Goal: Task Accomplishment & Management: Manage account settings

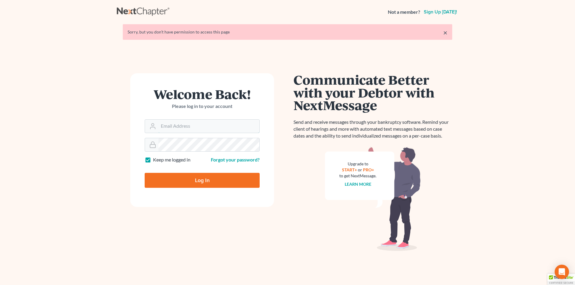
type input "[EMAIL_ADDRESS][DOMAIN_NAME]"
click at [203, 181] on input "Log In" at bounding box center [202, 180] width 115 height 15
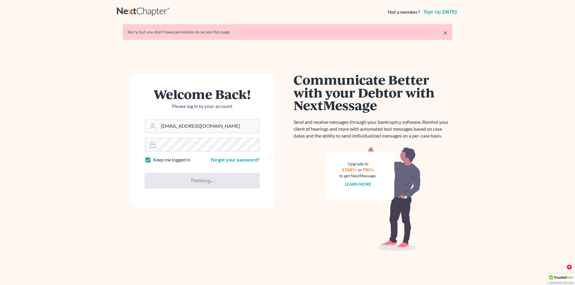
type input "Thinking..."
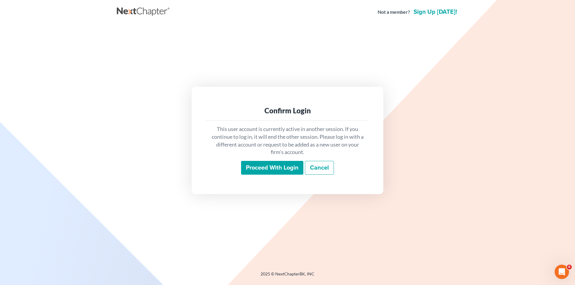
click at [265, 171] on input "Proceed with login" at bounding box center [272, 168] width 62 height 14
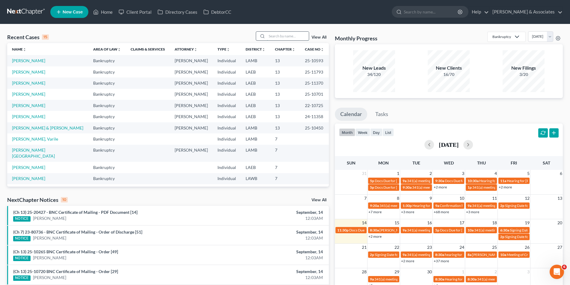
click at [274, 38] on input "search" at bounding box center [288, 36] width 42 height 9
type input "hansen"
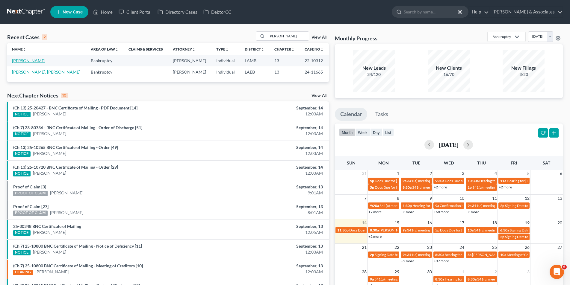
click at [33, 62] on link "[PERSON_NAME]" at bounding box center [28, 60] width 33 height 5
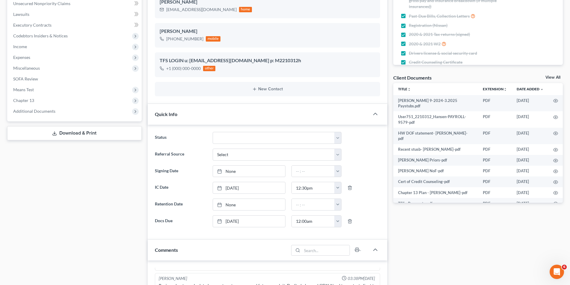
scroll to position [150, 0]
click at [36, 111] on span "Additional Documents" at bounding box center [34, 111] width 42 height 5
click at [38, 146] on span "PACER Notices" at bounding box center [39, 144] width 29 height 5
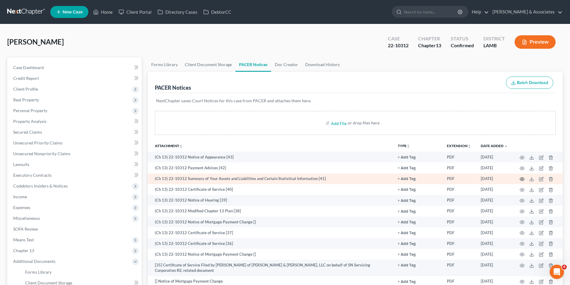
click at [522, 180] on icon "button" at bounding box center [522, 179] width 5 height 5
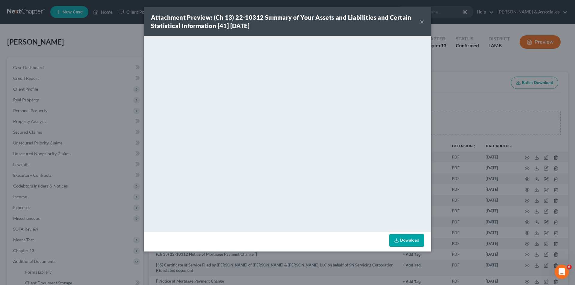
click at [421, 22] on button "×" at bounding box center [422, 21] width 4 height 7
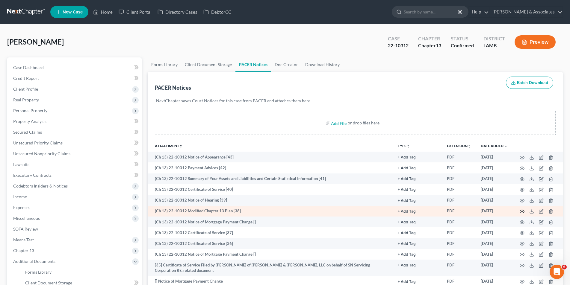
click at [521, 211] on circle "button" at bounding box center [521, 211] width 1 height 1
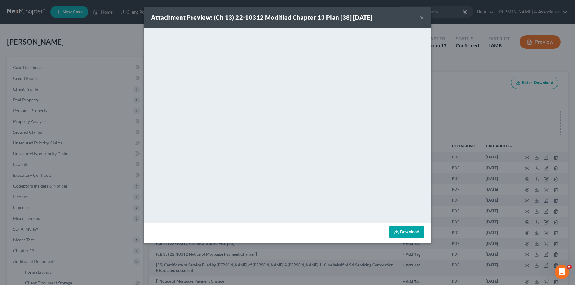
click at [420, 16] on button "×" at bounding box center [422, 17] width 4 height 7
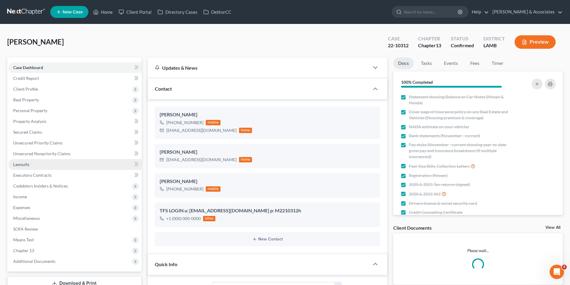
scroll to position [146, 0]
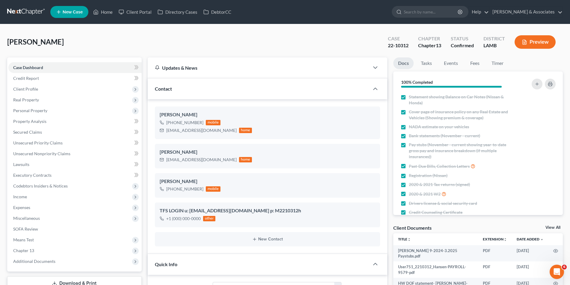
scroll to position [796, 0]
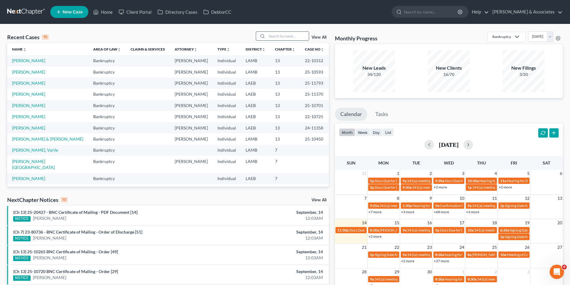
click at [284, 35] on input "search" at bounding box center [288, 36] width 42 height 9
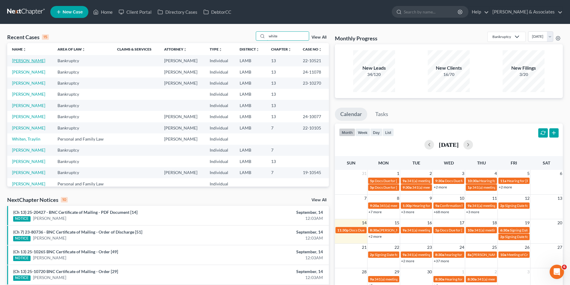
type input "white"
click at [29, 63] on link "[PERSON_NAME]" at bounding box center [28, 60] width 33 height 5
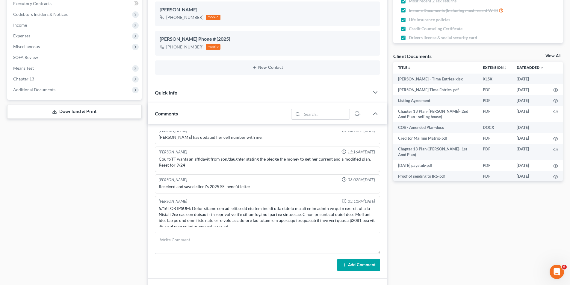
scroll to position [120, 0]
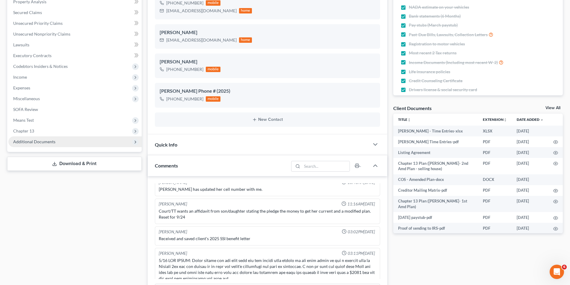
click at [67, 138] on span "Additional Documents" at bounding box center [74, 142] width 133 height 11
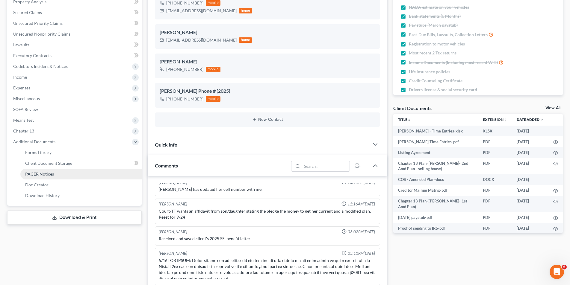
click at [61, 175] on link "PACER Notices" at bounding box center [80, 174] width 121 height 11
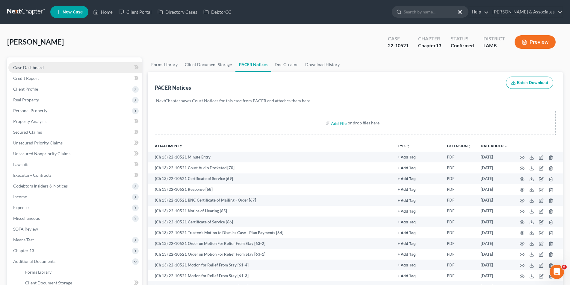
click at [42, 72] on link "Case Dashboard" at bounding box center [74, 67] width 133 height 11
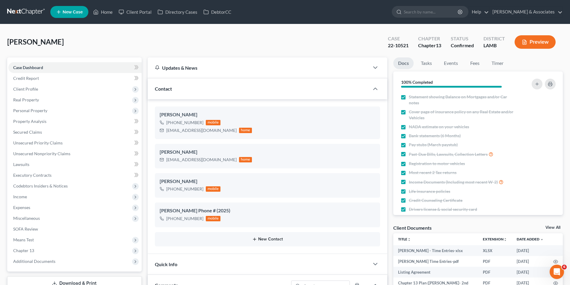
scroll to position [229, 0]
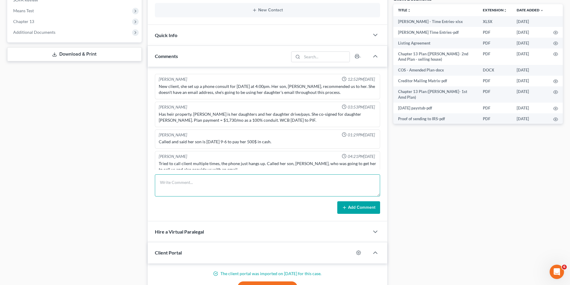
click at [167, 186] on textarea at bounding box center [267, 186] width 225 height 22
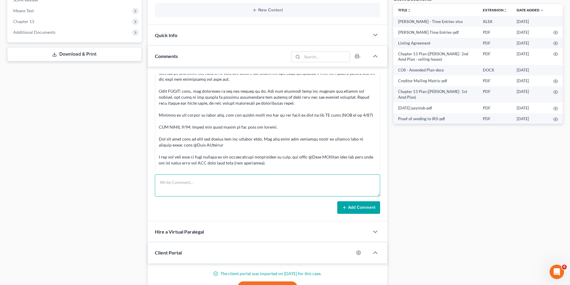
scroll to position [519, 0]
paste textarea "Stay lifted already. SS for 10/08. Need to let case be dismissed and re-file af…"
click at [273, 181] on textarea "Stay lifted already. SS for 10/08. Need to let case be dismissed and re-file af…" at bounding box center [267, 186] width 225 height 22
click at [277, 181] on textarea "Stay lifted already. SS for 10/08. Need to let case be dismissed on hearing 09/…" at bounding box center [267, 186] width 225 height 22
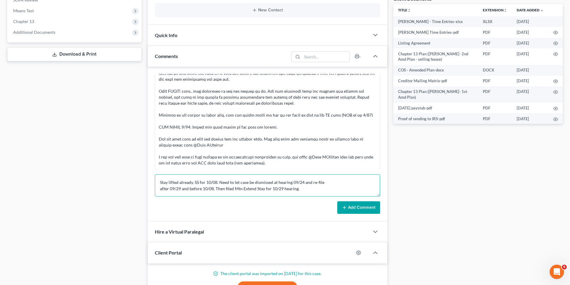
click at [326, 180] on textarea "Stay lifted already. SS for 10/08. Need to let case be dismissed at hearing 09/…" at bounding box center [267, 186] width 225 height 22
type textarea "Stay lifted already. SS for 10/08. Need to let case be dismissed at hearing 09/…"
click at [346, 206] on icon at bounding box center [344, 207] width 5 height 5
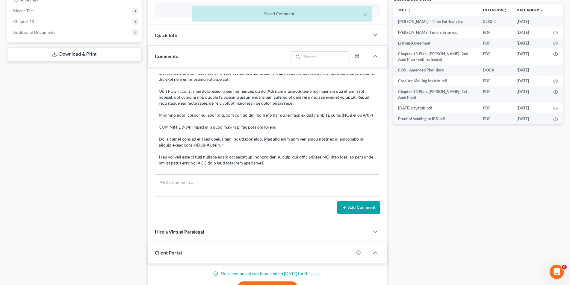
scroll to position [2230, 0]
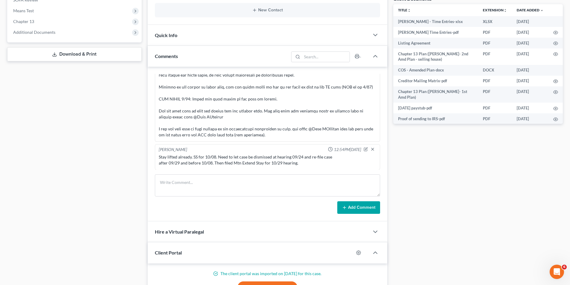
click at [212, 164] on div "Stay lifted already. SS for 10/08. Need to let case be dismissed at hearing 09/…" at bounding box center [267, 160] width 217 height 12
click at [211, 163] on div "Stay lifted already. SS for 10/08. Need to let case be dismissed at hearing 09/…" at bounding box center [267, 160] width 217 height 12
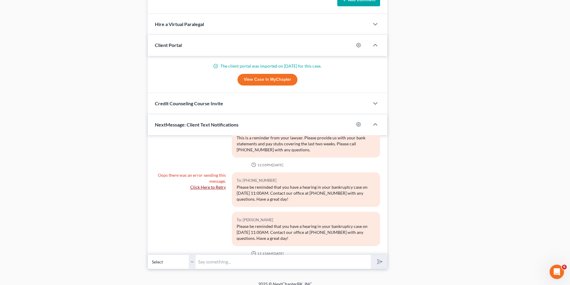
scroll to position [444, 0]
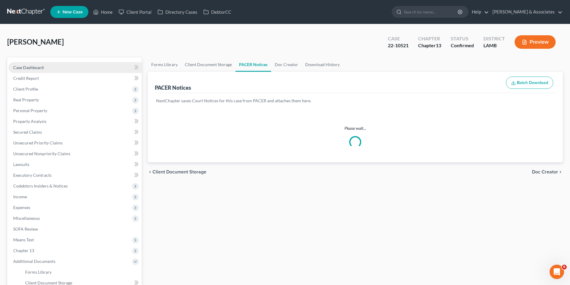
click at [26, 70] on link "Case Dashboard" at bounding box center [74, 67] width 133 height 11
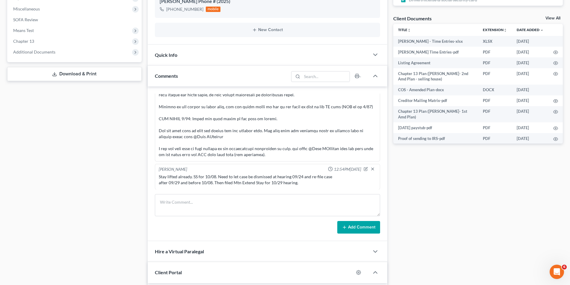
scroll to position [519, 0]
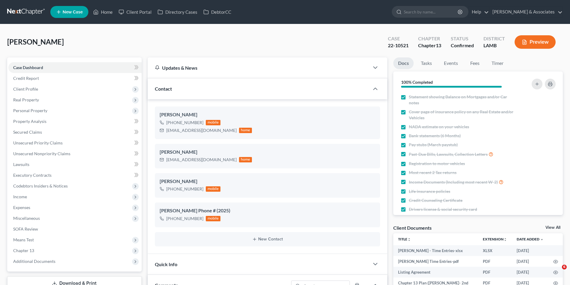
select select "0"
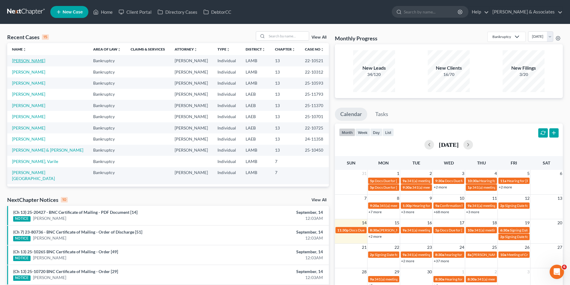
click at [28, 60] on link "[PERSON_NAME]" at bounding box center [28, 60] width 33 height 5
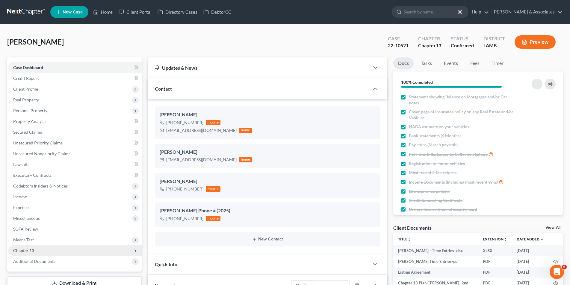
scroll to position [90, 0]
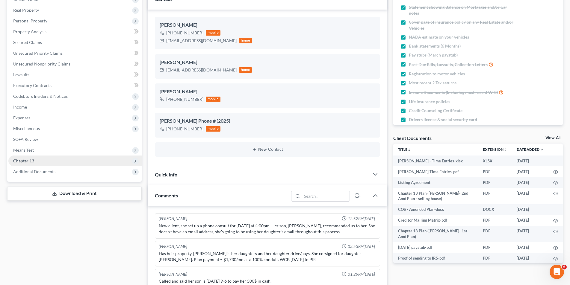
click at [44, 161] on span "Chapter 13" at bounding box center [74, 161] width 133 height 11
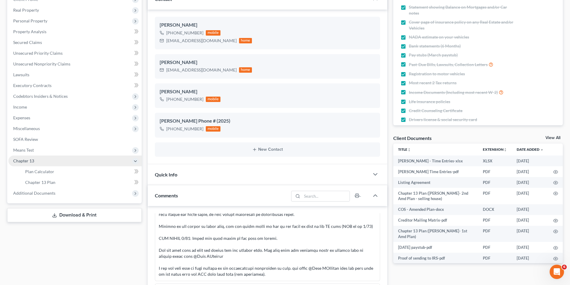
scroll to position [519, 0]
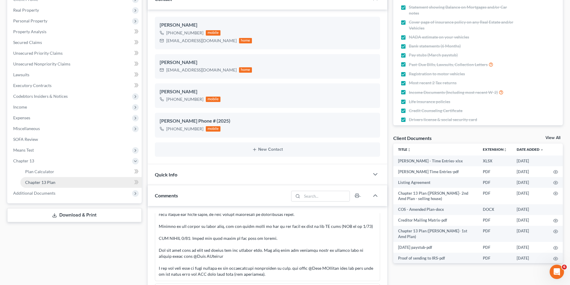
click at [43, 179] on link "Chapter 13 Plan" at bounding box center [80, 182] width 121 height 11
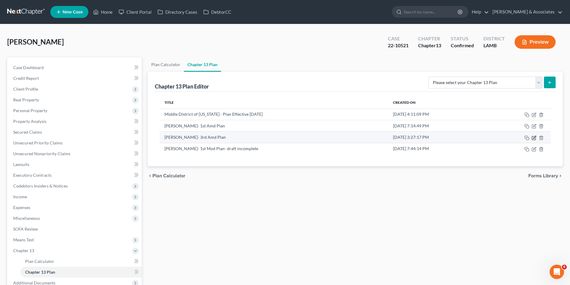
click at [533, 136] on icon "button" at bounding box center [534, 138] width 4 height 4
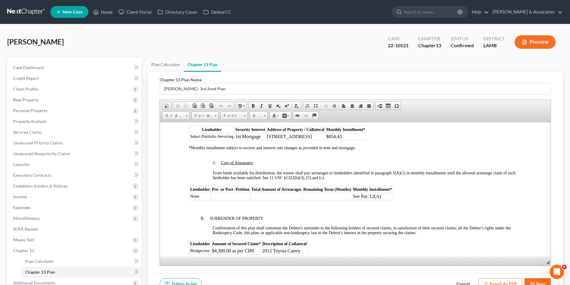
scroll to position [509, 0]
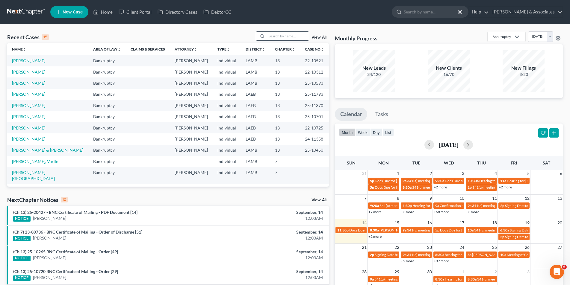
click at [272, 37] on input "search" at bounding box center [288, 36] width 42 height 9
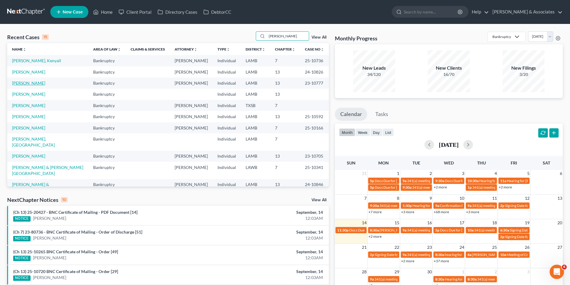
type input "[PERSON_NAME]"
click at [19, 84] on link "[PERSON_NAME]" at bounding box center [28, 83] width 33 height 5
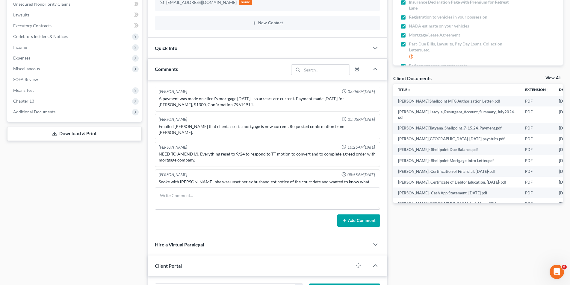
scroll to position [1948, 0]
click at [43, 114] on span "Additional Documents" at bounding box center [34, 111] width 42 height 5
click at [41, 142] on span "PACER Notices" at bounding box center [39, 144] width 29 height 5
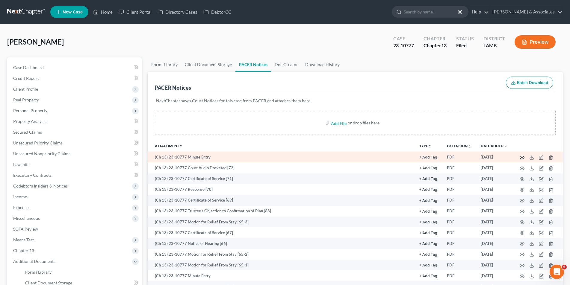
click at [521, 159] on icon "button" at bounding box center [522, 157] width 5 height 5
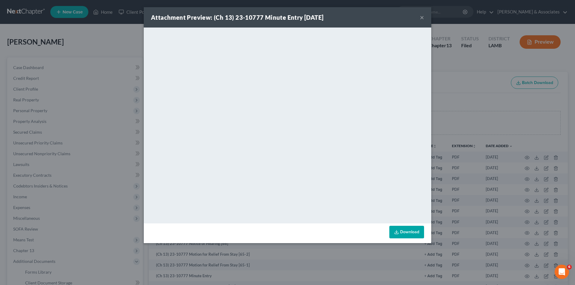
click at [423, 17] on button "×" at bounding box center [422, 17] width 4 height 7
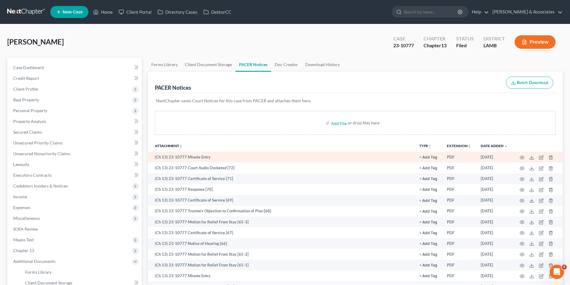
scroll to position [60, 0]
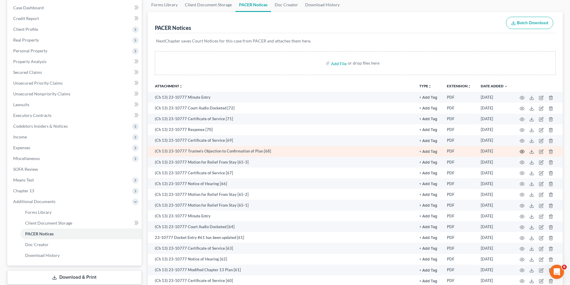
click at [521, 152] on icon "button" at bounding box center [522, 151] width 5 height 5
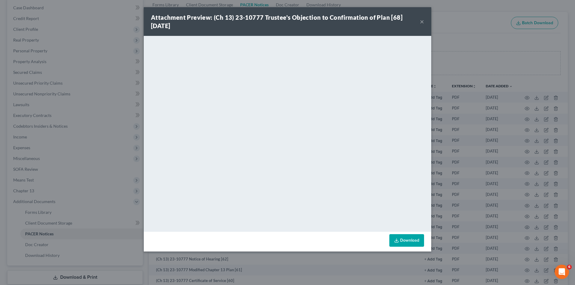
click at [423, 22] on button "×" at bounding box center [422, 21] width 4 height 7
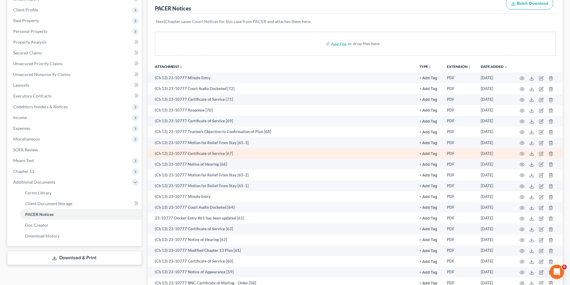
scroll to position [90, 0]
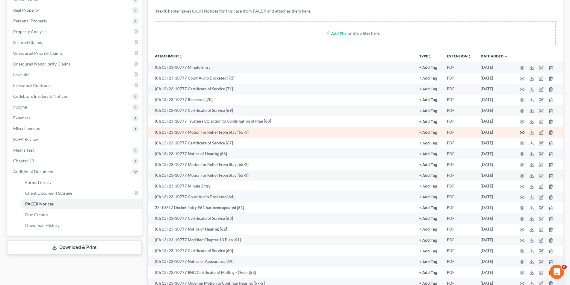
click at [521, 132] on icon "button" at bounding box center [522, 132] width 5 height 5
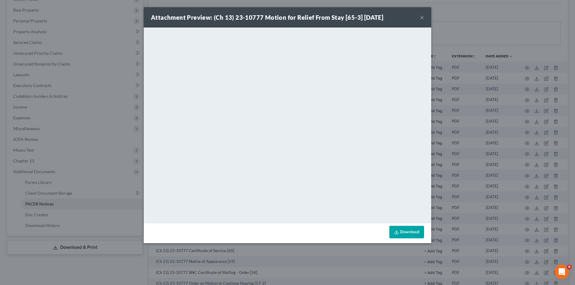
click at [420, 18] on div "Attachment Preview: (Ch 13) 23-10777 Motion for Relief From Stay [65-3] 08/05/2…" at bounding box center [288, 17] width 288 height 20
click at [420, 17] on button "×" at bounding box center [422, 17] width 4 height 7
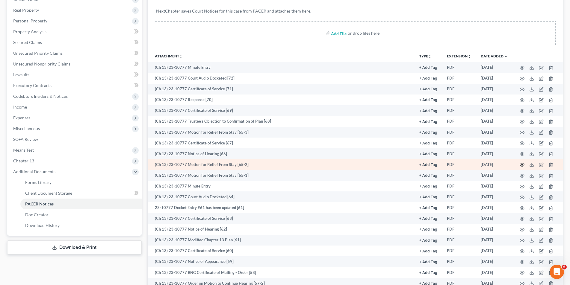
click at [523, 165] on icon "button" at bounding box center [522, 165] width 5 height 5
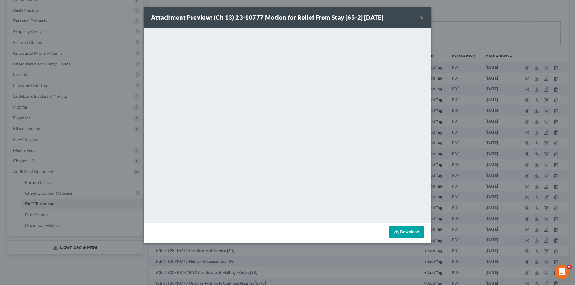
click at [420, 17] on div "Attachment Preview: (Ch 13) 23-10777 Motion for Relief From Stay [65-2] 08/05/2…" at bounding box center [288, 17] width 288 height 20
click at [422, 16] on button "×" at bounding box center [422, 17] width 4 height 7
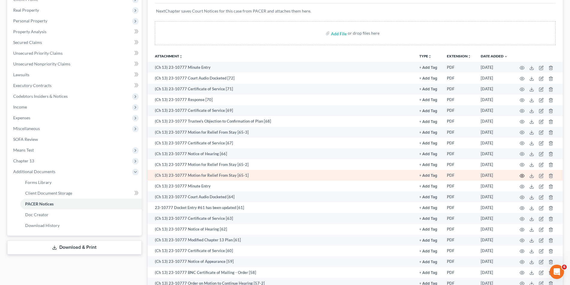
click at [521, 175] on icon "button" at bounding box center [522, 176] width 5 height 5
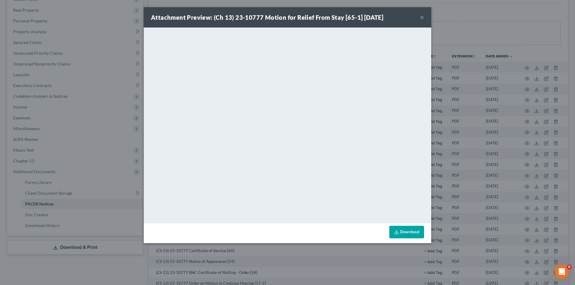
click at [421, 17] on button "×" at bounding box center [422, 17] width 4 height 7
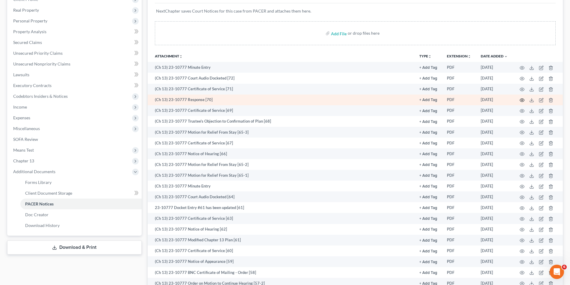
click at [521, 101] on circle "button" at bounding box center [521, 100] width 1 height 1
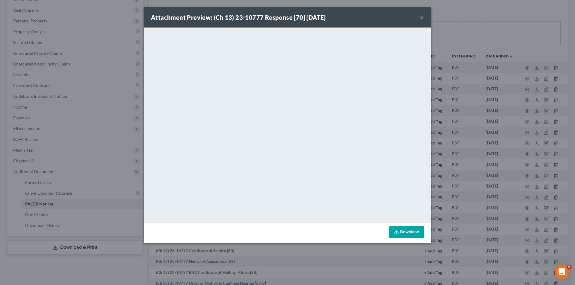
click at [422, 16] on button "×" at bounding box center [422, 17] width 4 height 7
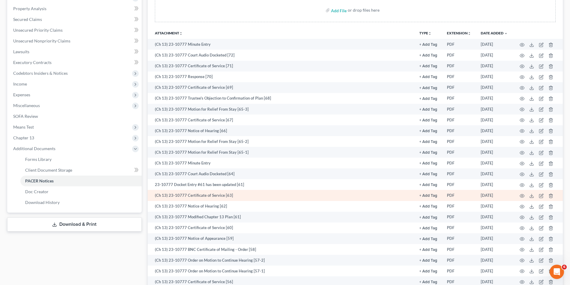
scroll to position [120, 0]
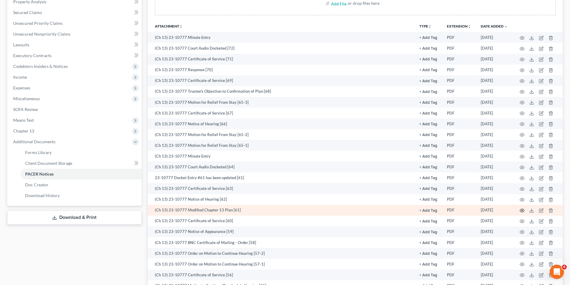
click at [523, 210] on icon "button" at bounding box center [522, 210] width 5 height 5
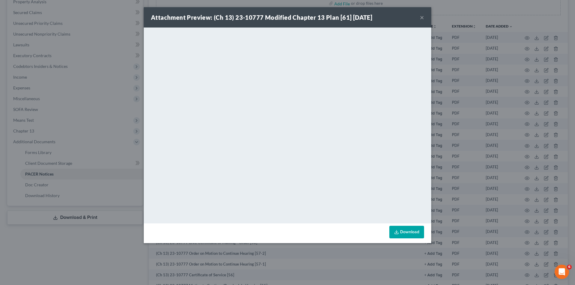
click at [423, 16] on button "×" at bounding box center [422, 17] width 4 height 7
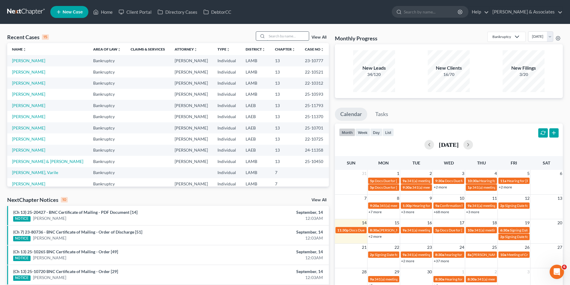
click at [303, 37] on input "search" at bounding box center [288, 36] width 42 height 9
type input "[PERSON_NAME]"
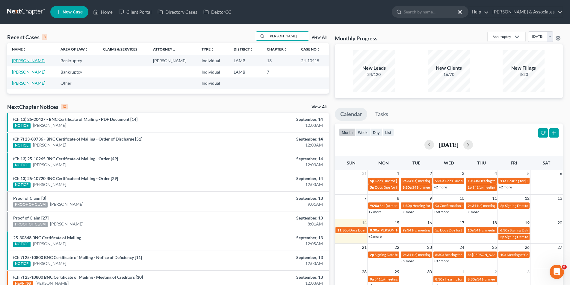
click at [28, 59] on link "[PERSON_NAME]" at bounding box center [28, 60] width 33 height 5
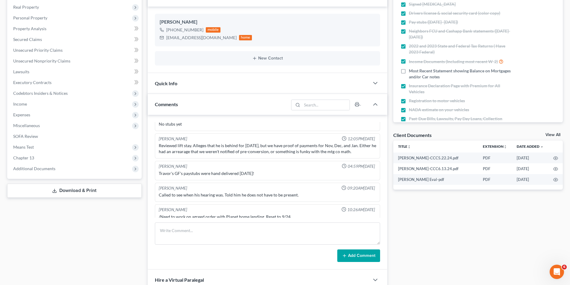
scroll to position [120, 0]
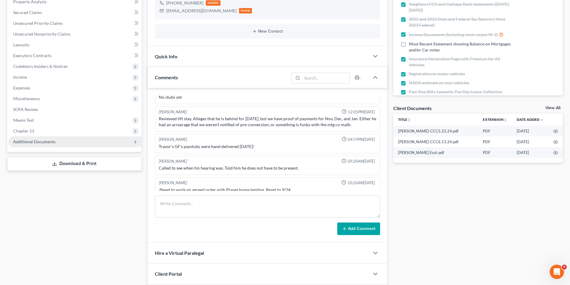
click at [52, 142] on span "Additional Documents" at bounding box center [34, 141] width 42 height 5
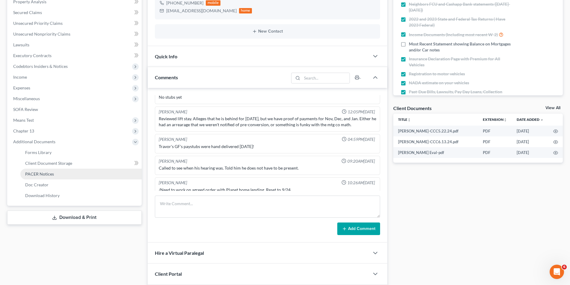
click at [49, 170] on link "PACER Notices" at bounding box center [80, 174] width 121 height 11
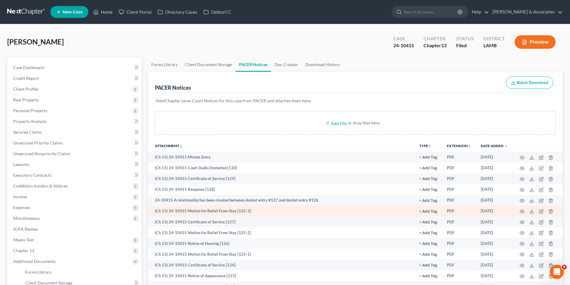
scroll to position [60, 0]
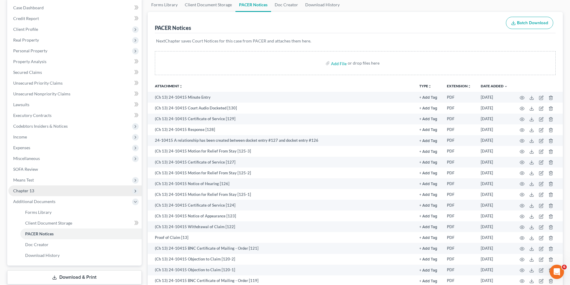
click at [52, 193] on span "Chapter 13" at bounding box center [74, 191] width 133 height 11
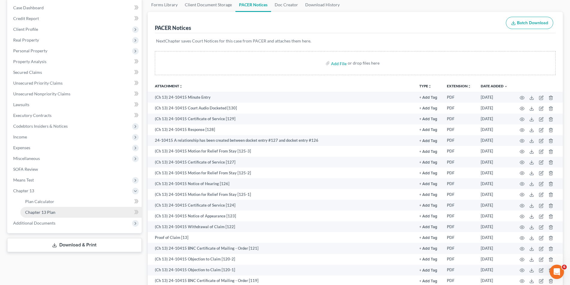
click at [49, 211] on span "Chapter 13 Plan" at bounding box center [40, 212] width 30 height 5
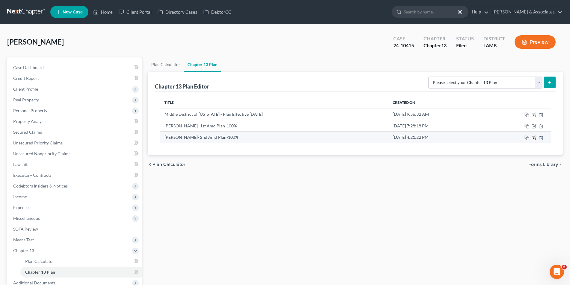
click at [535, 139] on icon "button" at bounding box center [534, 138] width 5 height 5
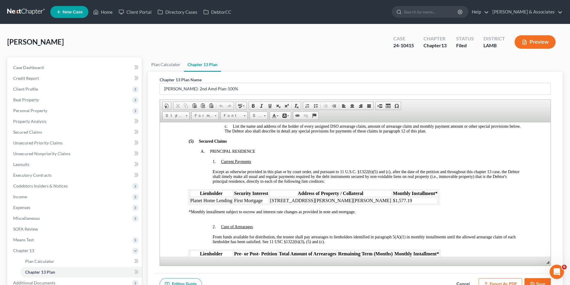
scroll to position [569, 0]
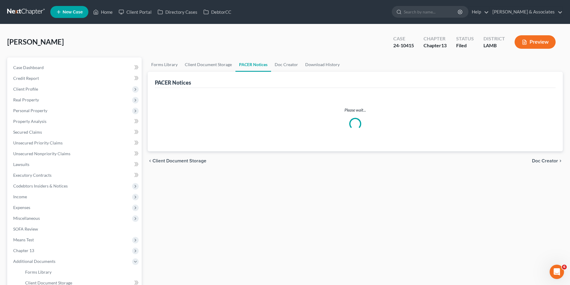
scroll to position [50, 0]
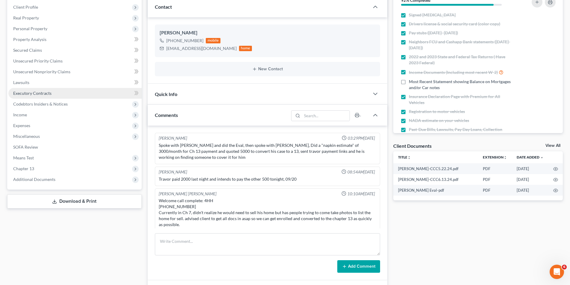
scroll to position [1478, 0]
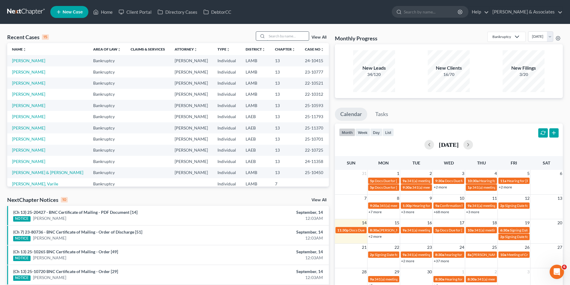
click at [278, 39] on input "search" at bounding box center [288, 36] width 42 height 9
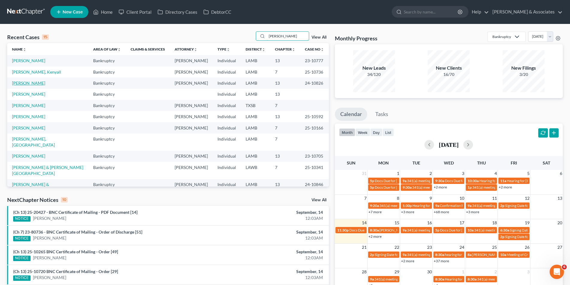
type input "williams"
click at [30, 83] on link "[PERSON_NAME]" at bounding box center [28, 83] width 33 height 5
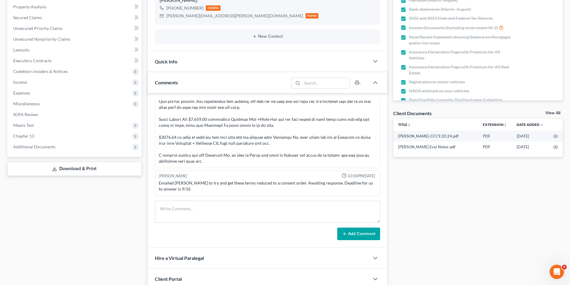
scroll to position [120, 0]
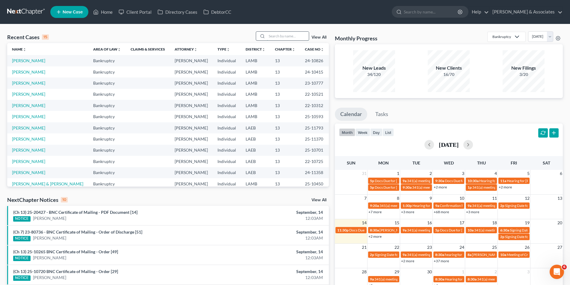
click at [279, 35] on input "search" at bounding box center [288, 36] width 42 height 9
type input "[PERSON_NAME]"
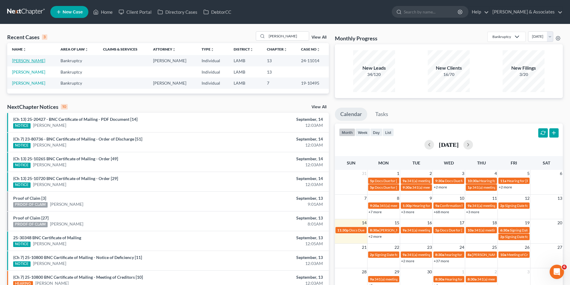
click at [27, 63] on link "[PERSON_NAME]" at bounding box center [28, 60] width 33 height 5
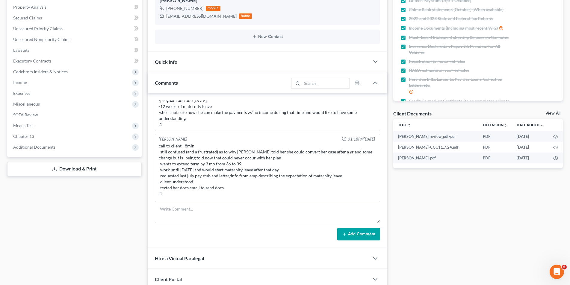
scroll to position [120, 0]
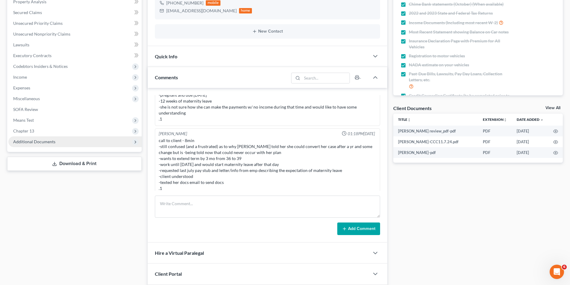
click at [34, 141] on span "Additional Documents" at bounding box center [34, 141] width 42 height 5
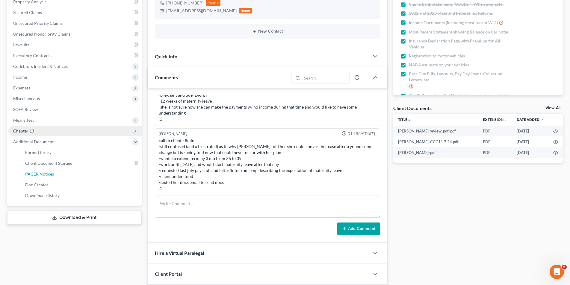
drag, startPoint x: 37, startPoint y: 171, endPoint x: 52, endPoint y: 170, distance: 15.3
click at [37, 171] on link "PACER Notices" at bounding box center [80, 174] width 121 height 11
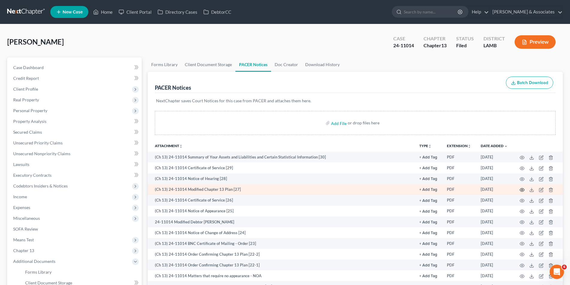
click at [523, 190] on icon "button" at bounding box center [522, 190] width 5 height 5
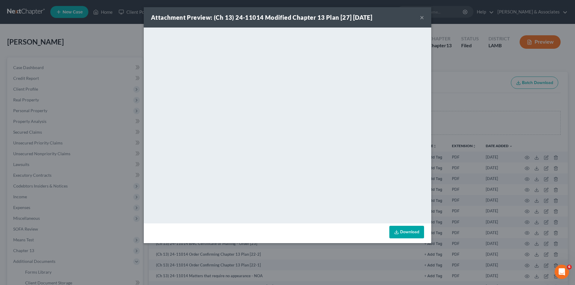
click at [422, 16] on button "×" at bounding box center [422, 17] width 4 height 7
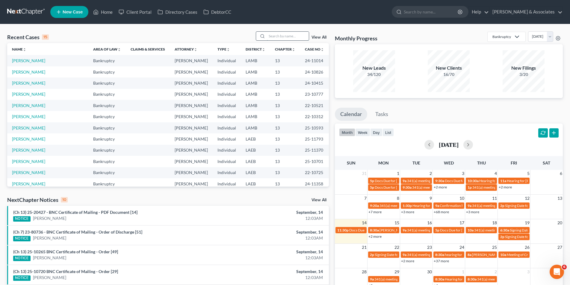
click at [279, 33] on input "search" at bounding box center [288, 36] width 42 height 9
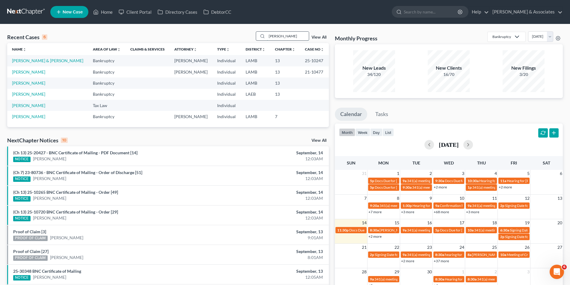
type input "[PERSON_NAME]"
click at [28, 62] on link "[PERSON_NAME] & [PERSON_NAME]" at bounding box center [47, 60] width 71 height 5
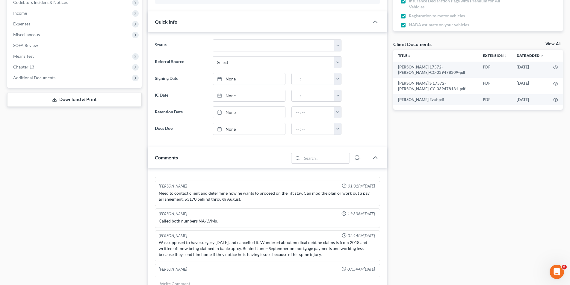
scroll to position [180, 0]
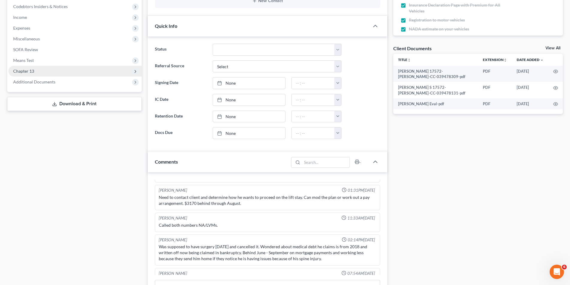
click at [94, 73] on span "Chapter 13" at bounding box center [74, 71] width 133 height 11
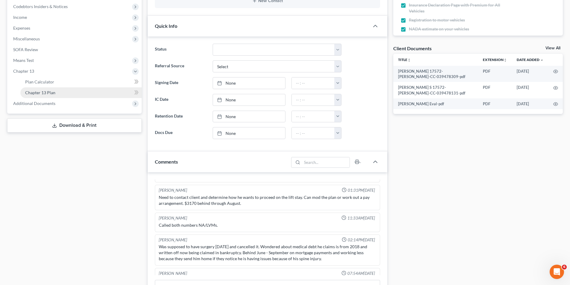
click at [70, 95] on link "Chapter 13 Plan" at bounding box center [80, 92] width 121 height 11
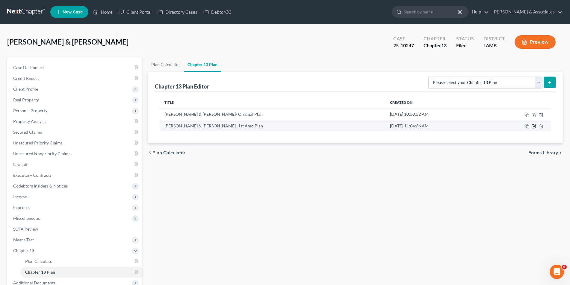
click at [534, 126] on icon "button" at bounding box center [534, 125] width 3 height 3
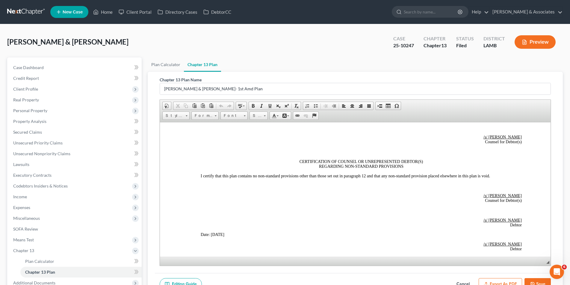
scroll to position [1471, 0]
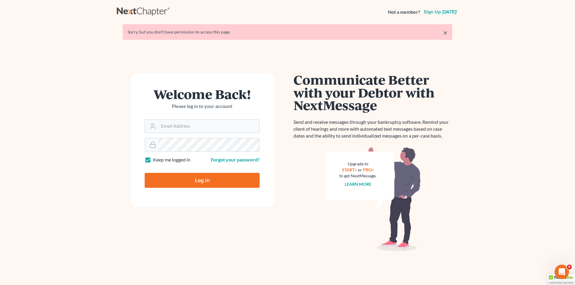
type input "[EMAIL_ADDRESS][DOMAIN_NAME]"
click at [189, 179] on input "Log In" at bounding box center [202, 180] width 115 height 15
type input "Thinking..."
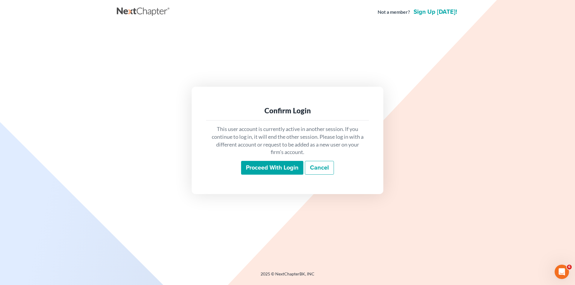
click at [266, 166] on input "Proceed with login" at bounding box center [272, 168] width 62 height 14
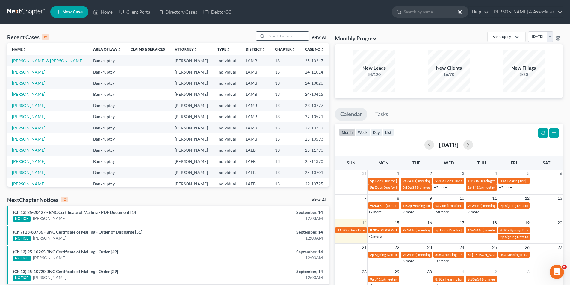
click at [279, 34] on input "search" at bounding box center [288, 36] width 42 height 9
type input "[PERSON_NAME]"
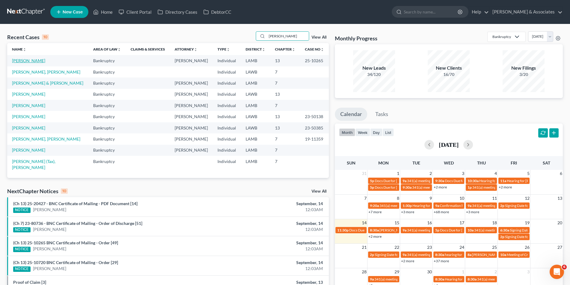
click at [21, 62] on link "[PERSON_NAME]" at bounding box center [28, 60] width 33 height 5
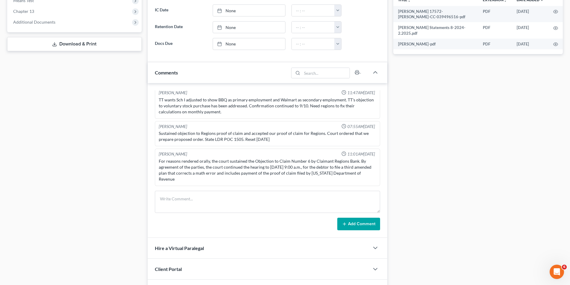
scroll to position [180, 0]
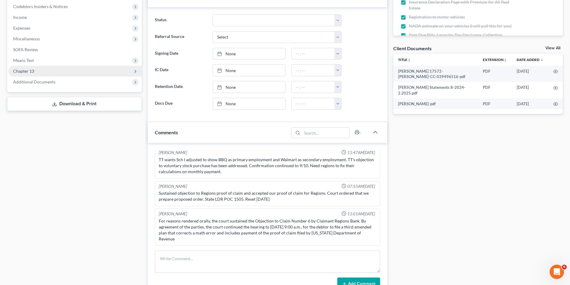
click at [57, 75] on span "Chapter 13" at bounding box center [74, 71] width 133 height 11
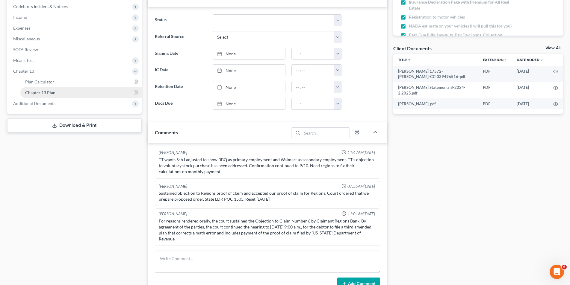
click at [55, 90] on link "Chapter 13 Plan" at bounding box center [80, 92] width 121 height 11
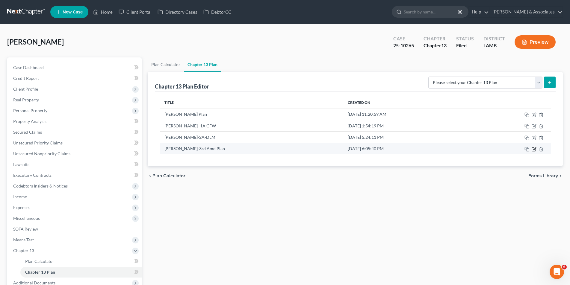
click at [533, 149] on icon "button" at bounding box center [534, 149] width 5 height 5
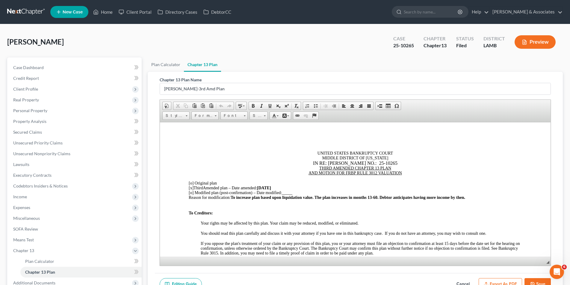
click at [269, 187] on span "08/16/25" at bounding box center [264, 188] width 14 height 4
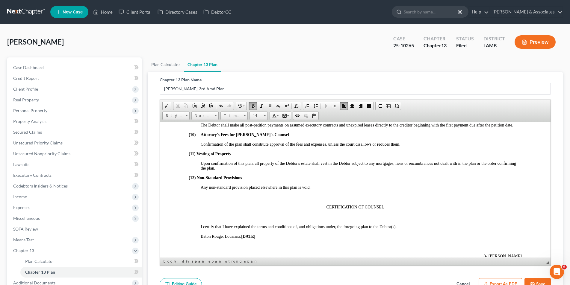
scroll to position [1318, 0]
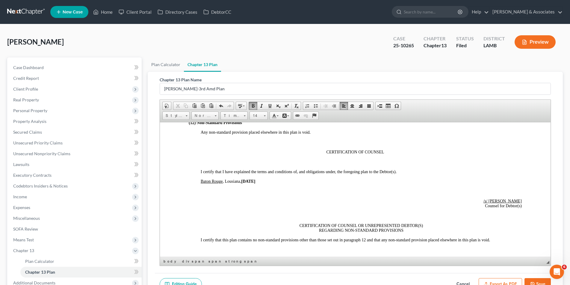
click at [252, 181] on strong "08/16/25" at bounding box center [248, 181] width 14 height 4
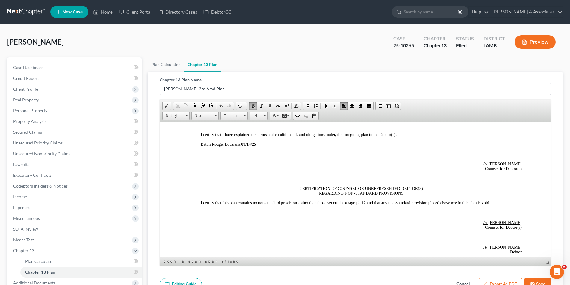
scroll to position [1378, 0]
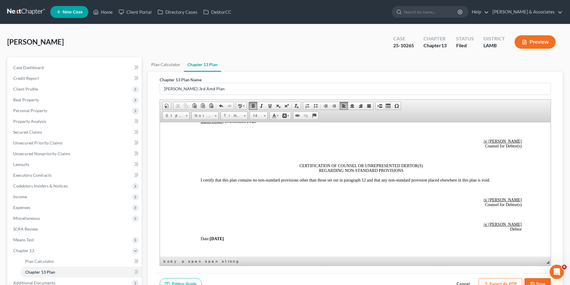
click at [220, 238] on strong "08/16/25" at bounding box center [216, 239] width 14 height 4
click at [537, 282] on button "Save" at bounding box center [537, 285] width 26 height 13
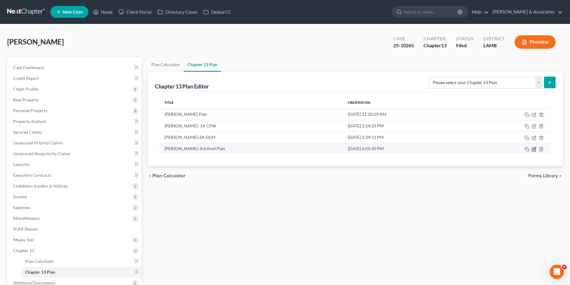
click at [534, 148] on icon "button" at bounding box center [534, 149] width 5 height 5
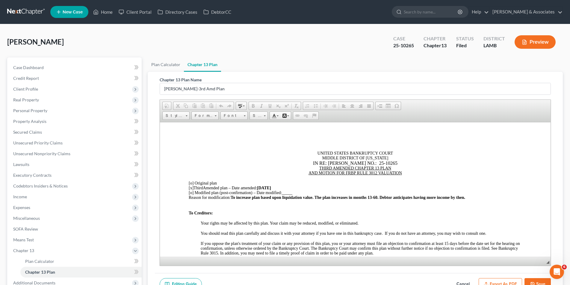
scroll to position [0, 0]
click at [465, 197] on span "To increase plan based upon liquidation value. The plan increases in months 13-…" at bounding box center [347, 197] width 234 height 4
click at [468, 198] on span "To increase plan based upon liquidation value. The plan increases in months 13-…" at bounding box center [354, 197] width 249 height 4
click at [331, 198] on span "To increase plan based upon liquidation value. The plan increases in months 13-…" at bounding box center [355, 197] width 251 height 4
click at [350, 197] on span "To increase plan based upon liquidation value. Payments increases in months 13-…" at bounding box center [355, 197] width 251 height 4
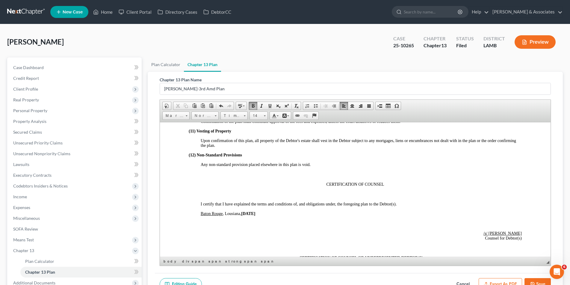
scroll to position [1318, 0]
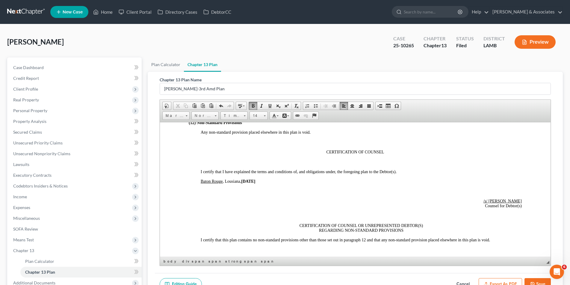
click at [538, 281] on button "Save" at bounding box center [537, 285] width 26 height 13
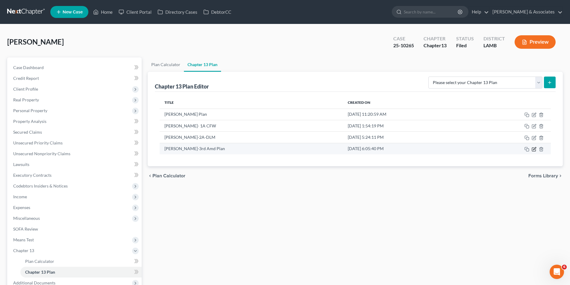
click at [535, 150] on icon "button" at bounding box center [534, 149] width 5 height 5
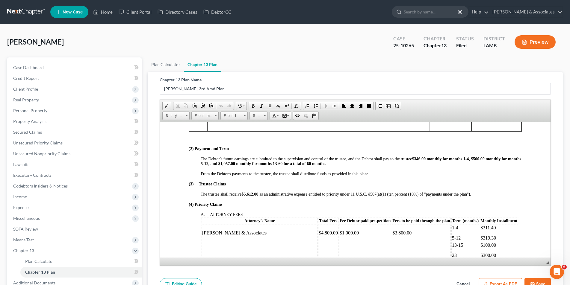
scroll to position [210, 0]
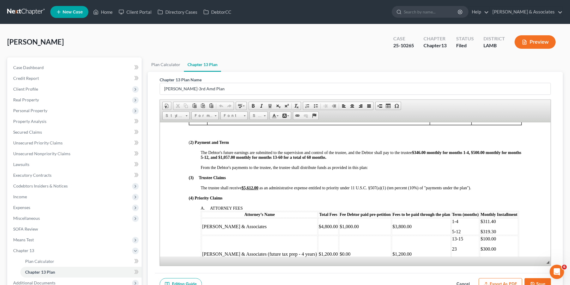
click at [421, 152] on strong "$346.00 monthly for months 1-4, $500.00 monthly for months 5-12, and $1,057.00 …" at bounding box center [360, 154] width 320 height 9
click at [469, 152] on strong "$428 .00 monthly for months 1-4, $500.00 monthly for months 5-12, and $1,057.00…" at bounding box center [360, 154] width 320 height 9
click at [217, 157] on strong "$428 .00 monthly for months 1-5 , $500.00 monthly for months 5-12, and $1,057.0…" at bounding box center [360, 154] width 320 height 9
click at [470, 152] on strong "$428 .00 monthly for months 1-5 , $500.00 monthly for months 6 -12, and $1,057.…" at bounding box center [360, 154] width 320 height 9
drag, startPoint x: 311, startPoint y: 28, endPoint x: 397, endPoint y: 82, distance: 101.0
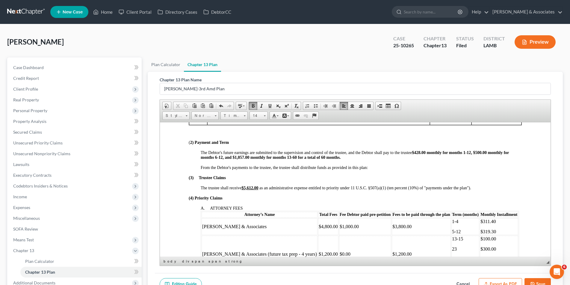
click at [397, 82] on div "Chapter 13 Plan Name Bernard, Jean-3rd Amd Plan" at bounding box center [355, 86] width 391 height 18
drag, startPoint x: 472, startPoint y: 153, endPoint x: 478, endPoint y: 147, distance: 8.7
click at [474, 152] on strong "$428 .00 monthly for months 1-12 , $500.00 monthly for months 6 -12, and $1,057…" at bounding box center [354, 154] width 308 height 9
click at [472, 153] on strong "$428 .00 monthly for months 1-12 and $500.00 monthly for months 6 -12, and $1,0…" at bounding box center [357, 154] width 314 height 9
click at [231, 158] on strong "$428 .00 monthly for months 1-12 and $500.00 monthly for months 6 -12, and $1,0…" at bounding box center [357, 154] width 314 height 9
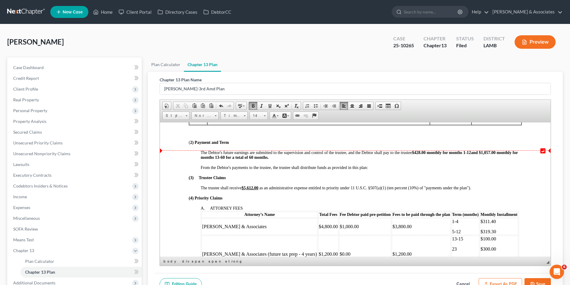
click at [492, 152] on strong "$428 .00 monthly for months 1-12 and $1,057.00 monthly for months 13-60 for a t…" at bounding box center [358, 154] width 317 height 9
click at [254, 186] on u "$5,612.00" at bounding box center [249, 188] width 17 height 4
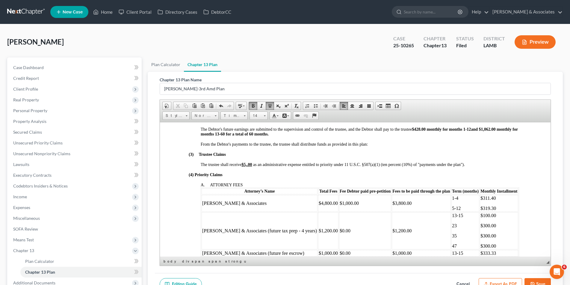
scroll to position [240, 0]
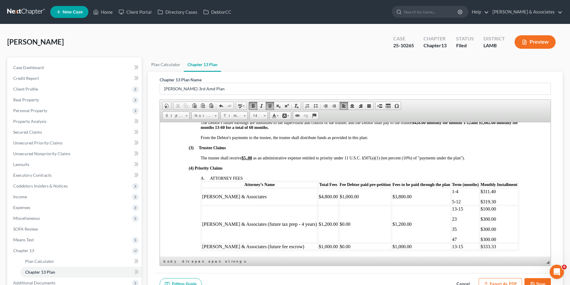
click at [452, 192] on span "1-4" at bounding box center [455, 191] width 6 height 5
click at [452, 201] on p "5-12" at bounding box center [465, 201] width 27 height 5
click at [480, 201] on p "$319.30" at bounding box center [498, 201] width 37 height 5
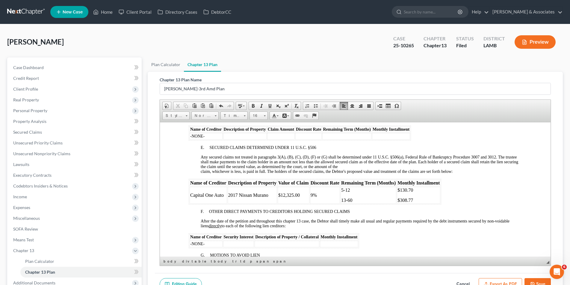
scroll to position [809, 0]
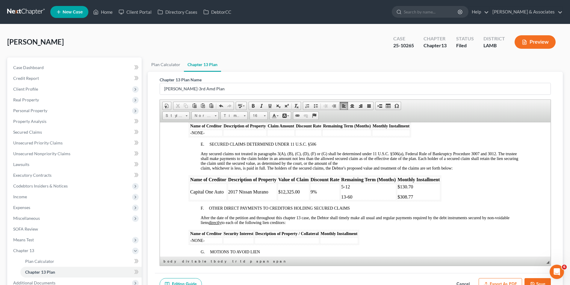
click at [344, 187] on span "5-12" at bounding box center [345, 186] width 9 height 5
click at [414, 187] on p "$130.70" at bounding box center [418, 186] width 42 height 5
click at [414, 197] on p "$308.77" at bounding box center [418, 196] width 42 height 5
click at [409, 198] on p "$" at bounding box center [418, 196] width 42 height 5
drag, startPoint x: 400, startPoint y: 188, endPoint x: 420, endPoint y: 194, distance: 20.9
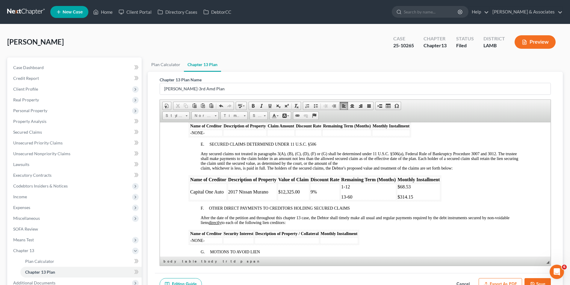
click at [400, 186] on span "$68.53" at bounding box center [403, 186] width 13 height 5
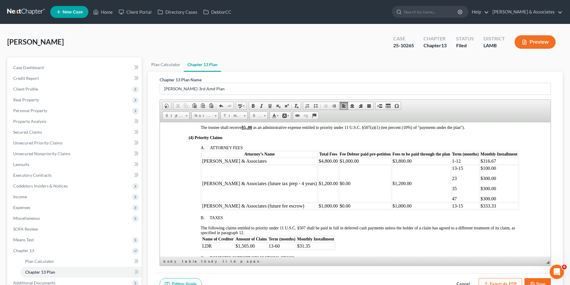
scroll to position [270, 0]
click at [452, 205] on p "13-15" at bounding box center [465, 206] width 27 height 5
click at [480, 207] on p "$333.33" at bounding box center [498, 206] width 37 height 5
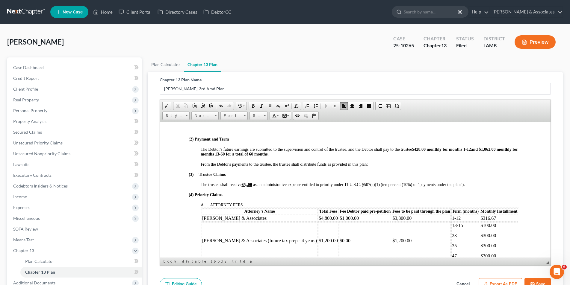
scroll to position [180, 0]
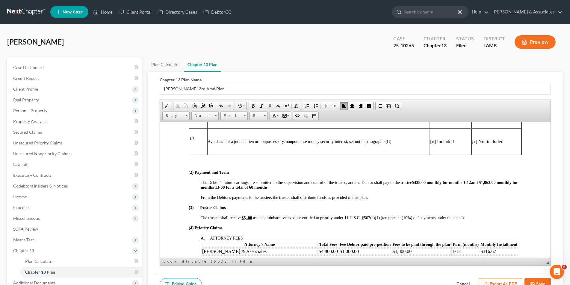
click at [491, 182] on strong "$428 .00 monthly for months 1-12 and $1,062 .00 monthly for months 13-60 for a …" at bounding box center [358, 184] width 317 height 9
click at [247, 219] on u "$5, .00" at bounding box center [246, 218] width 10 height 4
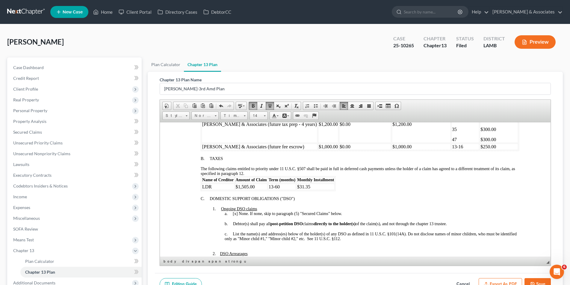
scroll to position [270, 0]
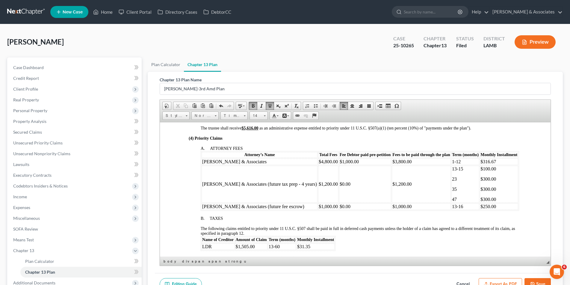
click at [452, 169] on p "13-15" at bounding box center [465, 168] width 27 height 5
click at [480, 169] on p "$100.00" at bounding box center [498, 168] width 37 height 5
click at [452, 168] on p "13-16" at bounding box center [465, 168] width 27 height 5
click at [480, 167] on p "$ 75 .00" at bounding box center [498, 168] width 37 height 5
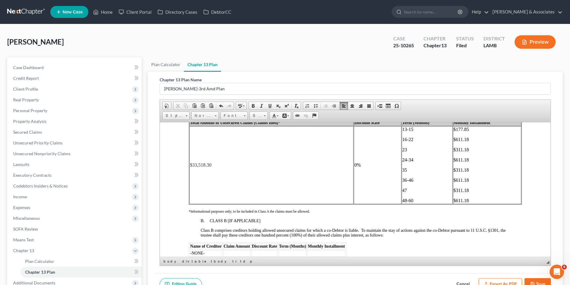
scroll to position [1018, 0]
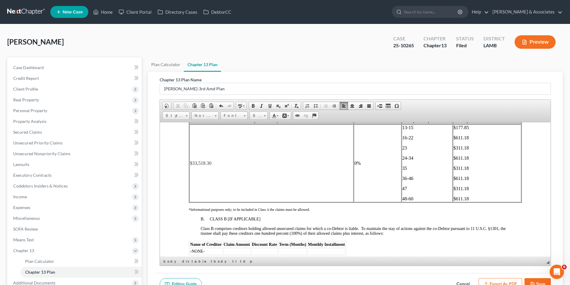
click at [410, 128] on p "13-15" at bounding box center [427, 127] width 50 height 5
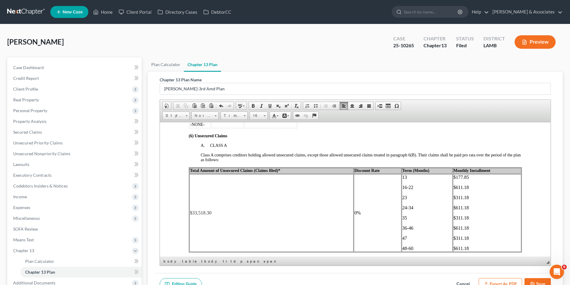
scroll to position [958, 0]
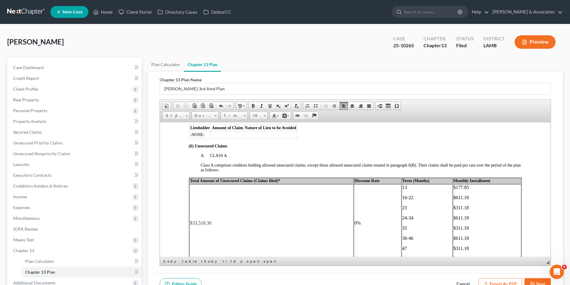
click at [465, 187] on p "$177.85" at bounding box center [486, 187] width 67 height 5
click at [453, 186] on font "$61.20" at bounding box center [459, 187] width 13 height 5
click at [405, 187] on p "13" at bounding box center [427, 187] width 50 height 5
click at [464, 192] on font "$ 61.20" at bounding box center [461, 192] width 16 height 5
drag, startPoint x: 403, startPoint y: 206, endPoint x: 408, endPoint y: 206, distance: 4.8
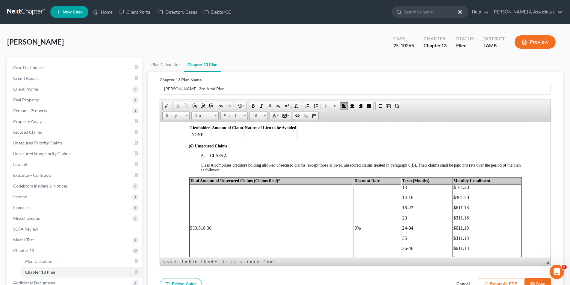
click at [405, 206] on span "16-22" at bounding box center [407, 207] width 11 height 5
click at [465, 209] on p "$611.18" at bounding box center [486, 207] width 67 height 5
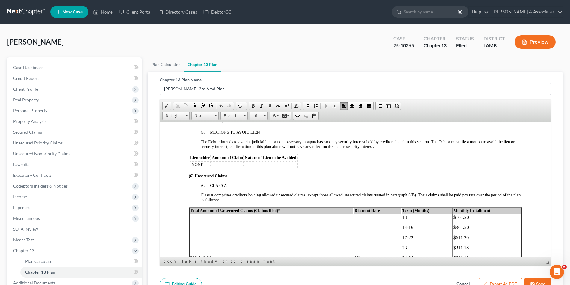
scroll to position [988, 0]
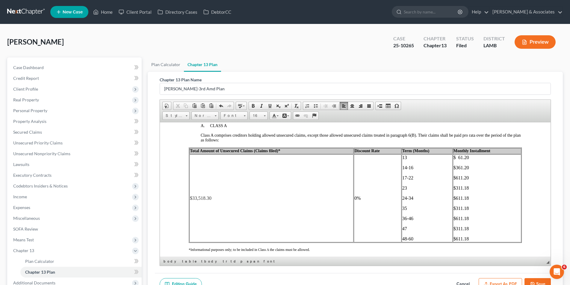
click at [464, 187] on font "$311.18" at bounding box center [460, 187] width 15 height 5
click at [467, 198] on p "$611.18" at bounding box center [486, 198] width 67 height 5
click at [467, 208] on p "$311.18" at bounding box center [486, 208] width 67 height 5
click at [465, 220] on p "$611.18" at bounding box center [486, 218] width 67 height 5
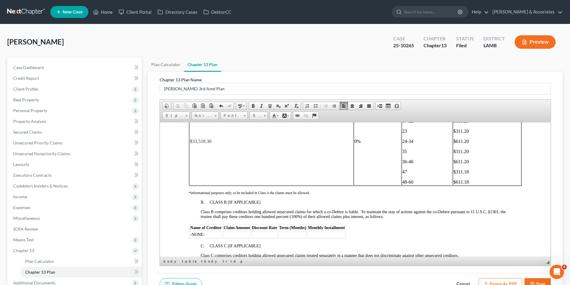
scroll to position [1048, 0]
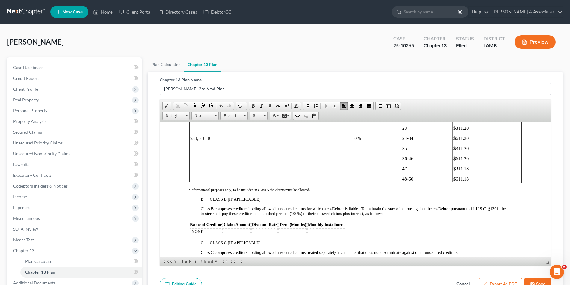
click at [465, 170] on p "$311.18" at bounding box center [486, 168] width 67 height 5
click at [467, 178] on p "$611.18" at bounding box center [486, 178] width 67 height 5
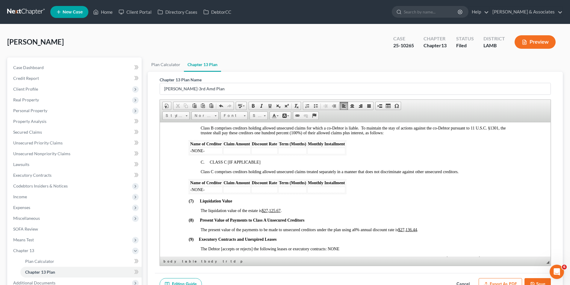
scroll to position [1138, 0]
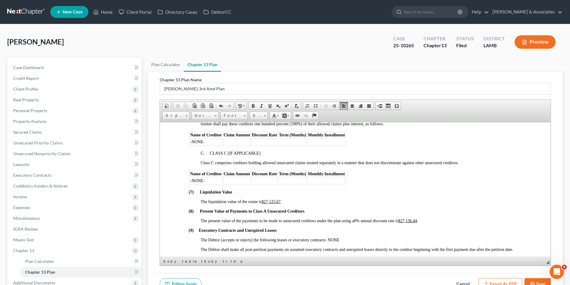
click at [414, 222] on u "$27,136.44" at bounding box center [407, 221] width 19 height 4
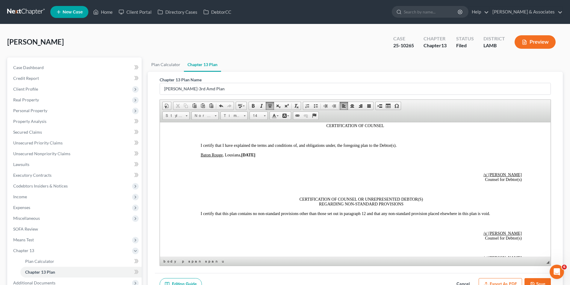
scroll to position [1378, 0]
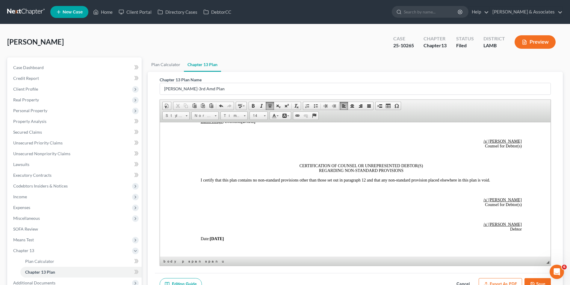
click at [536, 281] on button "Save" at bounding box center [537, 285] width 26 height 13
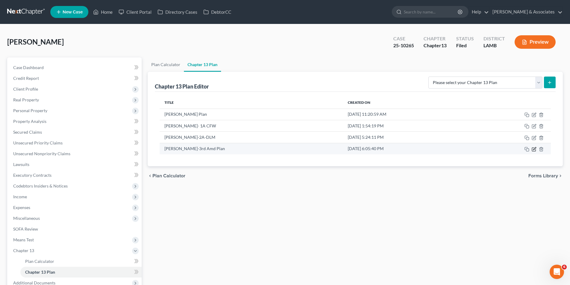
click at [532, 149] on icon "button" at bounding box center [534, 150] width 4 height 4
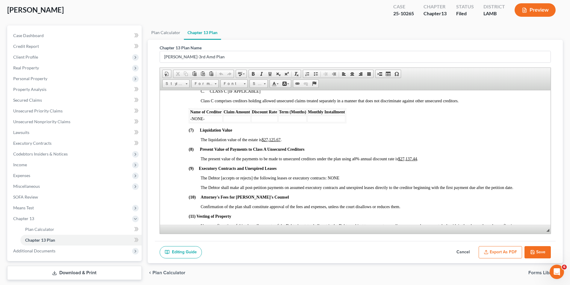
scroll to position [32, 0]
click at [543, 253] on button "Save" at bounding box center [537, 253] width 26 height 13
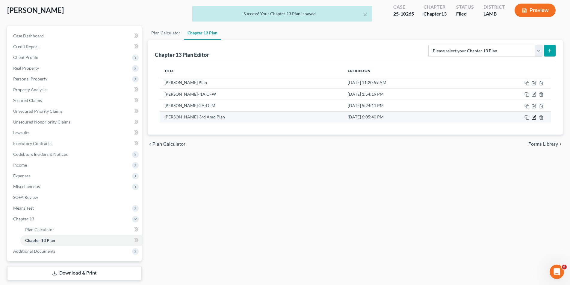
click at [534, 119] on icon "button" at bounding box center [534, 118] width 4 height 4
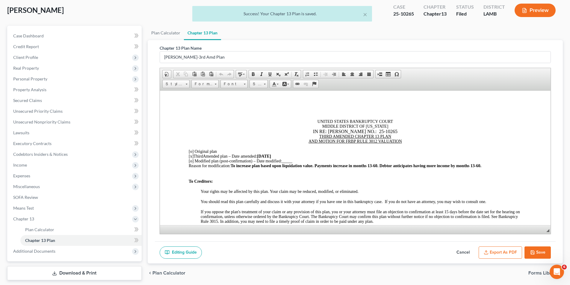
scroll to position [0, 0]
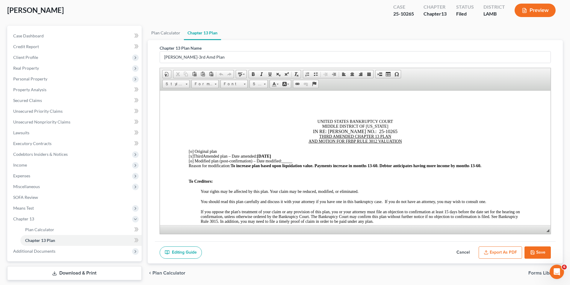
click at [494, 252] on button "Export as PDF" at bounding box center [500, 253] width 43 height 13
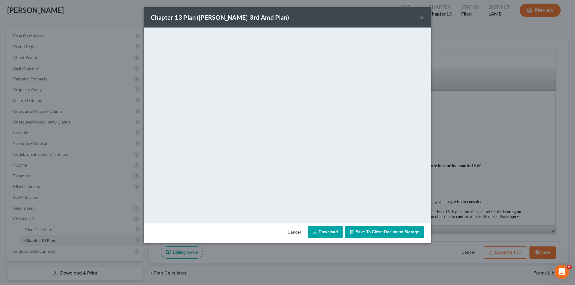
click at [424, 17] on button "×" at bounding box center [422, 17] width 4 height 7
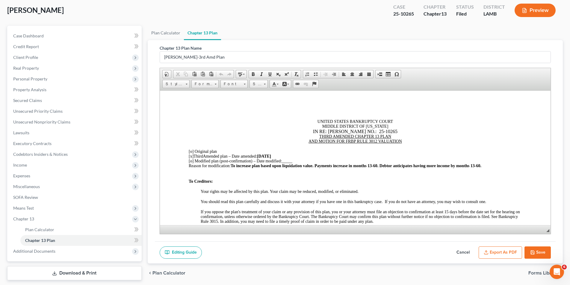
click at [381, 165] on span "To increase plan based upon liquidation value. Payments increase in months 13-6…" at bounding box center [355, 166] width 251 height 4
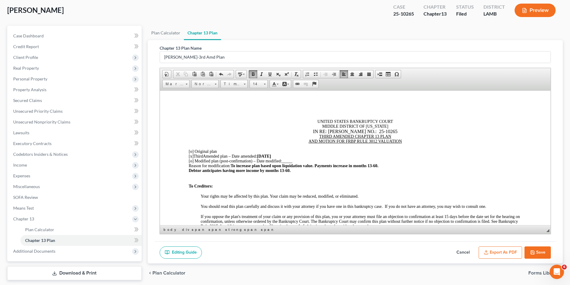
click at [537, 253] on button "Save" at bounding box center [537, 253] width 26 height 13
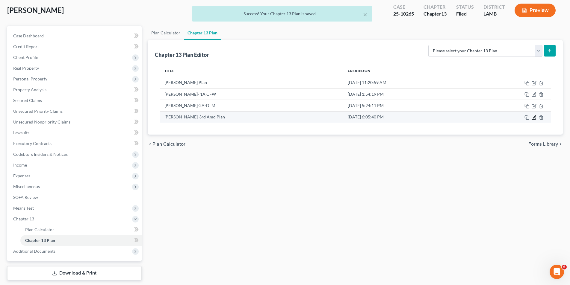
click at [535, 116] on icon "button" at bounding box center [534, 117] width 5 height 5
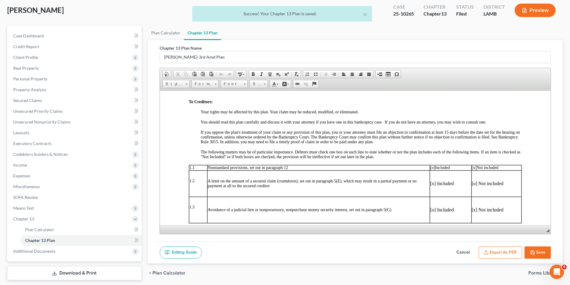
scroll to position [90, 0]
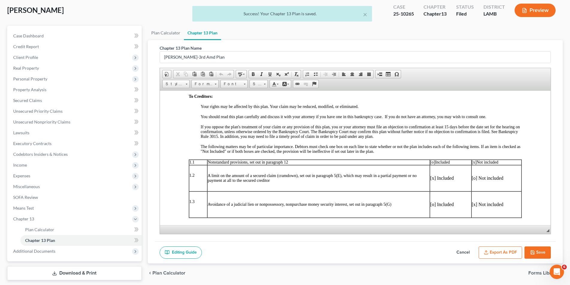
click at [486, 251] on line "button" at bounding box center [486, 252] width 0 height 2
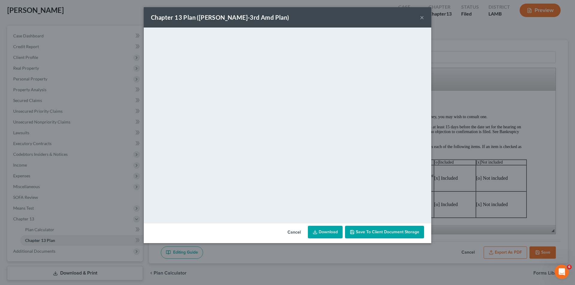
click at [421, 17] on button "×" at bounding box center [422, 17] width 4 height 7
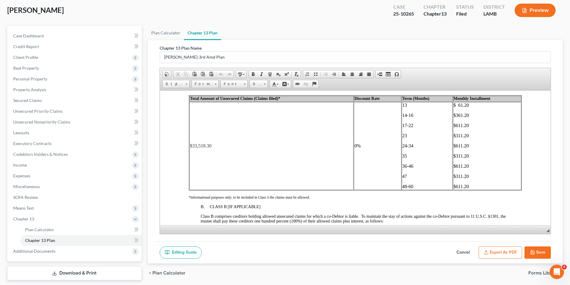
scroll to position [1018, 0]
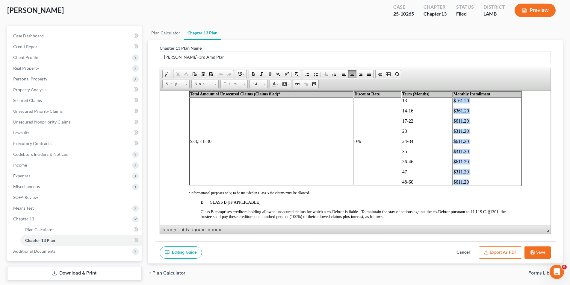
drag, startPoint x: 466, startPoint y: 180, endPoint x: 450, endPoint y: 103, distance: 78.9
click at [453, 103] on td "$ 61.20 $361.20 $611.20 $311.20 $611.20 $311.20 $611.20 $311.20 $611.20" at bounding box center [487, 141] width 68 height 88
click at [445, 115] on td "13 14-16 17-22 23 24-34 35 36-46 47 48-60" at bounding box center [426, 141] width 51 height 88
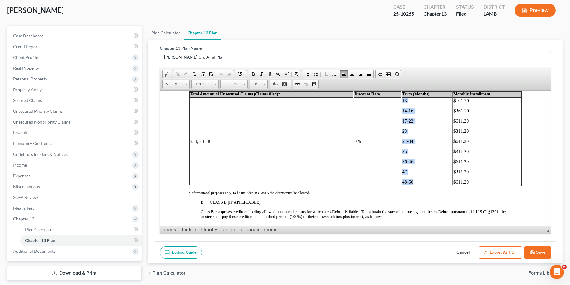
drag, startPoint x: 416, startPoint y: 182, endPoint x: 400, endPoint y: 102, distance: 81.3
click at [401, 102] on td "13 14-16 17-22 23 24-34 35 36-46 47 48-60" at bounding box center [426, 141] width 51 height 88
click at [533, 250] on icon "button" at bounding box center [532, 252] width 5 height 5
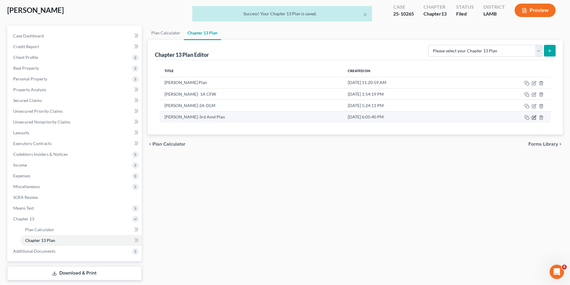
click at [535, 118] on icon "button" at bounding box center [534, 117] width 5 height 5
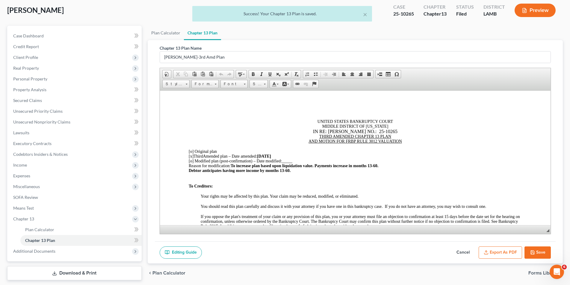
scroll to position [0, 0]
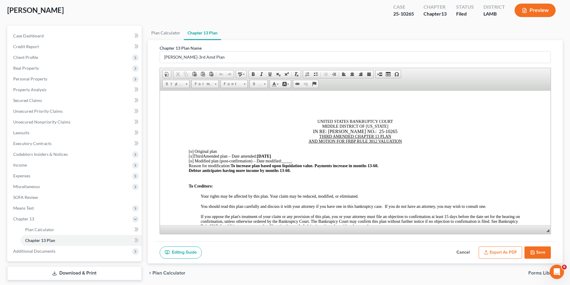
click at [490, 254] on button "Export as PDF" at bounding box center [500, 253] width 43 height 13
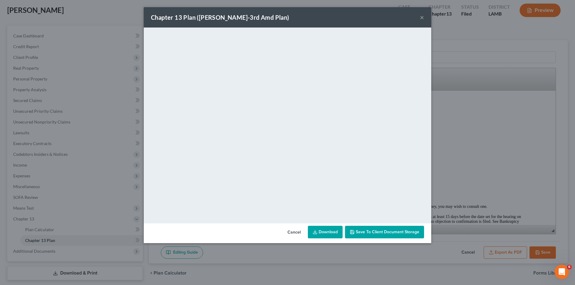
click at [424, 17] on div "Chapter 13 Plan (Bernard, Jean-3rd Amd Plan) ×" at bounding box center [288, 17] width 288 height 20
click at [423, 17] on button "×" at bounding box center [422, 17] width 4 height 7
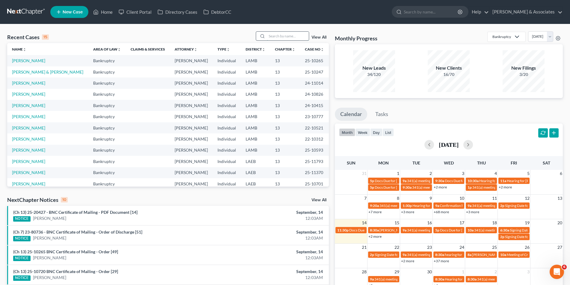
click at [277, 34] on input "search" at bounding box center [288, 36] width 42 height 9
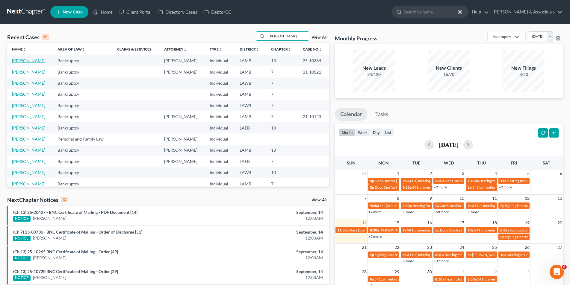
type input "[PERSON_NAME]"
click at [26, 60] on link "[PERSON_NAME]" at bounding box center [28, 60] width 33 height 5
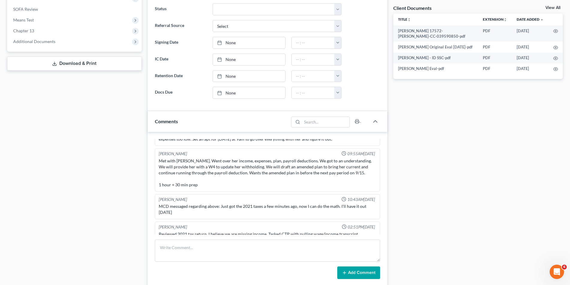
scroll to position [210, 0]
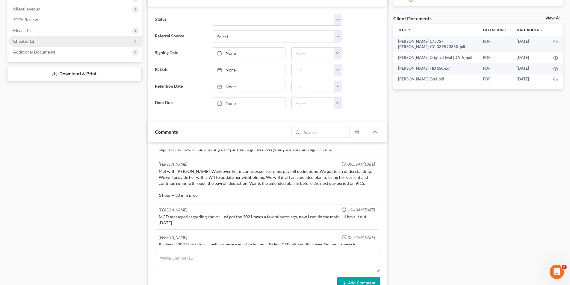
click at [52, 43] on span "Chapter 13" at bounding box center [74, 41] width 133 height 11
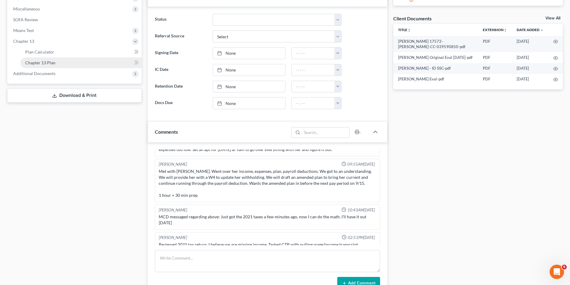
click at [54, 63] on span "Chapter 13 Plan" at bounding box center [40, 62] width 30 height 5
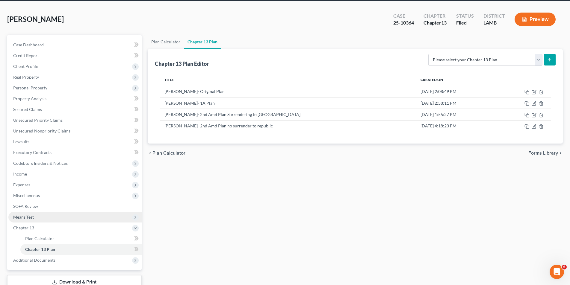
scroll to position [50, 0]
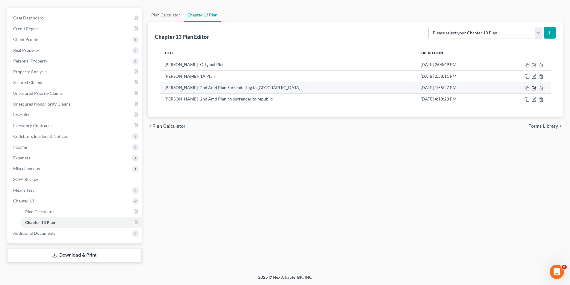
click at [533, 88] on icon "button" at bounding box center [534, 88] width 5 height 5
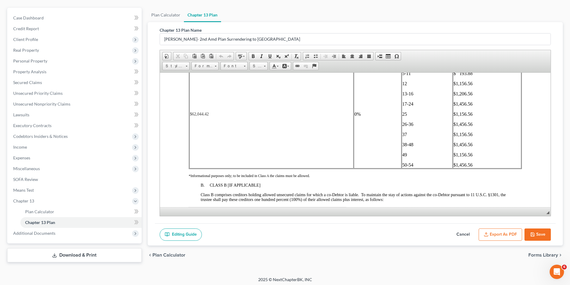
scroll to position [1018, 0]
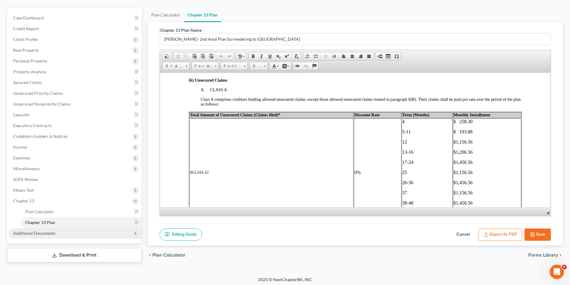
click at [35, 232] on span "Additional Documents" at bounding box center [34, 233] width 42 height 5
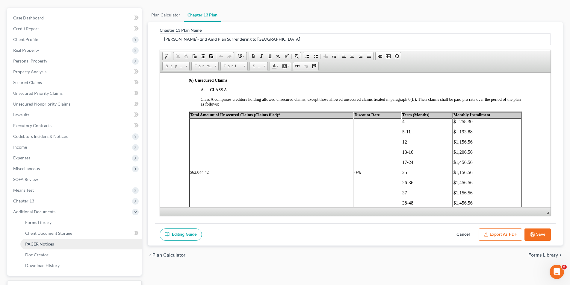
click at [36, 242] on span "PACER Notices" at bounding box center [39, 244] width 29 height 5
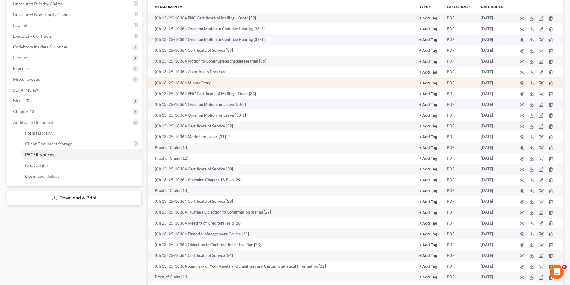
scroll to position [150, 0]
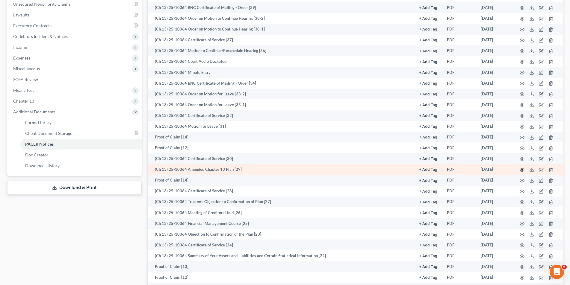
click at [523, 170] on icon "button" at bounding box center [522, 170] width 5 height 5
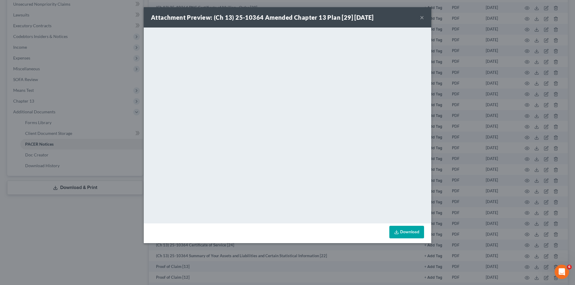
click at [421, 19] on button "×" at bounding box center [422, 17] width 4 height 7
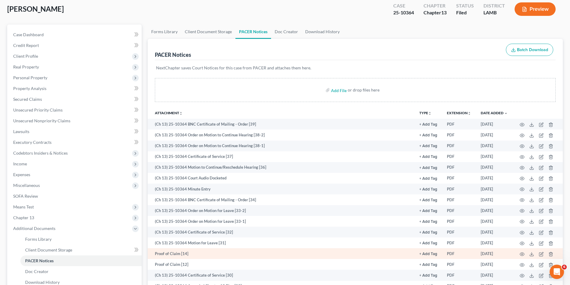
scroll to position [30, 0]
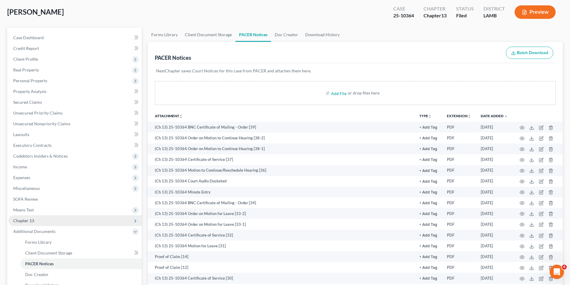
click at [53, 222] on span "Chapter 13" at bounding box center [74, 221] width 133 height 11
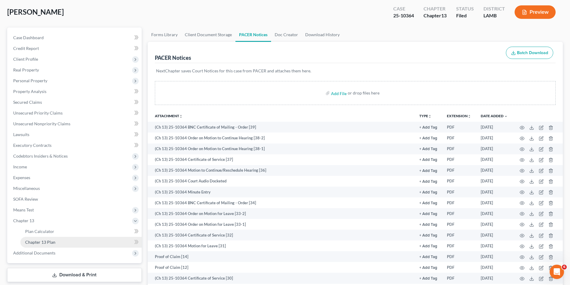
click at [49, 244] on span "Chapter 13 Plan" at bounding box center [40, 242] width 30 height 5
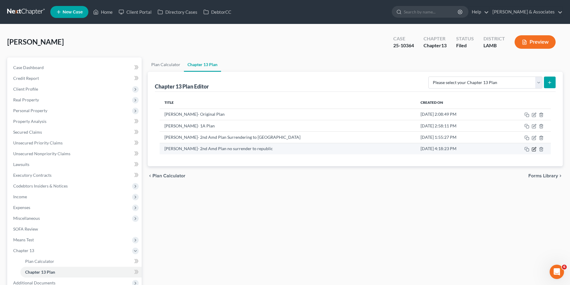
click at [532, 149] on td at bounding box center [523, 148] width 55 height 11
click at [533, 149] on icon "button" at bounding box center [534, 149] width 5 height 5
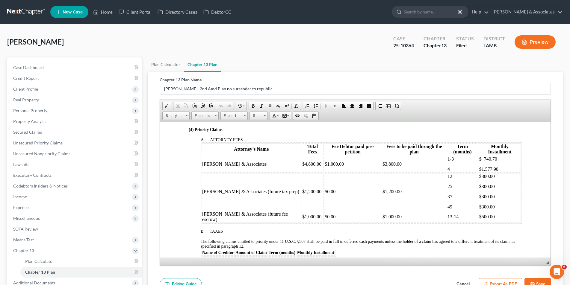
scroll to position [359, 0]
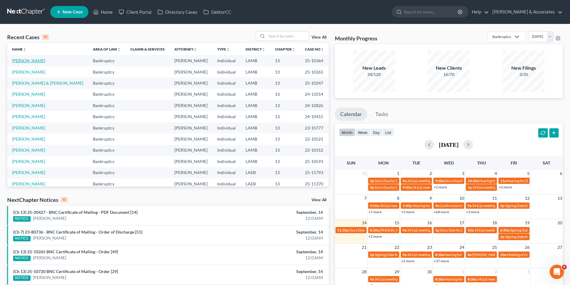
click at [39, 63] on link "[PERSON_NAME]" at bounding box center [28, 60] width 33 height 5
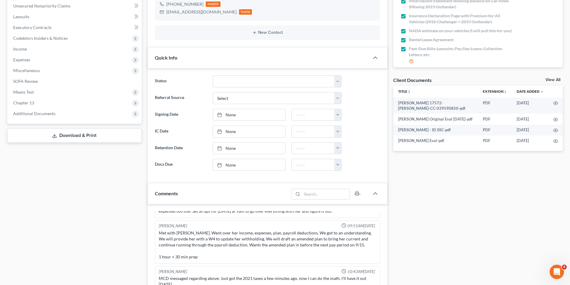
scroll to position [120, 0]
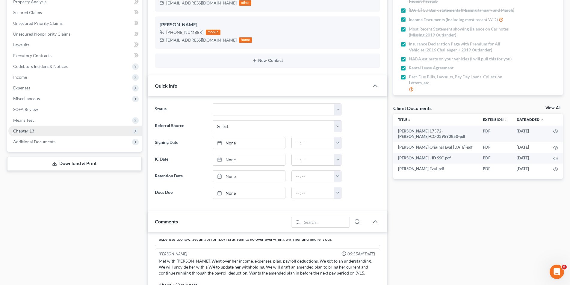
click at [55, 131] on span "Chapter 13" at bounding box center [74, 131] width 133 height 11
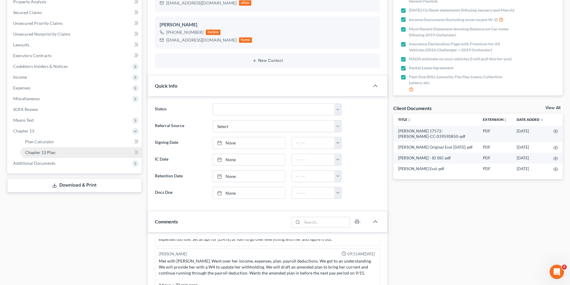
click at [53, 152] on span "Chapter 13 Plan" at bounding box center [40, 152] width 30 height 5
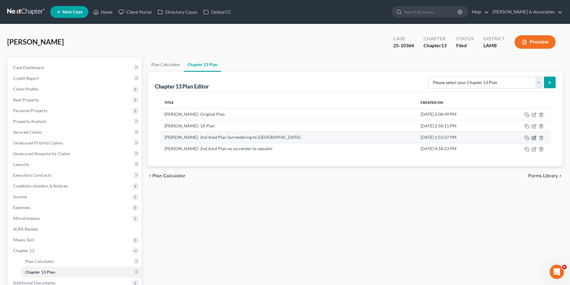
click at [534, 137] on icon "button" at bounding box center [534, 137] width 3 height 3
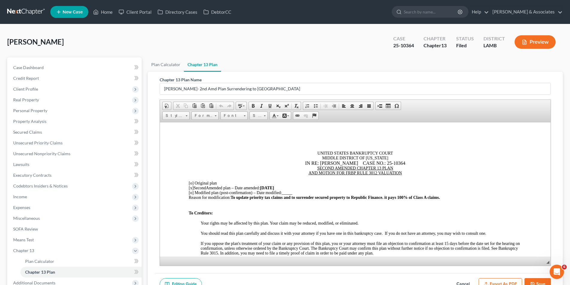
scroll to position [30, 0]
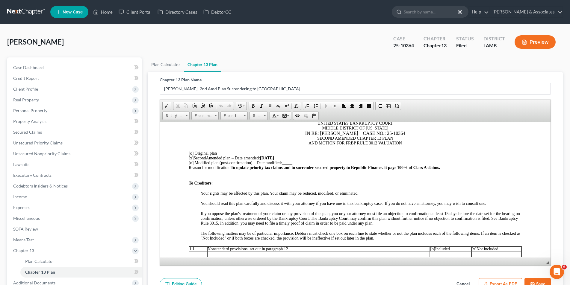
click at [387, 167] on span "To update priority tax claims and to surrender secured property to Republic Fin…" at bounding box center [334, 167] width 209 height 4
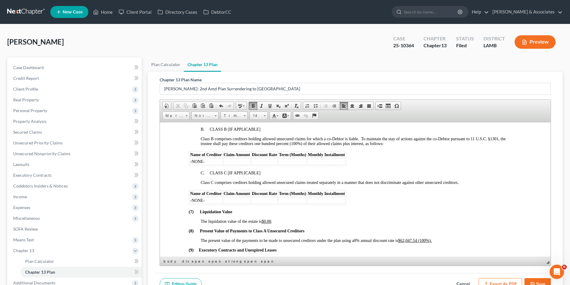
scroll to position [1198, 0]
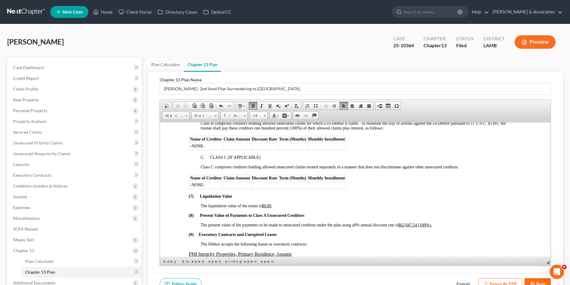
click at [537, 283] on button "Save" at bounding box center [537, 285] width 26 height 13
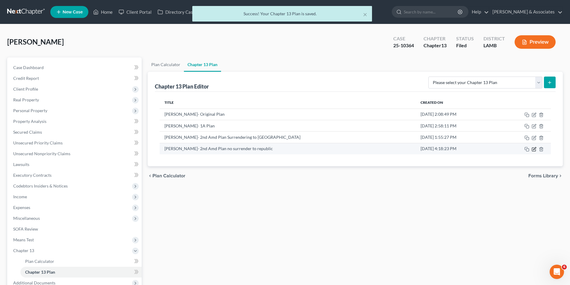
click at [535, 150] on icon "button" at bounding box center [534, 149] width 5 height 5
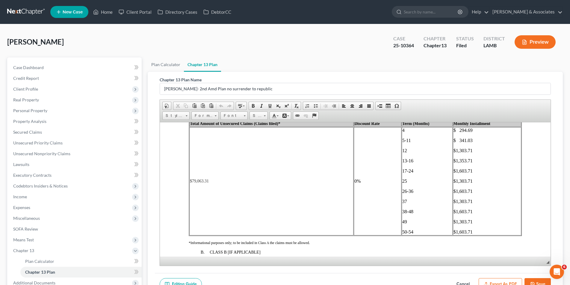
scroll to position [1048, 0]
click at [535, 280] on button "Save" at bounding box center [537, 285] width 26 height 13
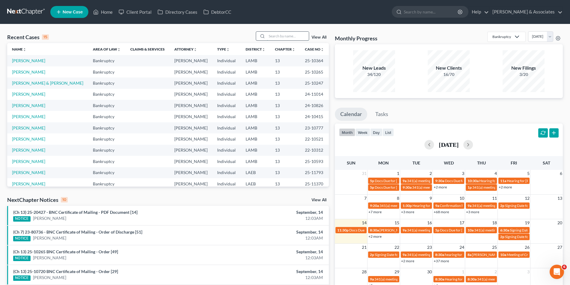
click at [275, 36] on input "search" at bounding box center [288, 36] width 42 height 9
type input "brown"
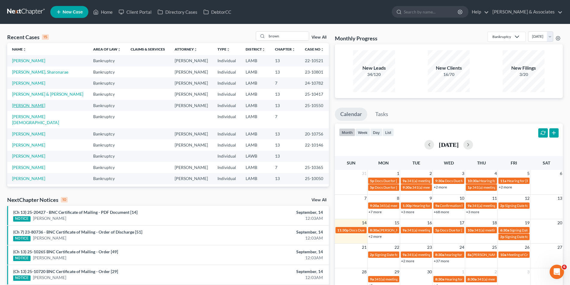
click at [35, 106] on link "[PERSON_NAME]" at bounding box center [28, 105] width 33 height 5
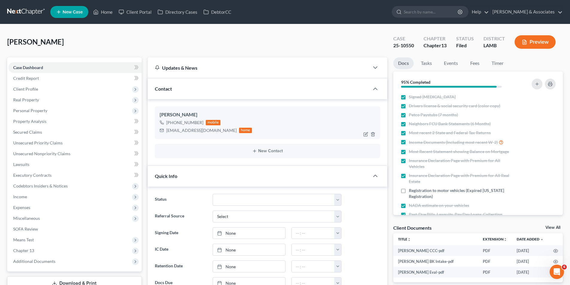
scroll to position [329, 0]
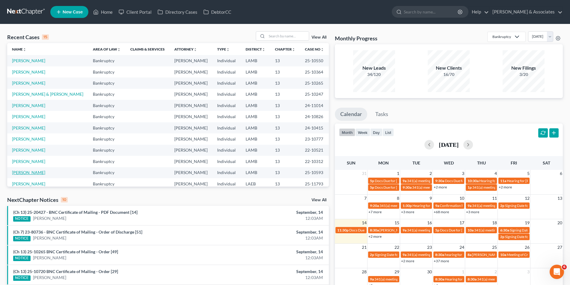
click at [26, 174] on link "[PERSON_NAME]" at bounding box center [28, 172] width 33 height 5
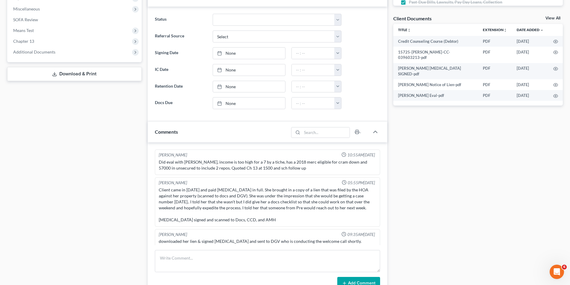
scroll to position [2159, 0]
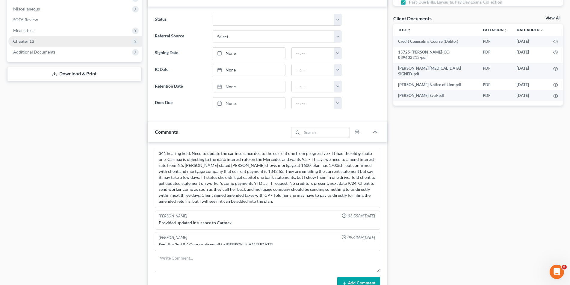
click at [60, 45] on span "Chapter 13" at bounding box center [74, 41] width 133 height 11
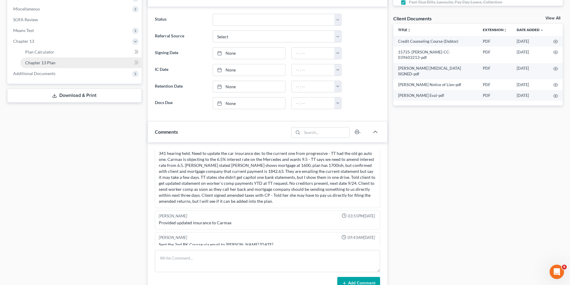
click at [51, 58] on link "Chapter 13 Plan" at bounding box center [80, 63] width 121 height 11
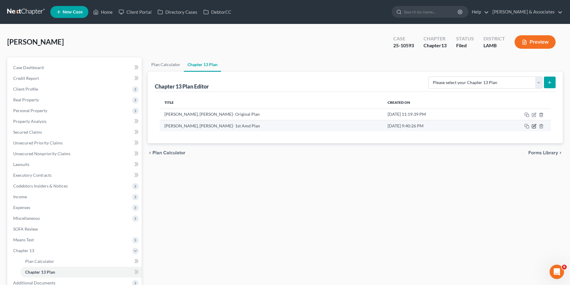
click at [535, 128] on icon "button" at bounding box center [534, 126] width 5 height 5
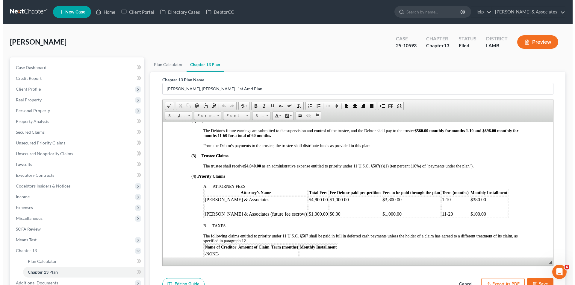
scroll to position [240, 0]
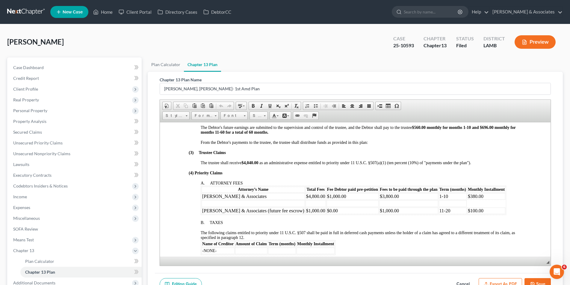
click at [505, 282] on button "Export as PDF" at bounding box center [500, 285] width 43 height 13
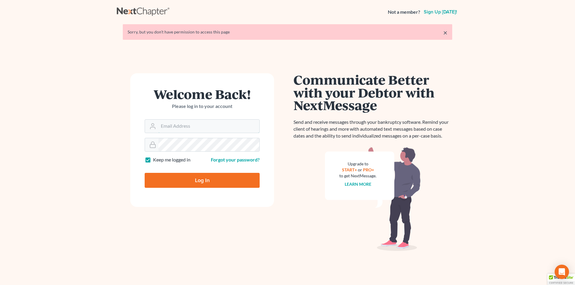
type input "[EMAIL_ADDRESS][DOMAIN_NAME]"
click at [178, 179] on input "Log In" at bounding box center [202, 180] width 115 height 15
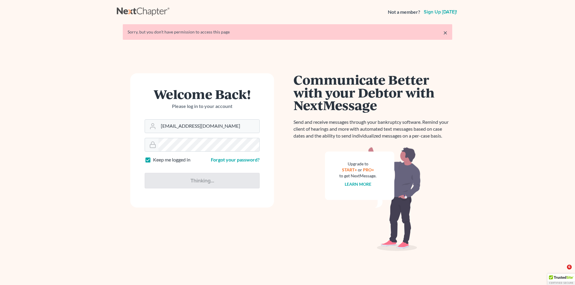
type input "Thinking..."
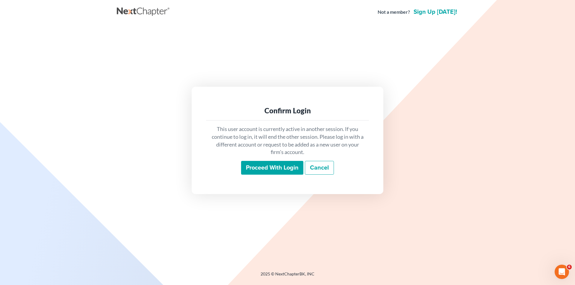
click at [292, 172] on input "Proceed with login" at bounding box center [272, 168] width 62 height 14
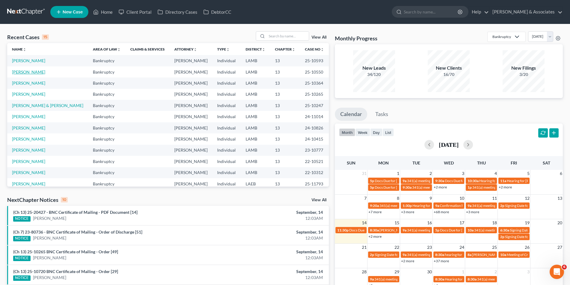
click at [34, 71] on link "[PERSON_NAME]" at bounding box center [28, 71] width 33 height 5
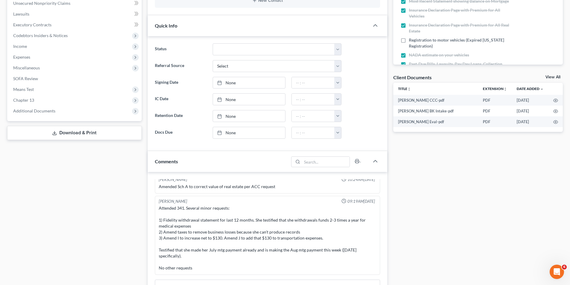
scroll to position [120, 0]
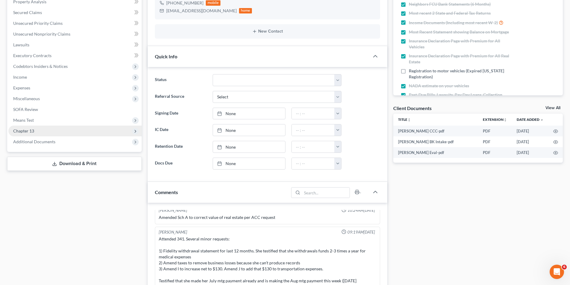
click at [69, 133] on span "Chapter 13" at bounding box center [74, 131] width 133 height 11
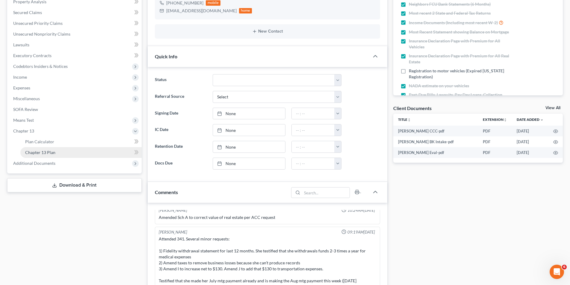
click at [61, 149] on link "Chapter 13 Plan" at bounding box center [80, 152] width 121 height 11
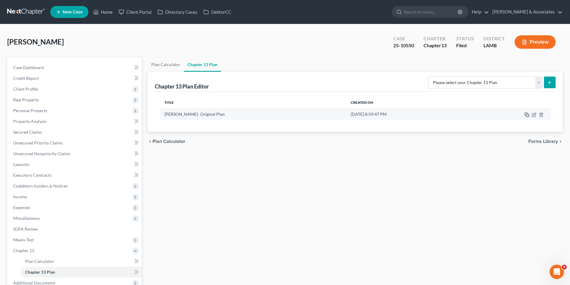
click at [525, 115] on icon "button" at bounding box center [526, 114] width 3 height 3
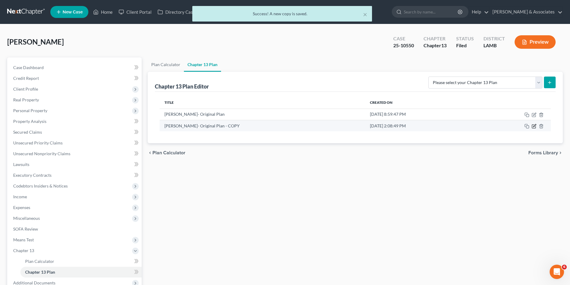
click at [532, 128] on icon "button" at bounding box center [534, 127] width 4 height 4
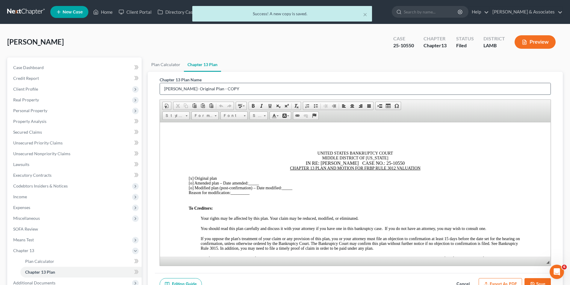
click at [267, 91] on input "[PERSON_NAME]- Original Plan - COPY" at bounding box center [355, 88] width 391 height 11
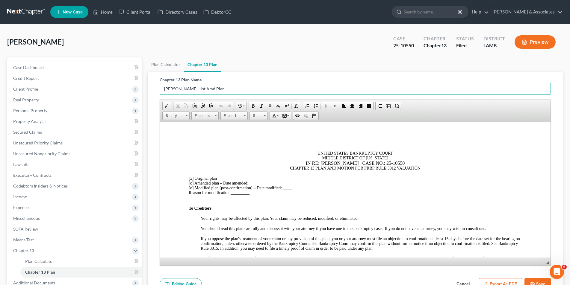
type input "[PERSON_NAME]- 1st Amd Plan"
click at [287, 168] on div "CHAPTER 13 PLAN AND MOTION FOR FRBP RULE 3012 VALUATION" at bounding box center [354, 168] width 333 height 5
click at [342, 169] on u "FIRST AMENDED CHAPTER 13 PLAN AND MOTION FOR FRBP RULE 3012 VALUATION" at bounding box center [355, 168] width 164 height 4
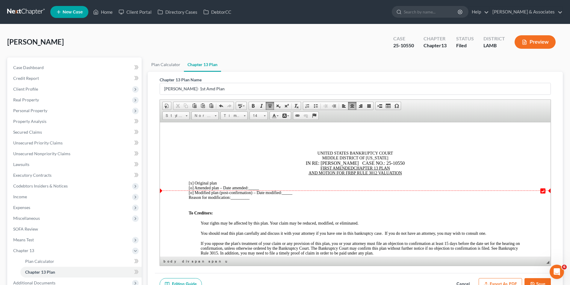
click at [191, 187] on span "[o]" at bounding box center [190, 188] width 5 height 4
click at [195, 186] on span "[x ] Amended plan – Date amended:" at bounding box center [218, 188] width 60 height 4
click at [192, 182] on span "[x]" at bounding box center [190, 183] width 5 height 4
click at [272, 187] on div "[x ] First Amended plan – Date amended: _____" at bounding box center [354, 188] width 333 height 5
click at [254, 198] on div "Reason for modification: _________" at bounding box center [354, 197] width 333 height 5
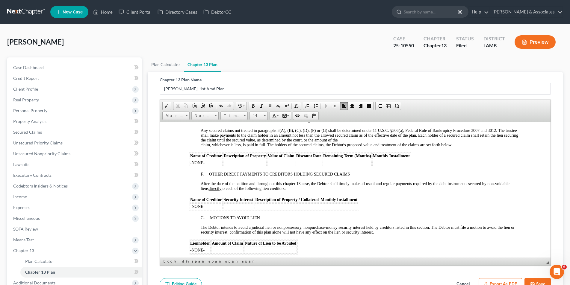
scroll to position [869, 0]
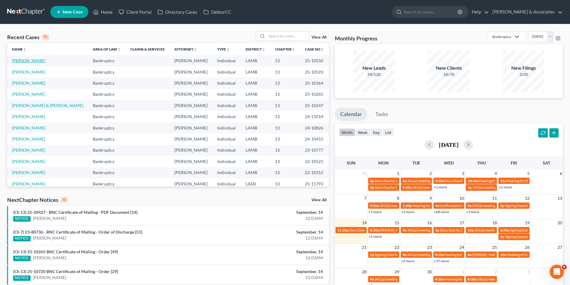
click at [28, 61] on link "[PERSON_NAME]" at bounding box center [28, 60] width 33 height 5
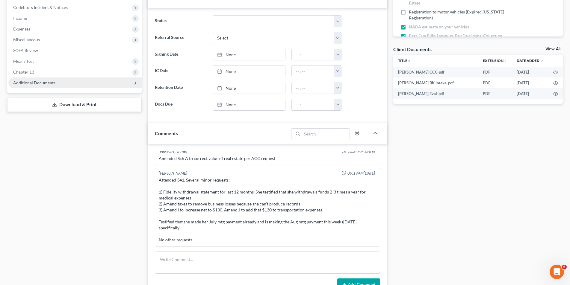
scroll to position [180, 0]
click at [75, 80] on span "Additional Documents" at bounding box center [74, 82] width 133 height 11
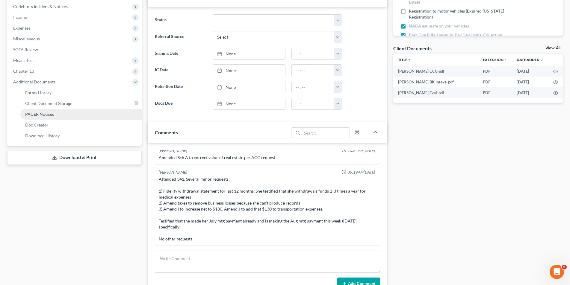
click at [62, 113] on link "PACER Notices" at bounding box center [80, 114] width 121 height 11
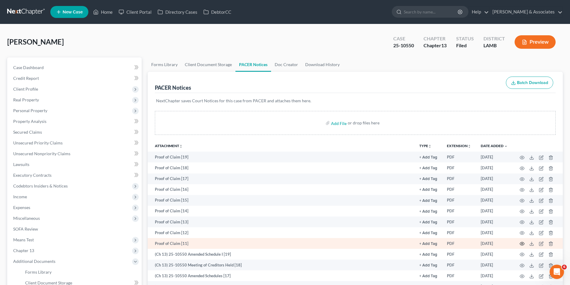
click at [520, 244] on icon "button" at bounding box center [522, 244] width 4 height 3
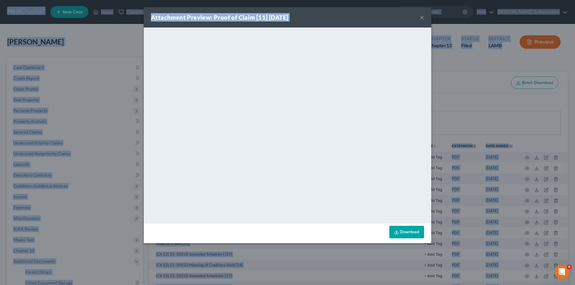
drag, startPoint x: 365, startPoint y: 16, endPoint x: 89, endPoint y: 23, distance: 275.9
click at [420, 16] on button "×" at bounding box center [422, 17] width 4 height 7
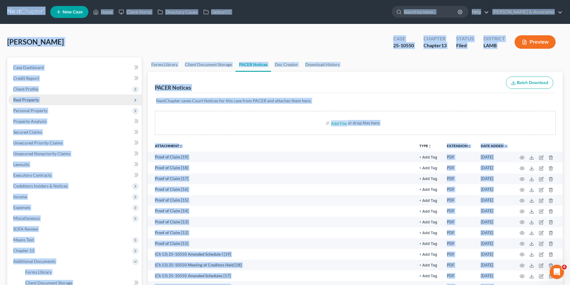
click at [59, 98] on span "Real Property" at bounding box center [74, 100] width 133 height 11
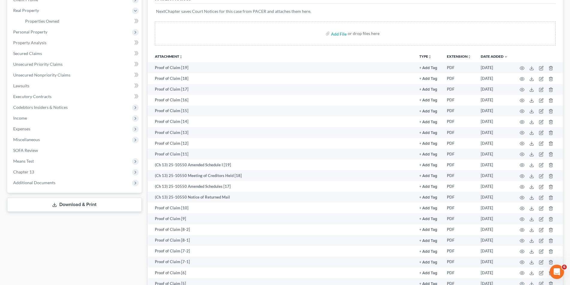
scroll to position [150, 0]
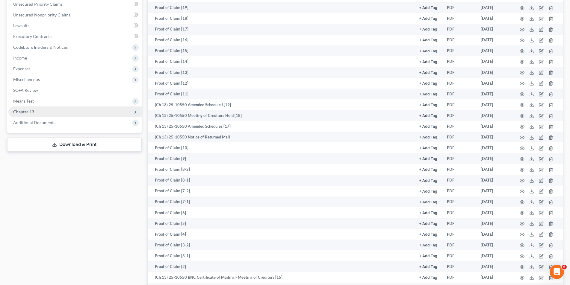
click at [55, 114] on span "Chapter 13" at bounding box center [74, 112] width 133 height 11
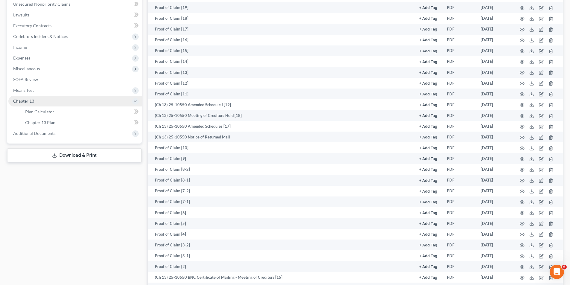
scroll to position [139, 0]
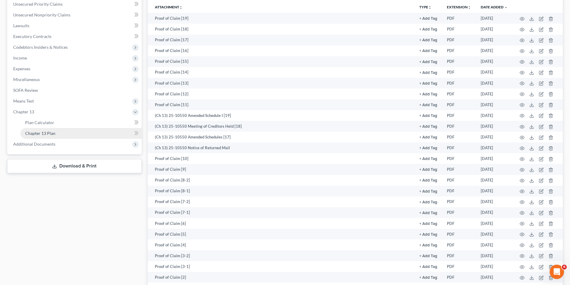
click at [103, 133] on link "Chapter 13 Plan" at bounding box center [80, 133] width 121 height 11
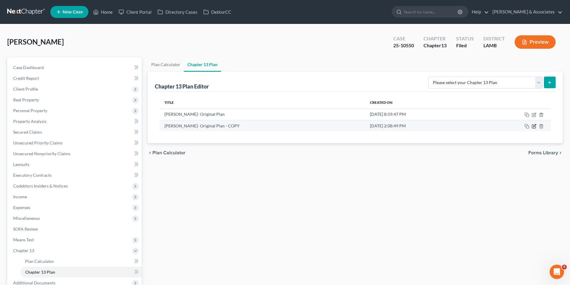
click at [532, 127] on icon "button" at bounding box center [534, 127] width 4 height 4
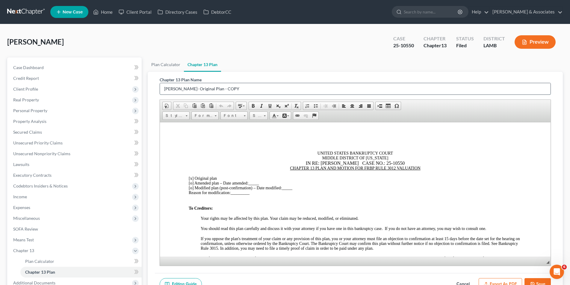
click at [261, 91] on input "Brown, Tekisha- Original Plan - COPY" at bounding box center [355, 88] width 391 height 11
type input "Brown, Tekisha- 1st Amd Plan"
click at [290, 168] on u "CHAPTER 13 PLAN AND MOTION FOR FRBP RULE 3012 VALUATION" at bounding box center [355, 168] width 131 height 4
drag, startPoint x: 280, startPoint y: 169, endPoint x: 283, endPoint y: 166, distance: 4.3
click at [281, 168] on u "FIRTS AMENDED CHAPTER 13 PLAN AND MOTION FOR FRBP RULE 3012 VALUATION" at bounding box center [355, 168] width 164 height 4
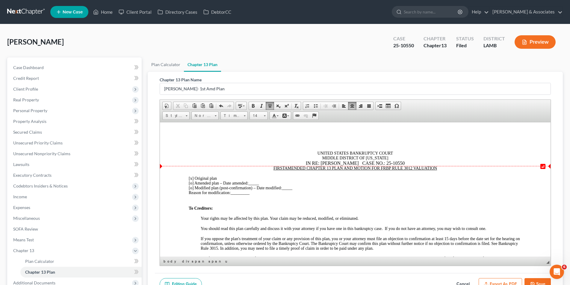
click at [343, 168] on u "FIRST AMENDED CHAPTER 13 PLAN AND MOTION FOR FRBP RULE 3012 VALUATION" at bounding box center [355, 168] width 164 height 4
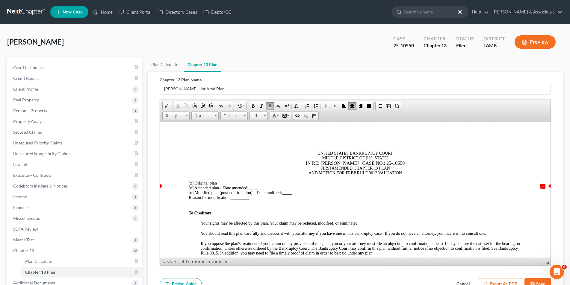
click at [192, 184] on span "[x]" at bounding box center [190, 183] width 5 height 4
click at [192, 189] on span "[o]" at bounding box center [190, 188] width 5 height 4
click at [194, 188] on span "[x ] Amended plan – Date amended:" at bounding box center [218, 188] width 60 height 4
click at [270, 188] on div "[x ] First Amended plan – Date amended: _____" at bounding box center [354, 188] width 333 height 5
click at [255, 198] on div "Reason for modification: _________" at bounding box center [354, 197] width 333 height 5
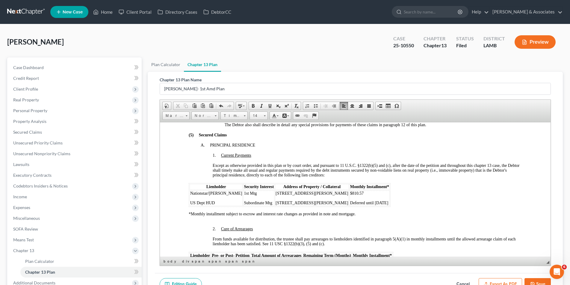
scroll to position [509, 0]
click at [350, 190] on p "$810.57" at bounding box center [369, 192] width 39 height 5
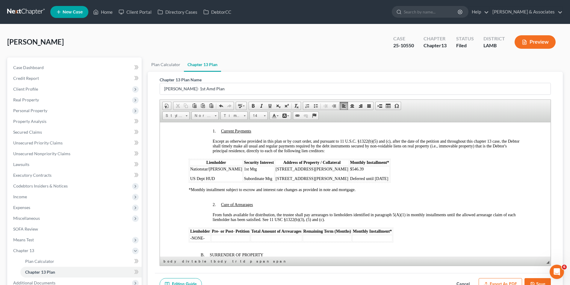
scroll to position [539, 0]
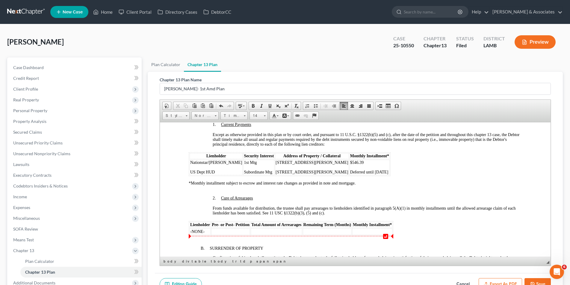
click at [206, 232] on td "-NONE-" at bounding box center [199, 232] width 21 height 7
click at [227, 162] on span "Nationstar/Mr Cooper" at bounding box center [216, 162] width 52 height 4
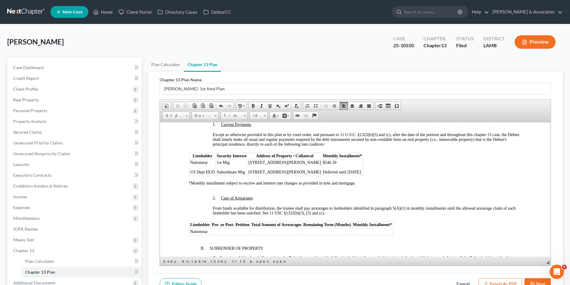
click at [230, 230] on td at bounding box center [230, 232] width 39 height 7
click at [258, 231] on td at bounding box center [276, 232] width 52 height 7
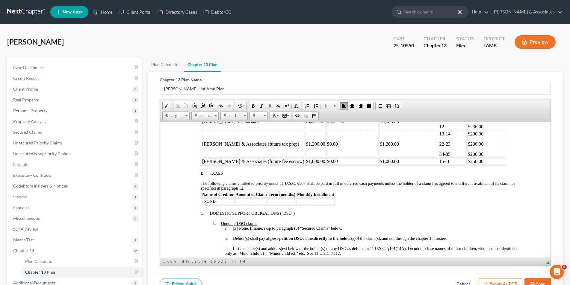
scroll to position [270, 0]
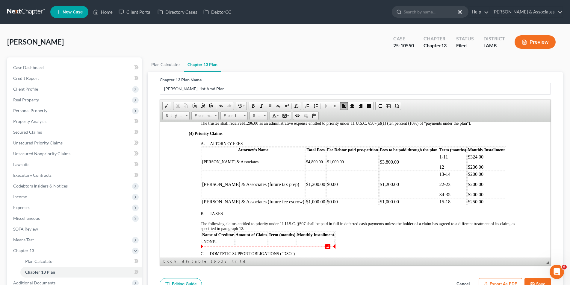
click at [218, 241] on td "-NONE-" at bounding box center [217, 242] width 33 height 7
click at [247, 240] on td at bounding box center [251, 242] width 32 height 7
drag, startPoint x: 239, startPoint y: 163, endPoint x: 202, endPoint y: 163, distance: 37.4
click at [202, 163] on td "[PERSON_NAME] & Associates" at bounding box center [252, 162] width 103 height 17
click at [264, 118] on span at bounding box center [264, 115] width 1 height 6
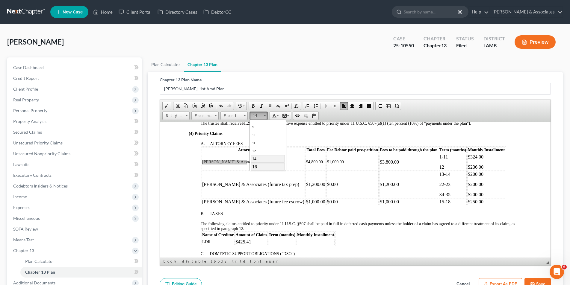
scroll to position [16, 0]
click at [271, 164] on link "16" at bounding box center [267, 163] width 34 height 8
drag, startPoint x: 299, startPoint y: 161, endPoint x: 282, endPoint y: 161, distance: 16.8
click at [306, 161] on span "$4,800.00" at bounding box center [314, 162] width 17 height 4
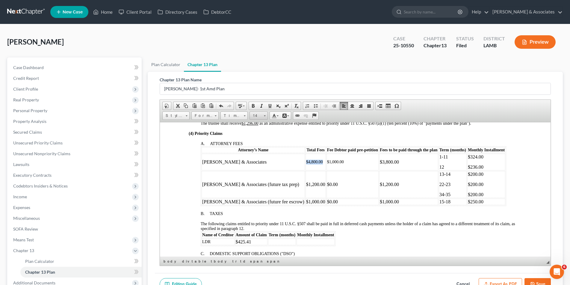
click at [264, 116] on span at bounding box center [265, 116] width 2 height 1
drag, startPoint x: 270, startPoint y: 165, endPoint x: 361, endPoint y: 163, distance: 90.2
click at [270, 165] on link "16" at bounding box center [267, 163] width 34 height 8
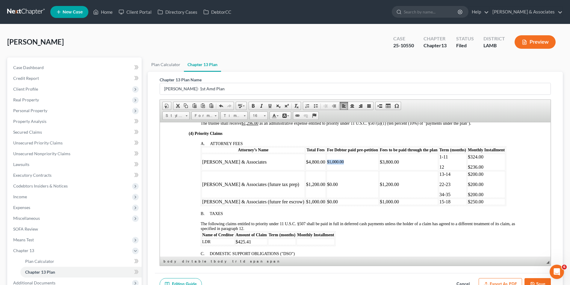
drag, startPoint x: 332, startPoint y: 161, endPoint x: 303, endPoint y: 162, distance: 28.8
click at [326, 162] on td "$1,000.00" at bounding box center [352, 162] width 52 height 17
drag, startPoint x: 264, startPoint y: 115, endPoint x: 15, endPoint y: 1, distance: 274.1
click at [264, 115] on span at bounding box center [264, 115] width 1 height 6
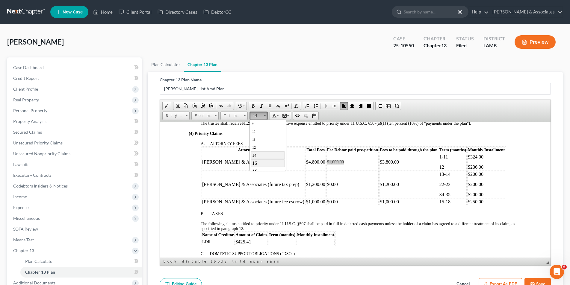
drag, startPoint x: 278, startPoint y: 165, endPoint x: 368, endPoint y: 162, distance: 90.2
click at [278, 165] on link "16" at bounding box center [267, 163] width 34 height 8
click at [379, 164] on td "$3,800.00" at bounding box center [408, 162] width 59 height 17
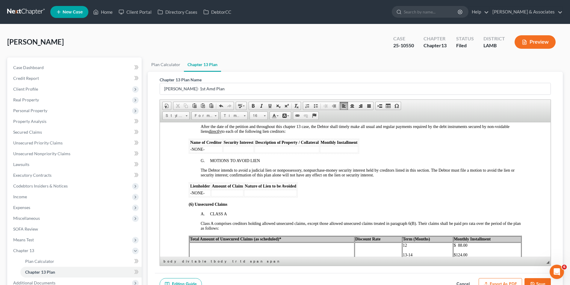
scroll to position [928, 0]
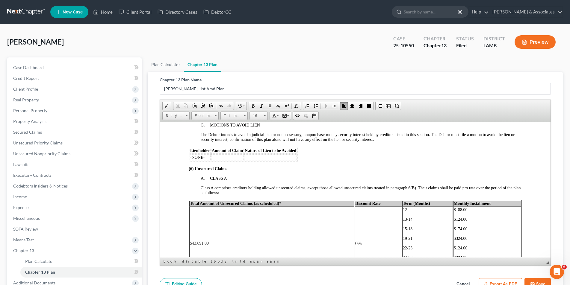
click at [271, 204] on span "Total Amount of Unsecured Claims (as scheduled)*" at bounding box center [235, 203] width 91 height 4
click at [211, 244] on td "$43,691.00" at bounding box center [271, 243] width 164 height 73
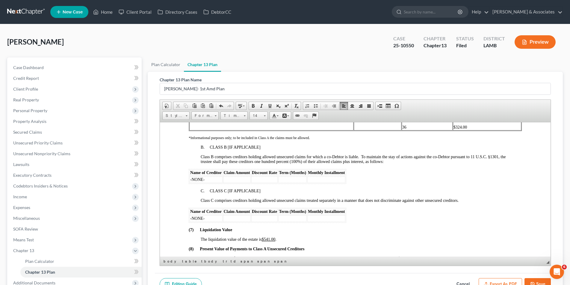
scroll to position [1108, 0]
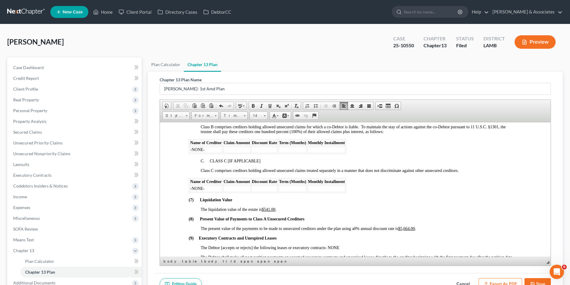
click at [275, 209] on u "$541.00" at bounding box center [268, 209] width 14 height 4
click at [412, 227] on u "$5,664.00" at bounding box center [406, 228] width 17 height 4
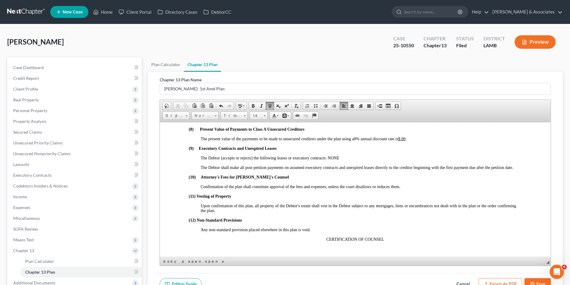
scroll to position [1258, 0]
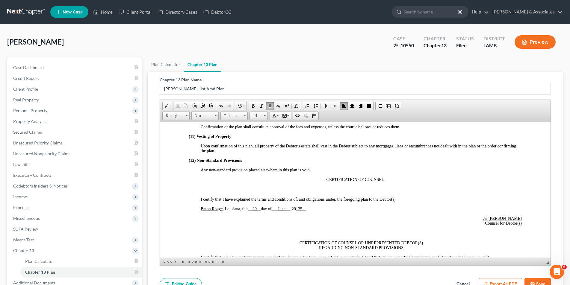
click at [311, 208] on p "Baton Rouge , Lousiana, this __ 29 __ day of ___ June __ , 20 _ 25 __ ." at bounding box center [360, 209] width 321 height 5
drag, startPoint x: 256, startPoint y: 209, endPoint x: 243, endPoint y: 208, distance: 13.8
click at [243, 208] on span "Baton Rouge , Lousiana, 09/14/25" at bounding box center [227, 209] width 55 height 4
click at [253, 106] on span at bounding box center [253, 106] width 5 height 5
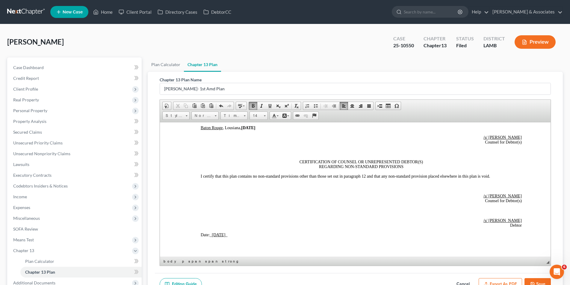
scroll to position [1378, 0]
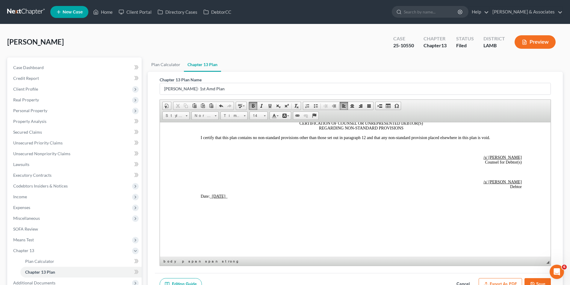
click at [236, 196] on p "Date: _ 6/29/2025 _" at bounding box center [360, 196] width 321 height 5
drag, startPoint x: 227, startPoint y: 196, endPoint x: 211, endPoint y: 195, distance: 16.5
click at [211, 195] on p "Date: 09/14/25" at bounding box center [360, 196] width 321 height 5
click at [253, 107] on span at bounding box center [253, 106] width 5 height 5
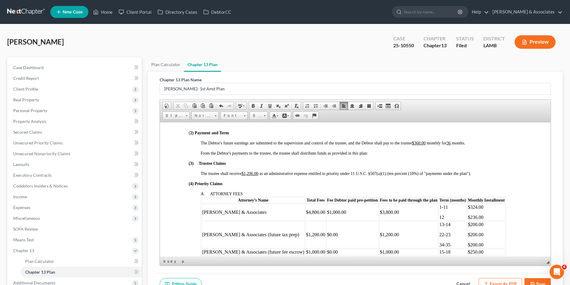
scroll to position [161, 0]
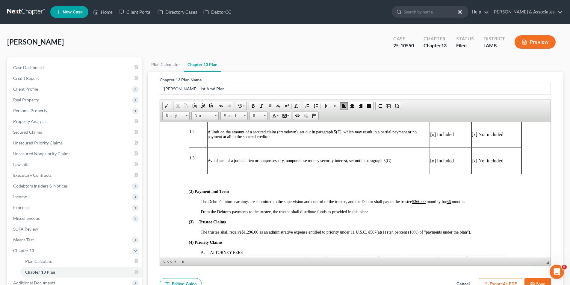
click at [532, 283] on icon "button" at bounding box center [533, 285] width 4 height 4
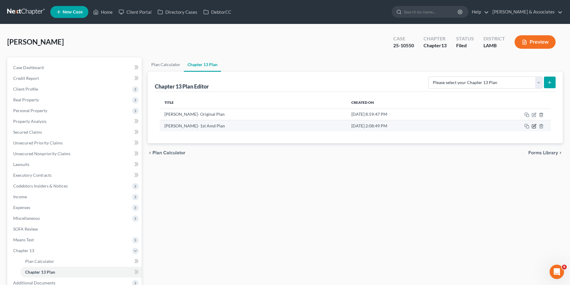
click at [532, 126] on icon "button" at bounding box center [534, 126] width 5 height 5
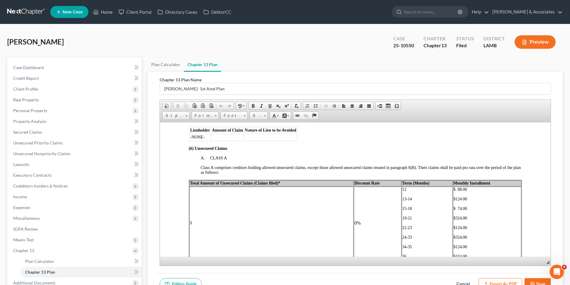
scroll to position [988, 0]
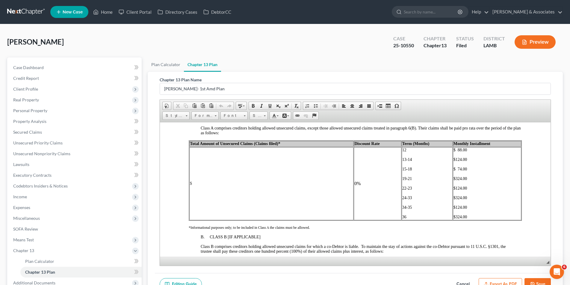
click at [194, 184] on td "$" at bounding box center [271, 183] width 164 height 73
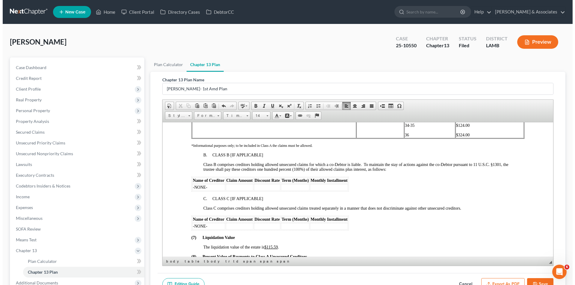
scroll to position [1078, 0]
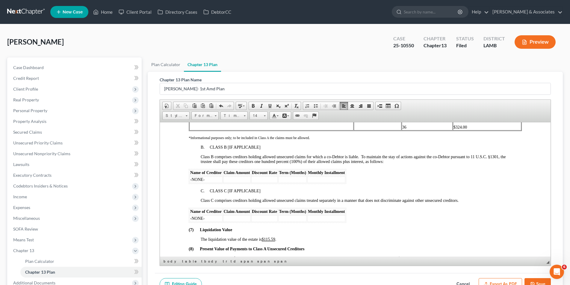
click at [537, 280] on button "Save" at bounding box center [537, 285] width 26 height 13
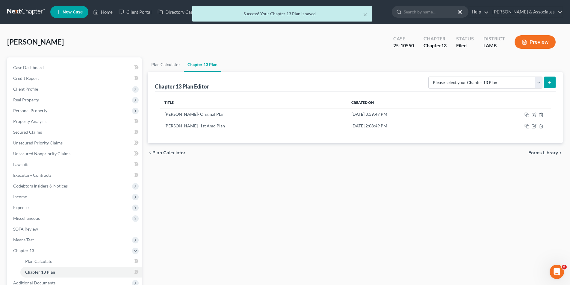
click at [520, 42] on button "Preview" at bounding box center [535, 41] width 41 height 13
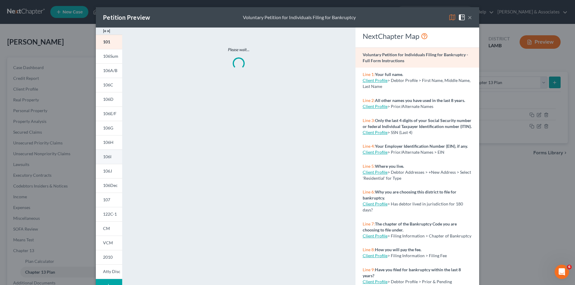
click at [106, 160] on link "106I" at bounding box center [109, 157] width 26 height 14
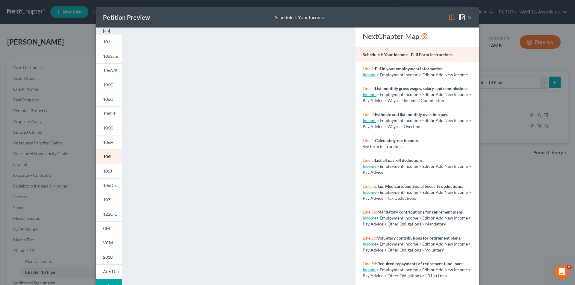
scroll to position [52, 0]
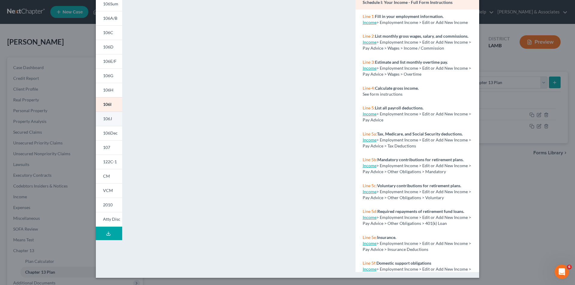
click at [112, 116] on link "106J" at bounding box center [109, 119] width 26 height 14
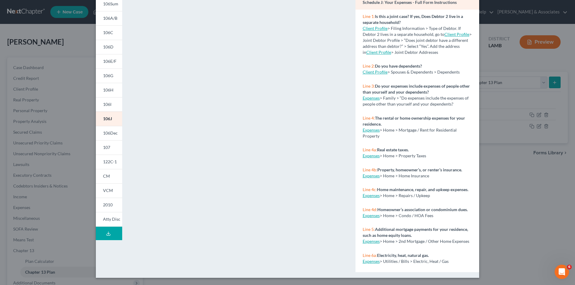
click at [59, 53] on div "Petition Preview Schedule J: Your Expenses × 101 106Sum 106A/B 106C 106D 106E/F…" at bounding box center [287, 142] width 575 height 285
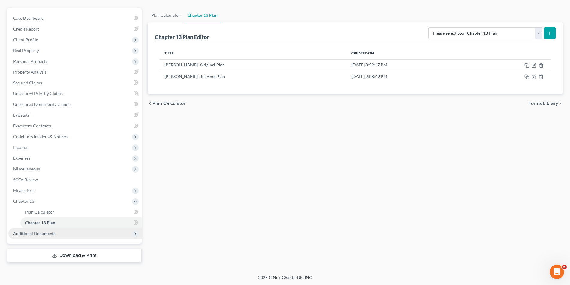
scroll to position [50, 0]
click at [53, 236] on span "Additional Documents" at bounding box center [34, 233] width 42 height 5
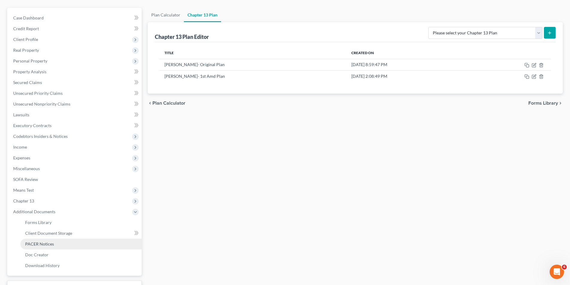
click at [51, 241] on link "PACER Notices" at bounding box center [80, 244] width 121 height 11
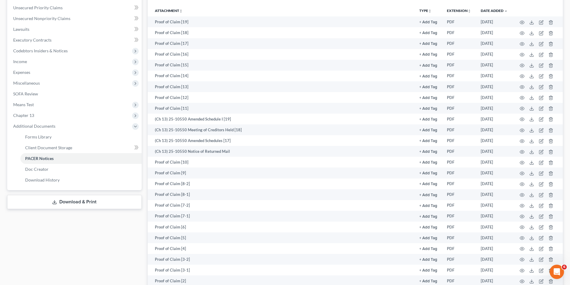
scroll to position [135, 0]
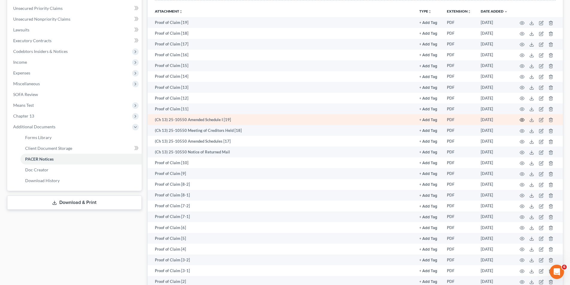
click at [521, 119] on icon "button" at bounding box center [522, 120] width 5 height 5
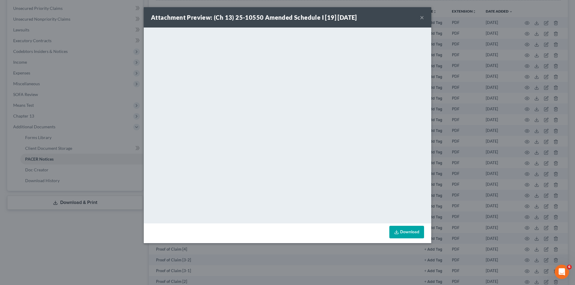
click at [420, 17] on button "×" at bounding box center [422, 17] width 4 height 7
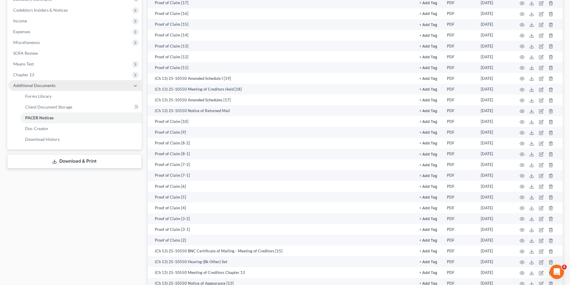
scroll to position [180, 0]
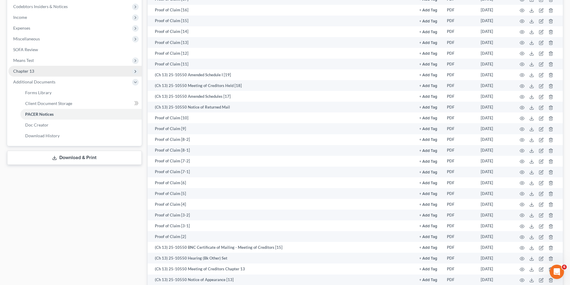
click at [49, 74] on span "Chapter 13" at bounding box center [74, 71] width 133 height 11
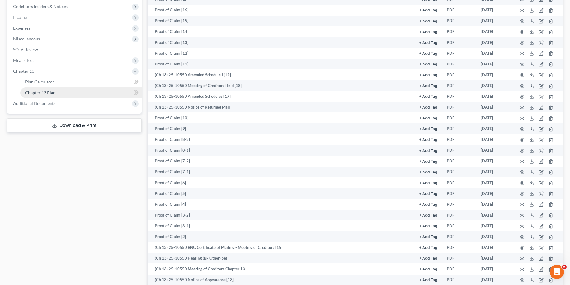
click at [47, 90] on link "Chapter 13 Plan" at bounding box center [80, 92] width 121 height 11
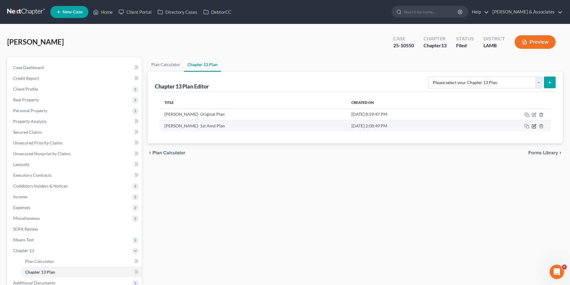
click at [534, 128] on icon "button" at bounding box center [534, 126] width 5 height 5
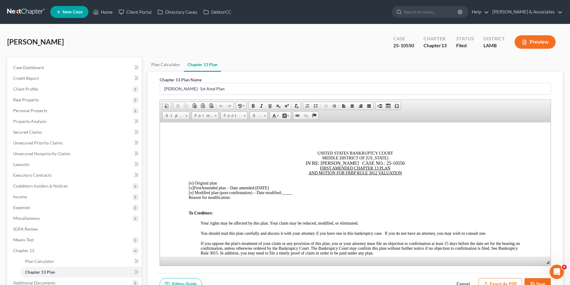
scroll to position [30, 0]
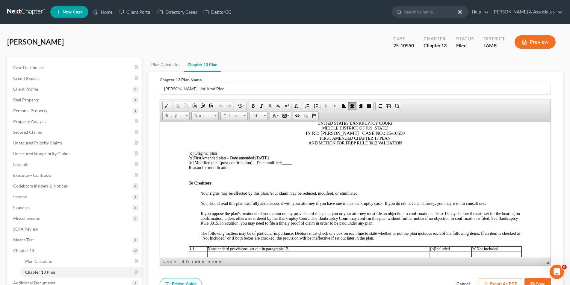
drag, startPoint x: 276, startPoint y: 158, endPoint x: 258, endPoint y: 147, distance: 21.0
click at [258, 157] on div "[x] First Amended plan – Date amended: 09/14/25" at bounding box center [354, 158] width 333 height 5
click at [252, 105] on span at bounding box center [253, 106] width 5 height 5
click at [235, 167] on div "Reason for modification:" at bounding box center [354, 167] width 333 height 5
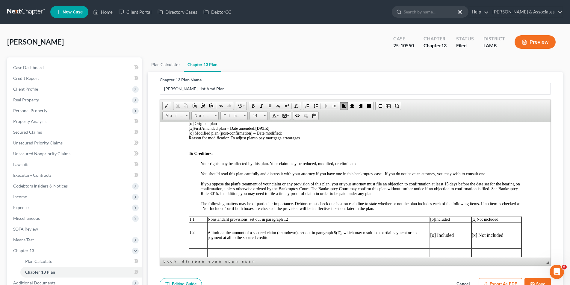
scroll to position [60, 0]
click at [256, 140] on span "↵" at bounding box center [355, 140] width 391 height 0
click at [257, 137] on span "To adjust planto pay mortgage arrearages" at bounding box center [264, 137] width 69 height 4
click at [255, 139] on span "To adjust planto pay mortgage arrearages" at bounding box center [264, 137] width 69 height 4
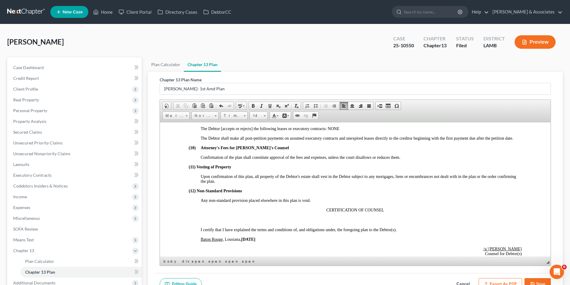
scroll to position [1228, 0]
click at [539, 285] on button "Save" at bounding box center [537, 285] width 26 height 13
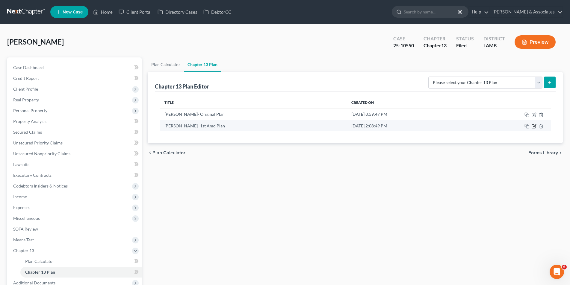
click at [536, 126] on icon "button" at bounding box center [534, 126] width 5 height 5
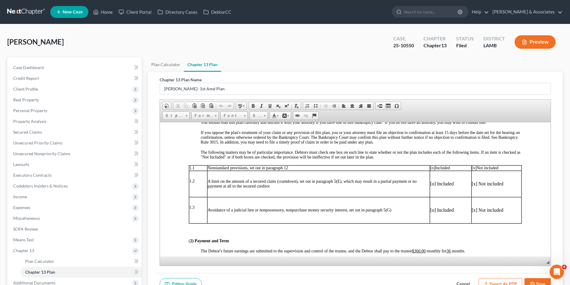
scroll to position [120, 0]
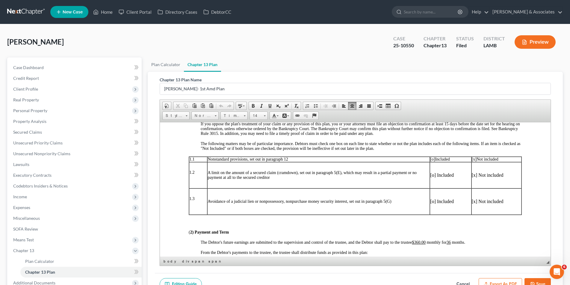
click at [442, 243] on span "The Debtor's future earnings are submitted to the supervision and control of th…" at bounding box center [332, 242] width 264 height 4
click at [211, 248] on span "The Debtor's future earnings are submitted to the supervision and control of th…" at bounding box center [357, 244] width 314 height 9
drag, startPoint x: 433, startPoint y: 249, endPoint x: 413, endPoint y: 242, distance: 21.9
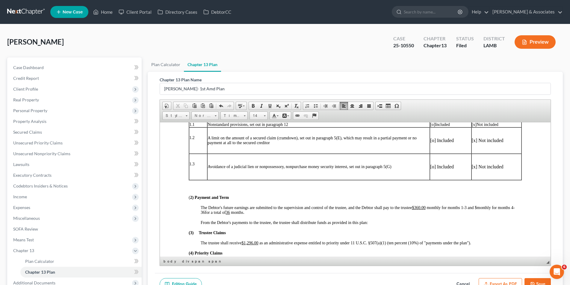
scroll to position [180, 0]
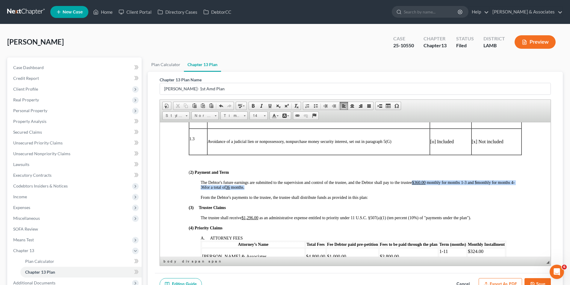
drag, startPoint x: 432, startPoint y: 187, endPoint x: 366, endPoint y: 164, distance: 69.9
click at [412, 181] on div "The Debtor's future earnings are submitted to the supervision and control of th…" at bounding box center [360, 185] width 321 height 10
click at [252, 106] on span at bounding box center [253, 106] width 5 height 5
click at [269, 107] on span at bounding box center [269, 106] width 5 height 5
click at [307, 160] on p at bounding box center [354, 162] width 333 height 5
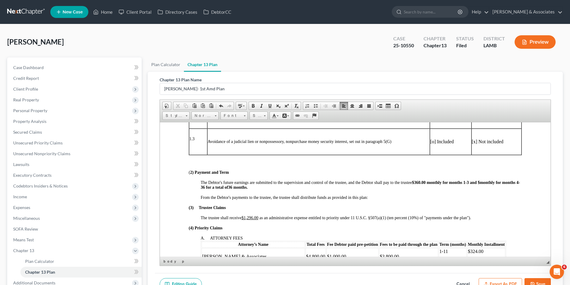
click at [258, 217] on u "$1,296.00" at bounding box center [249, 218] width 17 height 4
click at [481, 184] on strong "$360.00 monthly for months 1-3 and $monthly for months 4-36 for a total of 36 m…" at bounding box center [359, 184] width 319 height 9
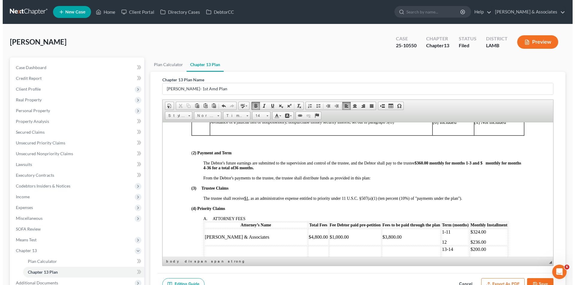
scroll to position [210, 0]
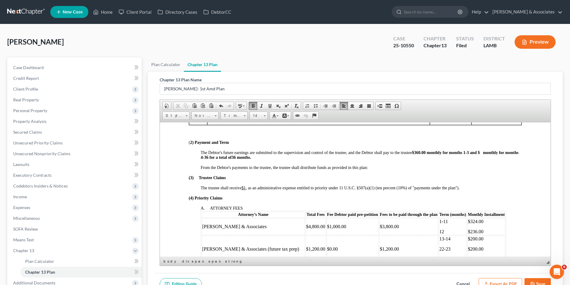
click at [533, 281] on button "Save" at bounding box center [537, 285] width 26 height 13
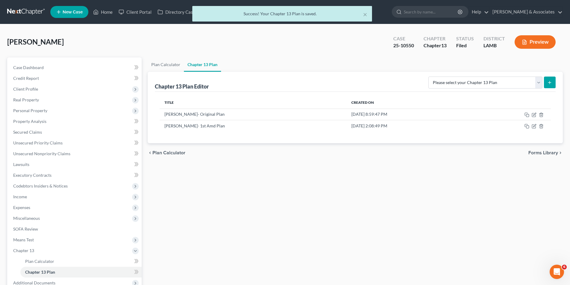
click at [539, 39] on button "Preview" at bounding box center [535, 41] width 41 height 13
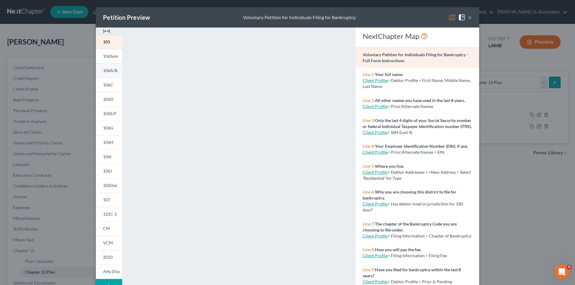
click at [108, 67] on link "106A/B" at bounding box center [109, 70] width 26 height 14
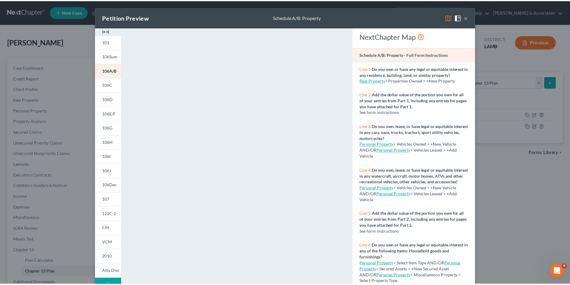
scroll to position [52, 0]
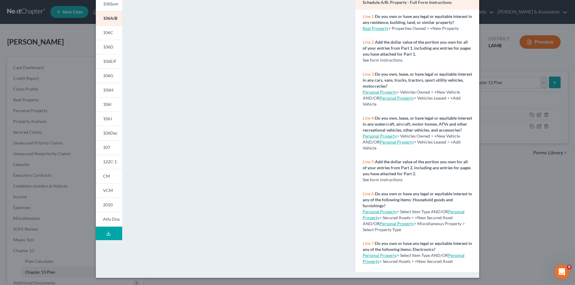
click at [37, 271] on div "Petition Preview Schedule A/B: Property × 101 106Sum 106A/B 106C 106D 106E/F 10…" at bounding box center [287, 142] width 575 height 285
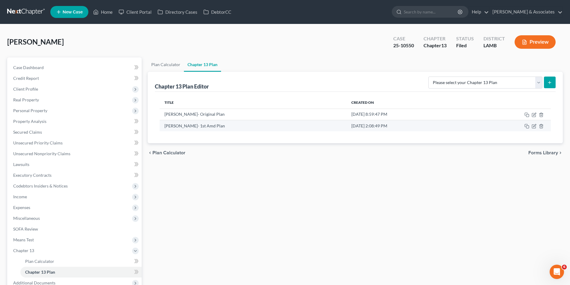
click at [534, 129] on td at bounding box center [509, 125] width 83 height 11
click at [532, 126] on icon "button" at bounding box center [534, 127] width 4 height 4
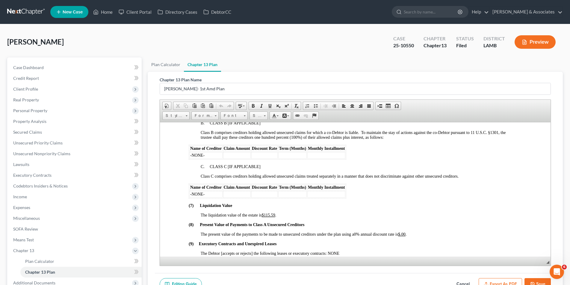
scroll to position [1108, 0]
click at [276, 214] on span "The liquidation value of the estate is $115.59 ." at bounding box center [237, 214] width 75 height 4
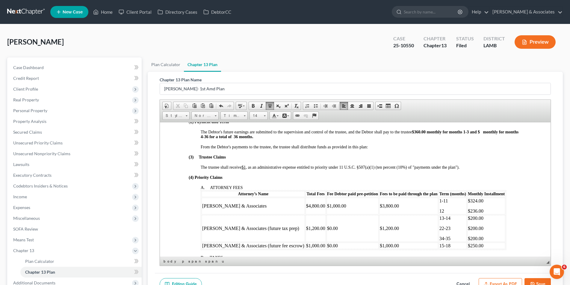
scroll to position [210, 0]
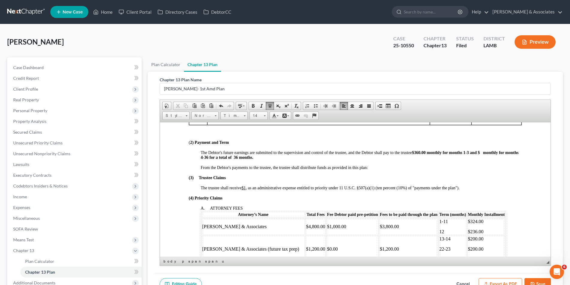
click at [217, 157] on strong "$360.00 monthly for months 1-3 and $ monthly for months 4-36 for a total of 36 …" at bounding box center [359, 154] width 318 height 9
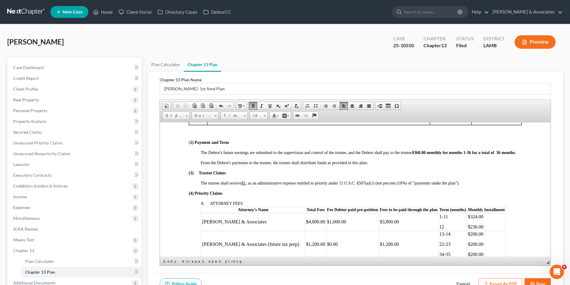
click at [247, 185] on span at bounding box center [246, 183] width 1 height 4
drag, startPoint x: 258, startPoint y: 187, endPoint x: 243, endPoint y: 187, distance: 15.6
click at [243, 185] on u "$1,296.00" at bounding box center [249, 183] width 17 height 4
click at [252, 109] on link "Bold" at bounding box center [253, 106] width 8 height 8
click at [269, 106] on span at bounding box center [269, 106] width 5 height 5
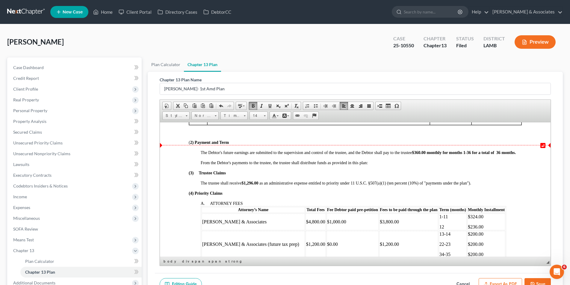
click at [305, 141] on div "( 2) Payment and Term" at bounding box center [354, 142] width 333 height 5
click at [439, 230] on p "12" at bounding box center [452, 226] width 27 height 5
click at [467, 230] on p "$236.00" at bounding box center [485, 226] width 37 height 5
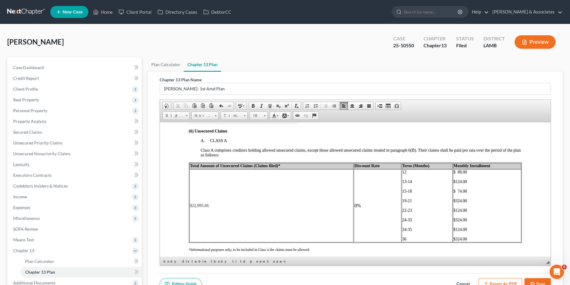
scroll to position [958, 0]
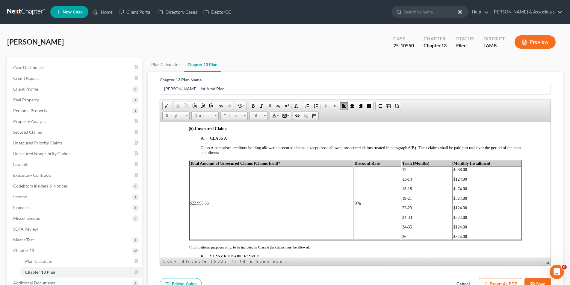
click at [402, 172] on span "12" at bounding box center [404, 169] width 4 height 4
click at [465, 172] on p "$ 88.00" at bounding box center [486, 169] width 67 height 5
click at [454, 172] on span "$ 7.33" at bounding box center [459, 169] width 12 height 4
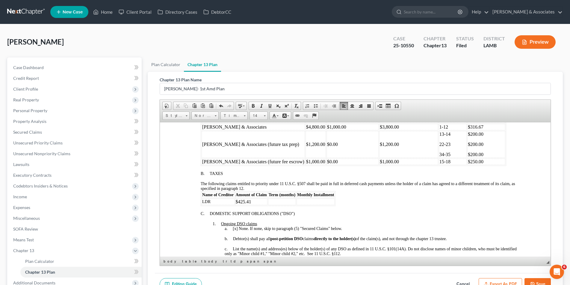
scroll to position [270, 0]
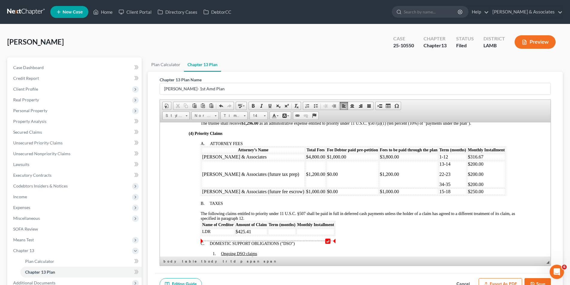
click at [282, 234] on td at bounding box center [282, 232] width 28 height 7
click at [308, 235] on td at bounding box center [315, 232] width 38 height 7
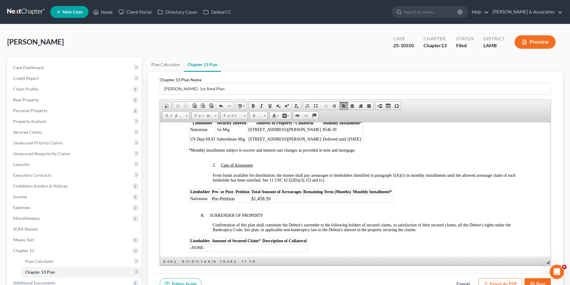
scroll to position [569, 0]
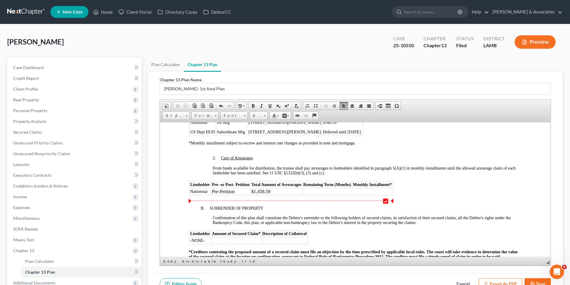
click at [313, 195] on td at bounding box center [326, 191] width 49 height 7
click at [366, 195] on td at bounding box center [372, 191] width 40 height 7
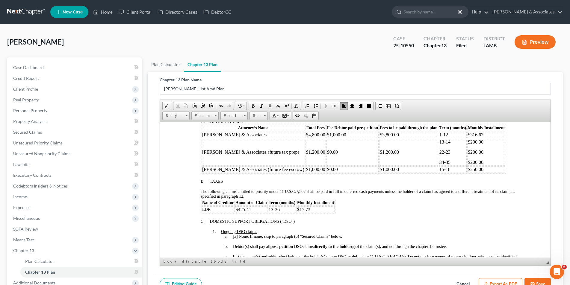
scroll to position [240, 0]
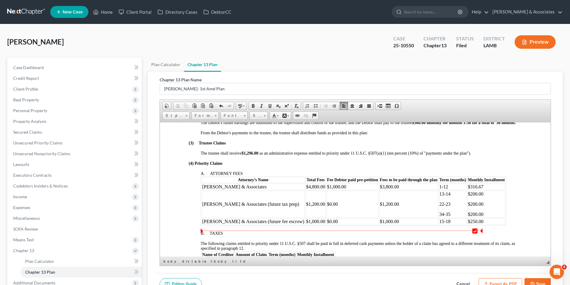
click at [438, 225] on td "15-18" at bounding box center [452, 221] width 28 height 7
click at [467, 225] on td "$250.00" at bounding box center [486, 221] width 38 height 7
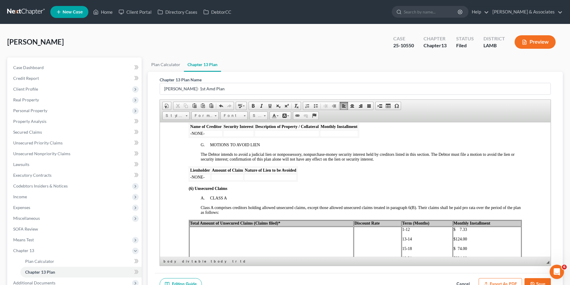
scroll to position [958, 0]
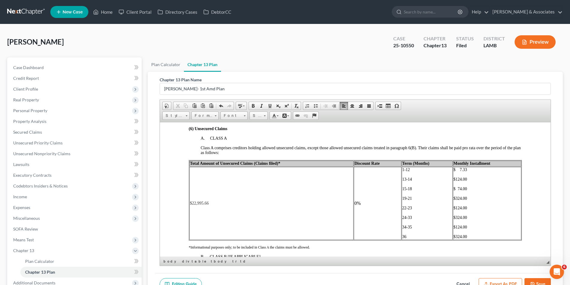
click at [408, 182] on p "13-14" at bounding box center [427, 179] width 50 height 5
click at [463, 182] on p "$124.00" at bounding box center [486, 179] width 67 height 5
click at [411, 191] on p "15-18" at bounding box center [427, 189] width 50 height 5
click at [402, 196] on span "19-21" at bounding box center [407, 194] width 10 height 4
click at [463, 239] on p "$324.00" at bounding box center [486, 236] width 67 height 5
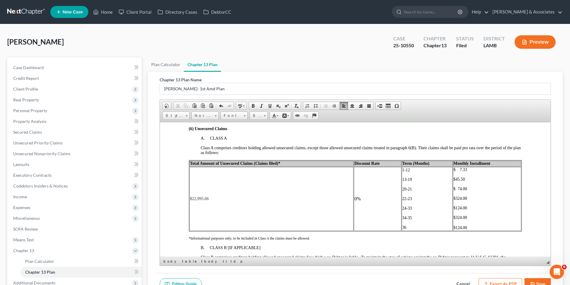
click at [463, 191] on p "$ 74.00" at bounding box center [486, 189] width 67 height 5
click at [465, 201] on p "$324.00" at bounding box center [486, 198] width 67 height 5
click at [453, 181] on span "$45.50" at bounding box center [459, 179] width 12 height 4
click at [466, 211] on p "$124.00" at bounding box center [486, 208] width 67 height 5
click at [465, 220] on p "$324.00" at bounding box center [486, 217] width 67 height 5
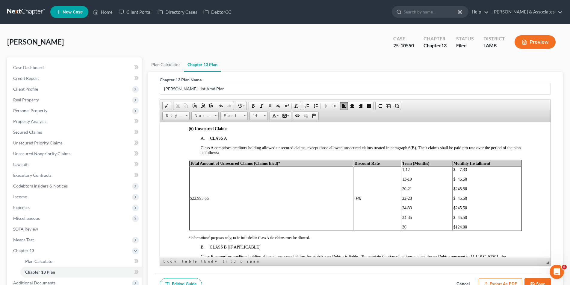
click at [465, 230] on p "$124.00" at bounding box center [486, 227] width 67 height 5
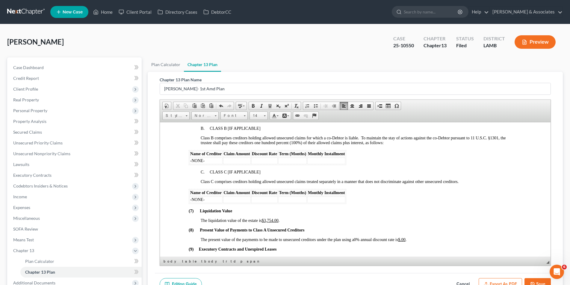
scroll to position [1078, 0]
click at [534, 285] on icon "button" at bounding box center [532, 284] width 5 height 5
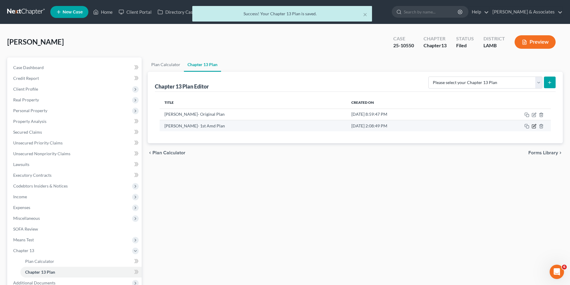
click at [533, 127] on icon "button" at bounding box center [534, 126] width 5 height 5
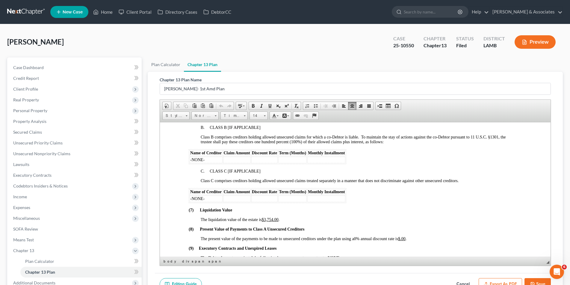
click at [406, 241] on span "The present value of the payments to be made to unsecured creditors under the p…" at bounding box center [303, 239] width 206 height 4
click at [541, 280] on button "Save" at bounding box center [537, 285] width 26 height 13
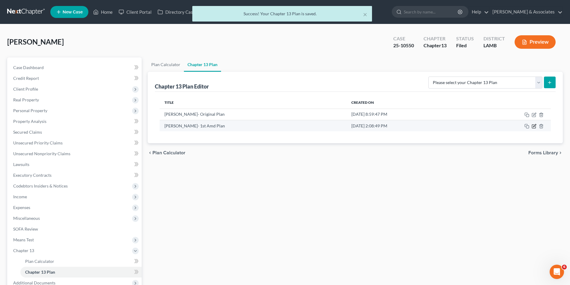
click at [533, 125] on icon "button" at bounding box center [534, 126] width 5 height 5
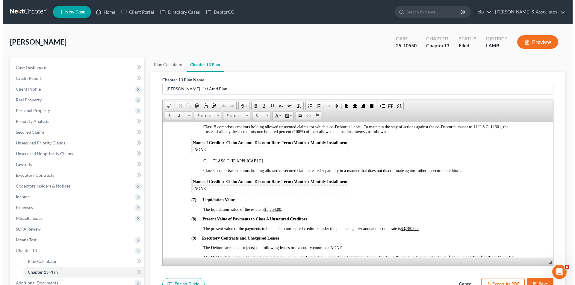
scroll to position [1108, 0]
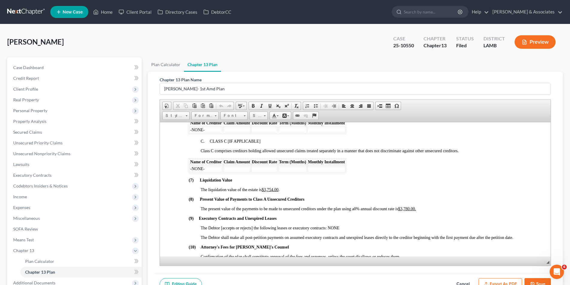
click at [538, 281] on button "Save" at bounding box center [537, 285] width 26 height 13
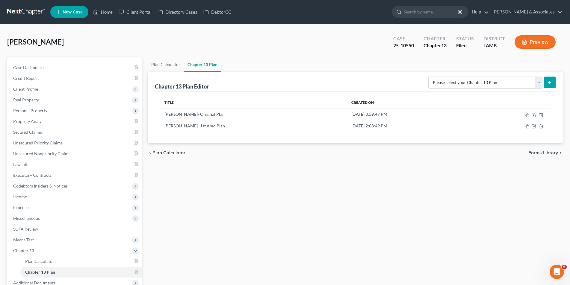
click at [543, 40] on button "Preview" at bounding box center [535, 41] width 41 height 13
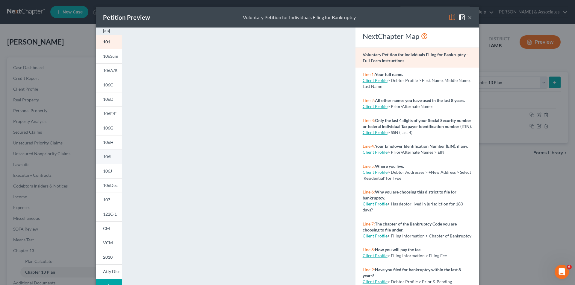
click at [106, 160] on link "106I" at bounding box center [109, 157] width 26 height 14
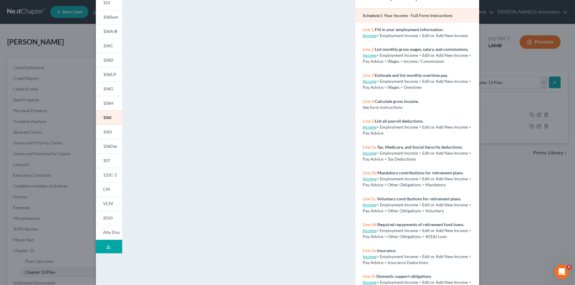
scroll to position [52, 0]
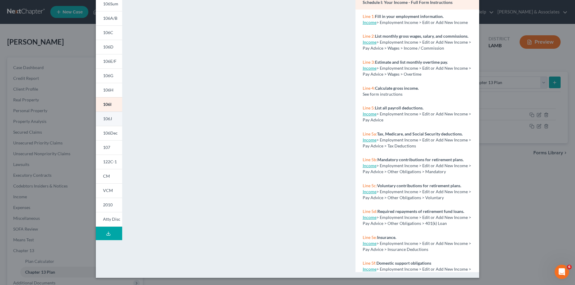
click at [106, 121] on span "106J" at bounding box center [107, 118] width 9 height 5
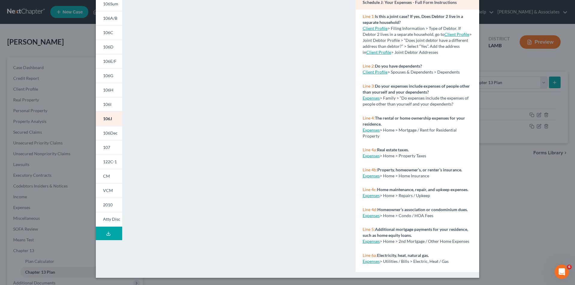
click at [80, 143] on div "Petition Preview Schedule J: Your Expenses × 101 106Sum 106A/B 106C 106D 106E/F…" at bounding box center [287, 142] width 575 height 285
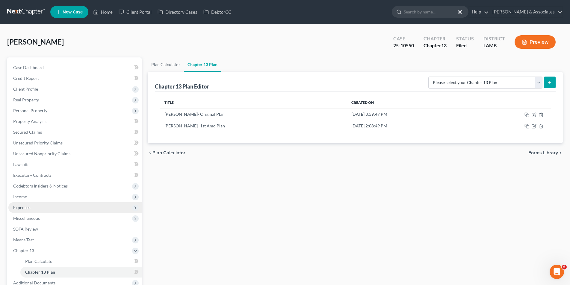
click at [37, 206] on span "Expenses" at bounding box center [74, 207] width 133 height 11
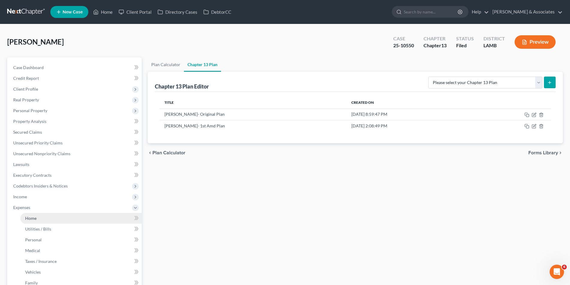
click at [58, 218] on link "Home" at bounding box center [80, 218] width 121 height 11
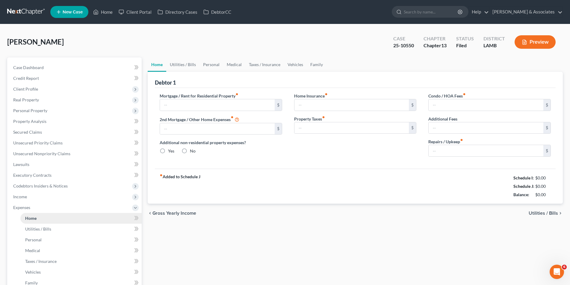
type input "810.57"
type input "0.00"
radio input "true"
type input "0.00"
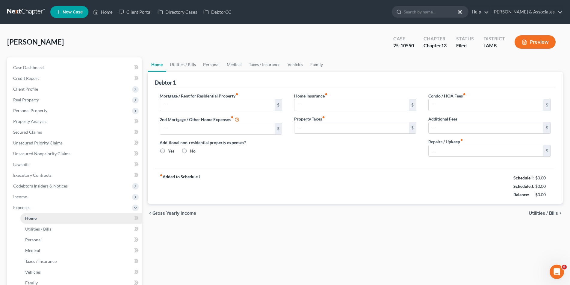
type input "0.00"
type input "546.39"
click at [245, 112] on div "Mortgage / Rent for Residential Property fiber_manual_record 546.39 $ 2nd Mortg…" at bounding box center [221, 127] width 134 height 69
click at [42, 232] on link "Utilities / Bills" at bounding box center [80, 229] width 121 height 11
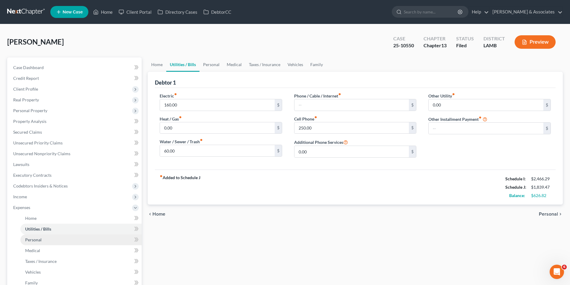
click at [42, 242] on link "Personal" at bounding box center [80, 240] width 121 height 11
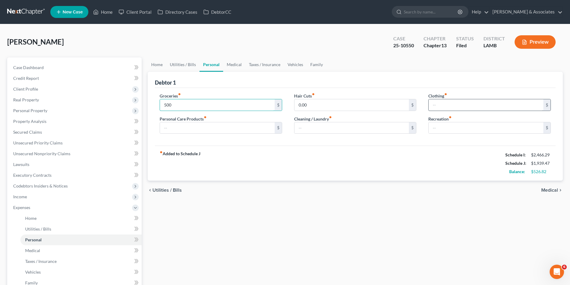
type input "500"
click at [453, 107] on input "text" at bounding box center [486, 104] width 115 height 11
type input "50"
click at [307, 126] on input "text" at bounding box center [351, 127] width 115 height 11
type input "50"
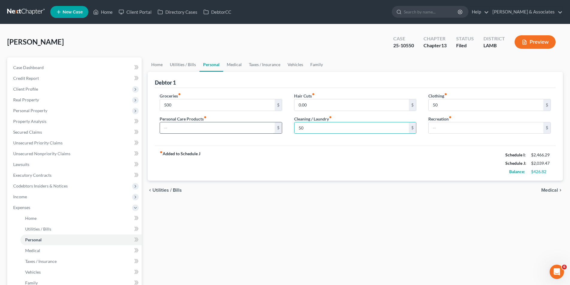
click at [232, 131] on input "text" at bounding box center [217, 127] width 115 height 11
click at [232, 131] on input "50" at bounding box center [217, 127] width 115 height 11
type input "50"
click at [267, 145] on div "Groceries fiber_manual_record 500 $ Personal Care Products fiber_manual_record …" at bounding box center [355, 117] width 401 height 58
click at [233, 63] on link "Medical" at bounding box center [234, 65] width 22 height 14
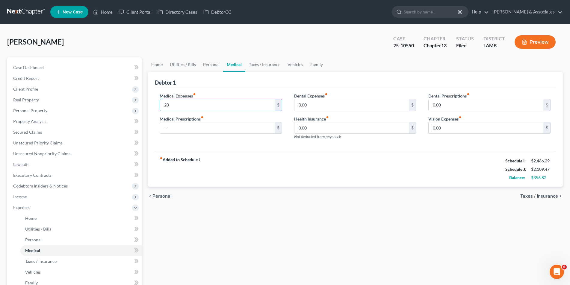
click at [158, 106] on div "Medical Expenses fiber_manual_record 20 $ Medical Prescriptions fiber_manual_re…" at bounding box center [221, 119] width 134 height 52
click at [221, 116] on div "Medical Prescriptions fiber_manual_record $" at bounding box center [221, 125] width 122 height 18
click at [171, 125] on input "text" at bounding box center [217, 127] width 115 height 11
click at [177, 103] on input "10" at bounding box center [217, 104] width 115 height 11
click at [173, 131] on input "text" at bounding box center [217, 127] width 115 height 11
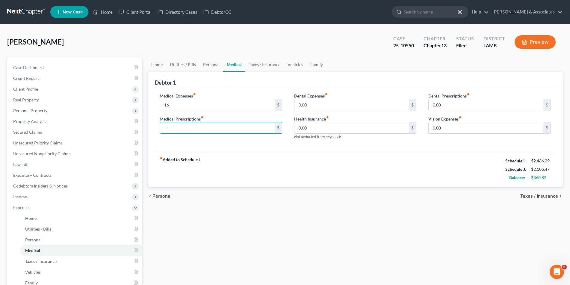
click at [541, 41] on button "Preview" at bounding box center [535, 41] width 41 height 13
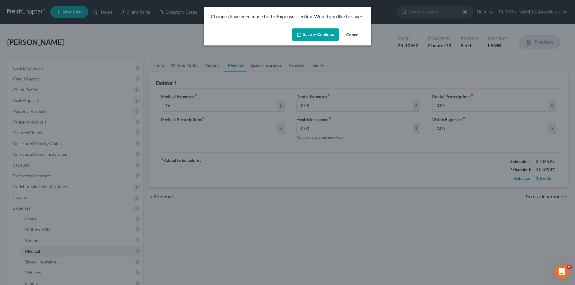
click at [316, 35] on button "Save & Continue" at bounding box center [315, 34] width 47 height 13
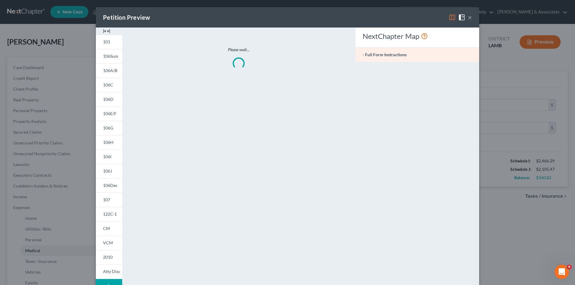
type input "16.00"
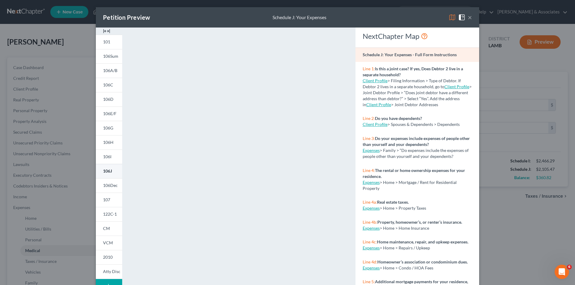
click at [105, 172] on span "106J" at bounding box center [107, 171] width 9 height 5
click at [87, 162] on div "Petition Preview Schedule J: Your Expenses × 101 106Sum 106A/B 106C 106D 106E/F…" at bounding box center [287, 142] width 575 height 285
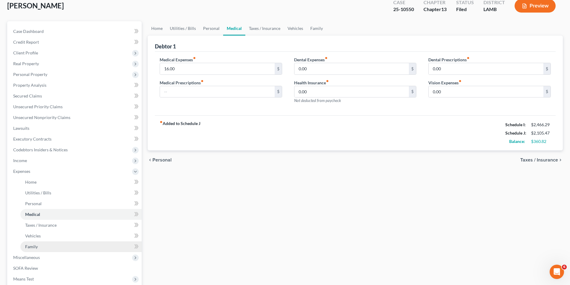
scroll to position [104, 0]
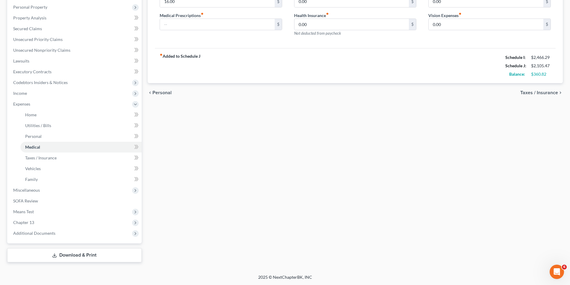
click at [73, 256] on link "Download & Print" at bounding box center [74, 256] width 134 height 14
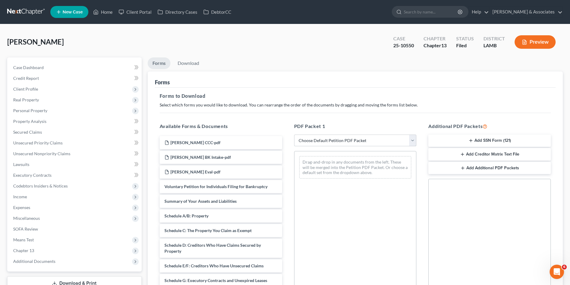
click at [407, 139] on select "Choose Default Petition PDF Packet Complete Bankruptcy Petition (all forms and …" at bounding box center [355, 141] width 122 height 12
select select "2"
click at [294, 135] on select "Choose Default Petition PDF Packet Complete Bankruptcy Petition (all forms and …" at bounding box center [355, 141] width 122 height 12
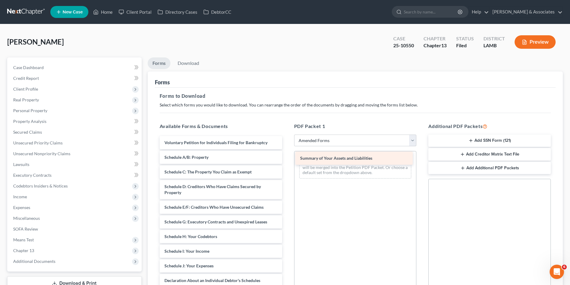
drag, startPoint x: 196, startPoint y: 157, endPoint x: 332, endPoint y: 158, distance: 135.7
click at [287, 158] on div "Summary of Your Assets and Liabilities Voluntary Petition for Individuals Filin…" at bounding box center [221, 261] width 132 height 251
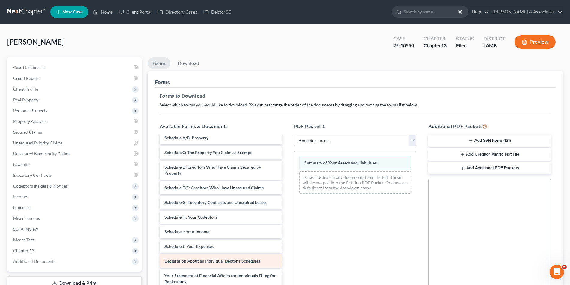
scroll to position [30, 0]
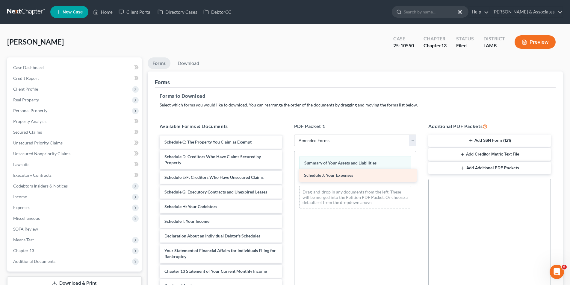
drag, startPoint x: 195, startPoint y: 235, endPoint x: 334, endPoint y: 175, distance: 152.2
click at [287, 175] on div "Schedule J: Your Expenses Voluntary Petition for Individuals Filing for Bankrup…" at bounding box center [221, 224] width 132 height 237
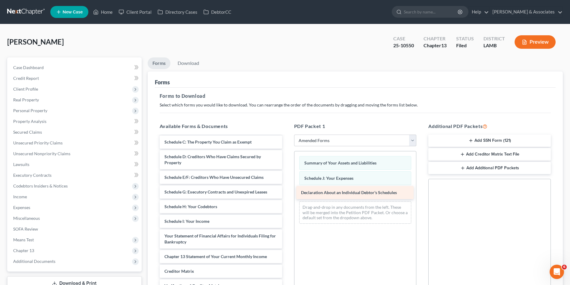
drag, startPoint x: 219, startPoint y: 236, endPoint x: 355, endPoint y: 193, distance: 143.3
click at [287, 193] on div "Declaration About an Individual Debtor's Schedules Voluntary Petition for Indiv…" at bounding box center [221, 217] width 132 height 222
click at [470, 165] on button "Add Additional PDF Packets" at bounding box center [489, 168] width 122 height 13
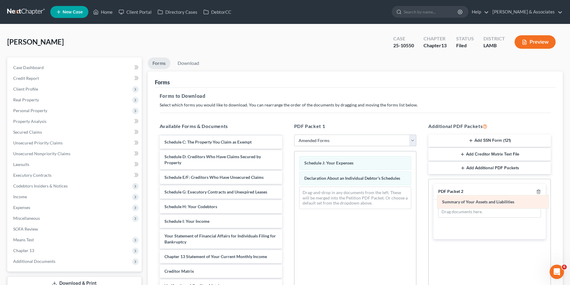
drag, startPoint x: 373, startPoint y: 161, endPoint x: 510, endPoint y: 200, distance: 142.4
click at [416, 200] on div "Summary of Your Assets and Liabilities Summary of Your Assets and Liabilities S…" at bounding box center [355, 183] width 122 height 63
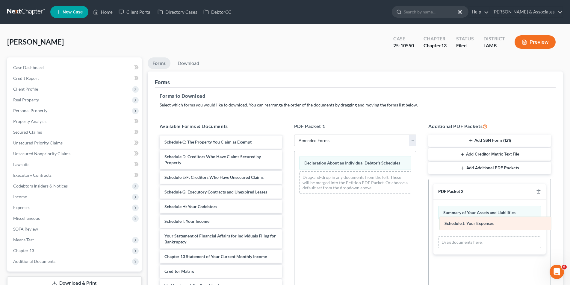
drag, startPoint x: 377, startPoint y: 164, endPoint x: 518, endPoint y: 225, distance: 152.7
click at [416, 199] on div "Schedule J: Your Expenses Schedule J: Your Expenses Declaration About an Indivi…" at bounding box center [355, 175] width 122 height 47
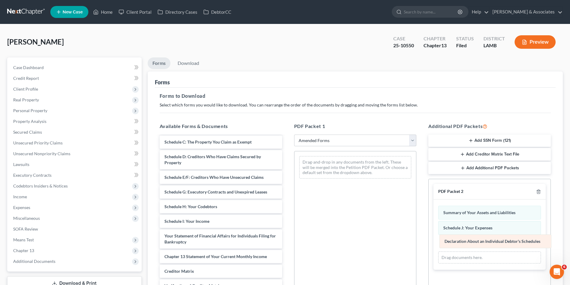
drag, startPoint x: 352, startPoint y: 161, endPoint x: 492, endPoint y: 240, distance: 160.2
click at [416, 184] on div "Declaration About an Individual Debtor's Schedules Declaration About an Individ…" at bounding box center [355, 168] width 122 height 32
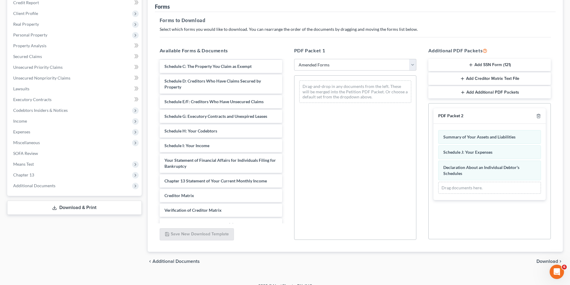
scroll to position [84, 0]
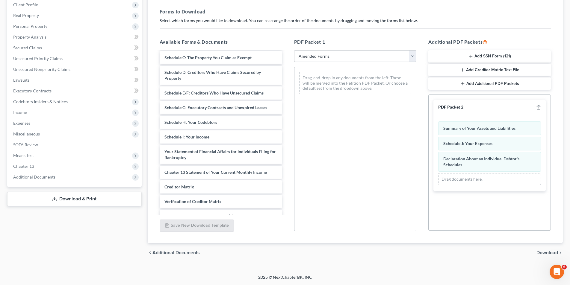
click at [554, 252] on span "Download" at bounding box center [547, 253] width 22 height 5
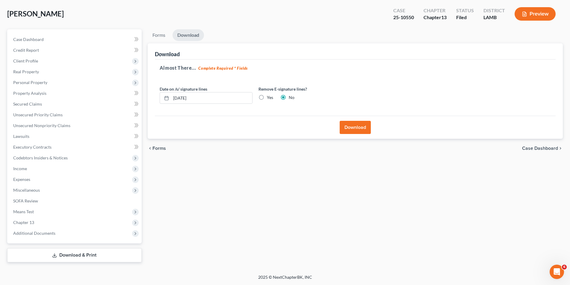
scroll to position [28, 0]
click at [357, 128] on button "Download" at bounding box center [355, 127] width 31 height 13
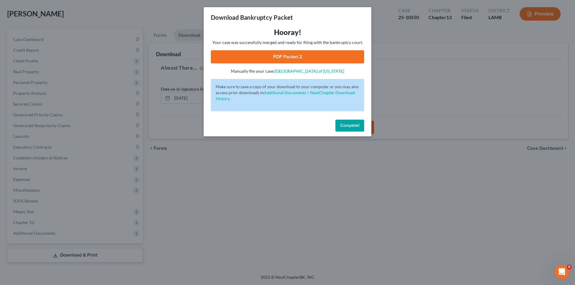
click at [352, 127] on span "Complete!" at bounding box center [349, 125] width 19 height 5
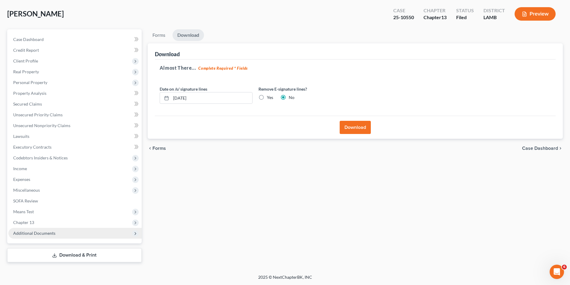
click at [69, 232] on span "Additional Documents" at bounding box center [74, 233] width 133 height 11
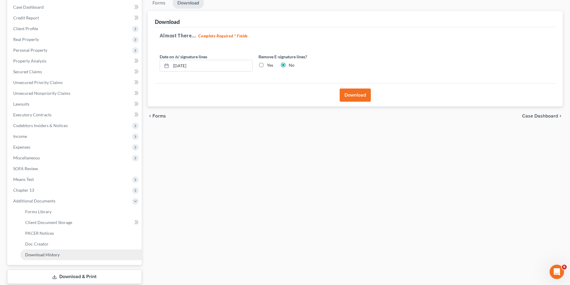
scroll to position [82, 0]
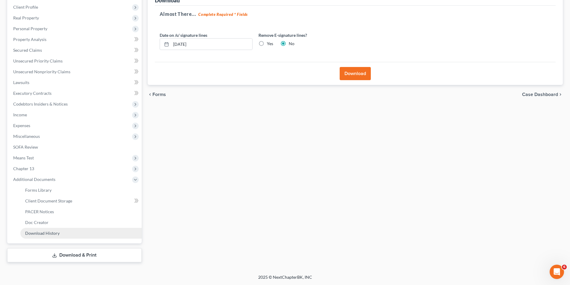
click at [66, 234] on link "Download History" at bounding box center [80, 233] width 121 height 11
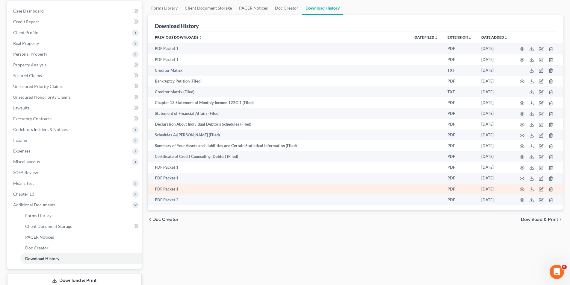
scroll to position [82, 0]
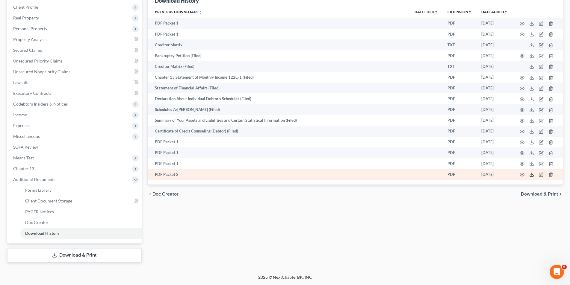
click at [532, 175] on polyline at bounding box center [532, 175] width 2 height 1
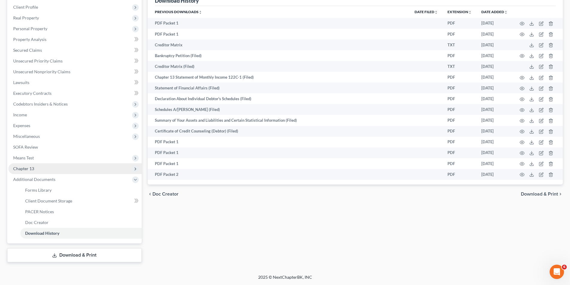
click at [69, 170] on span "Chapter 13" at bounding box center [74, 169] width 133 height 11
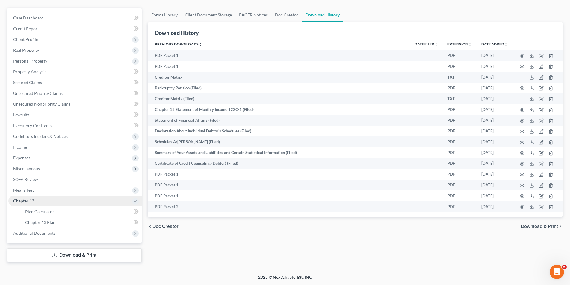
scroll to position [50, 0]
click at [60, 219] on link "Chapter 13 Plan" at bounding box center [80, 222] width 121 height 11
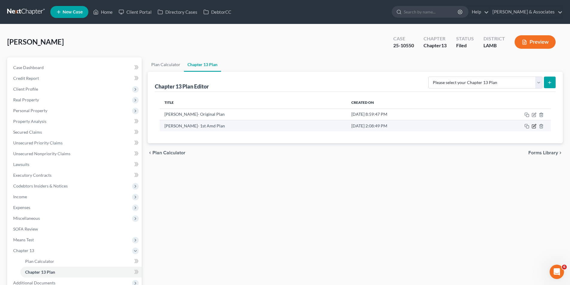
click at [535, 127] on icon "button" at bounding box center [534, 126] width 5 height 5
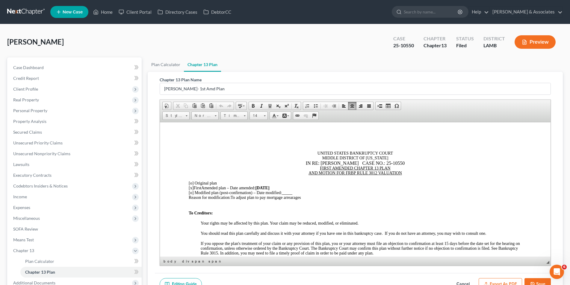
click at [309, 196] on div "Reason for modification: To adjust plan to pay mortgage arrearages" at bounding box center [354, 197] width 333 height 5
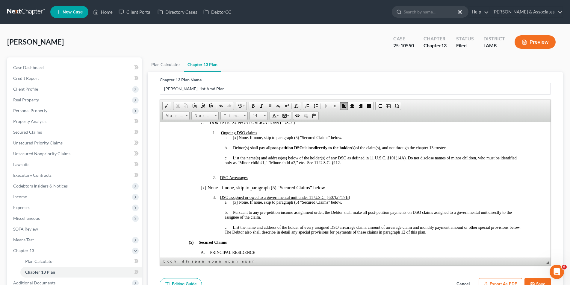
scroll to position [389, 0]
click at [532, 285] on polyline "button" at bounding box center [532, 285] width 2 height 1
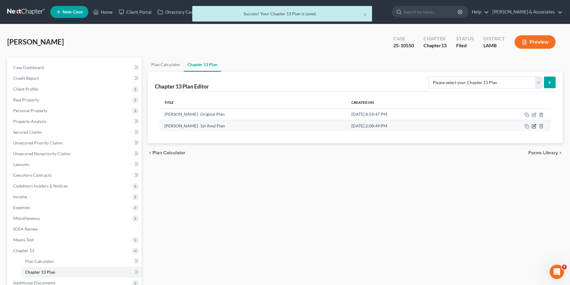
click at [534, 126] on icon "button" at bounding box center [534, 125] width 3 height 3
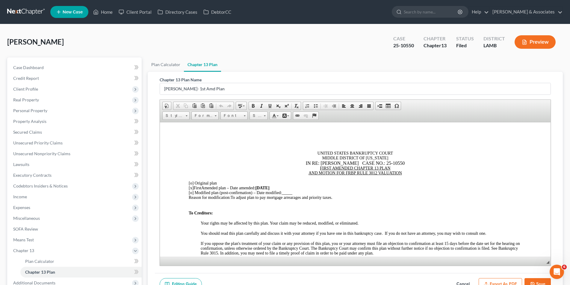
scroll to position [0, 0]
click at [505, 283] on button "Export as PDF" at bounding box center [500, 285] width 43 height 13
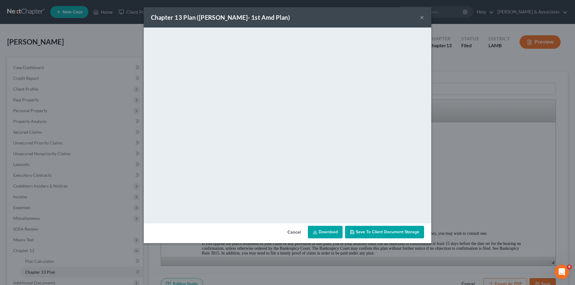
click at [421, 19] on button "×" at bounding box center [422, 17] width 4 height 7
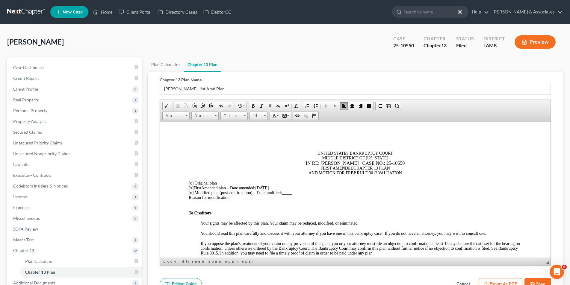
scroll to position [869, 0]
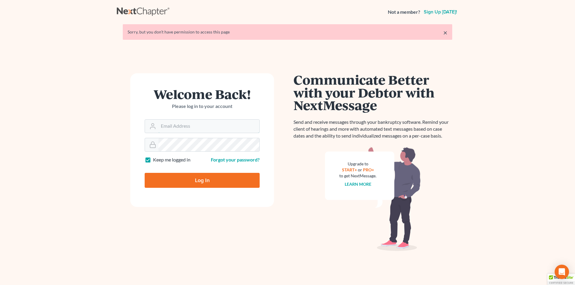
type input "[EMAIL_ADDRESS][DOMAIN_NAME]"
click at [195, 178] on input "Log In" at bounding box center [202, 180] width 115 height 15
type input "Thinking..."
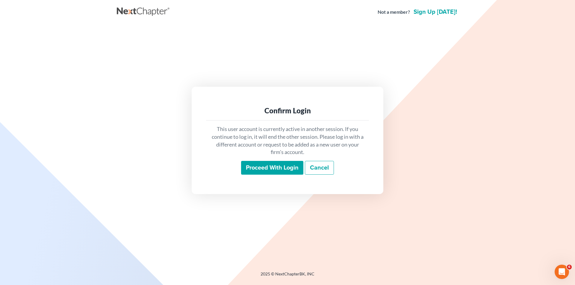
click at [283, 168] on input "Proceed with login" at bounding box center [272, 168] width 62 height 14
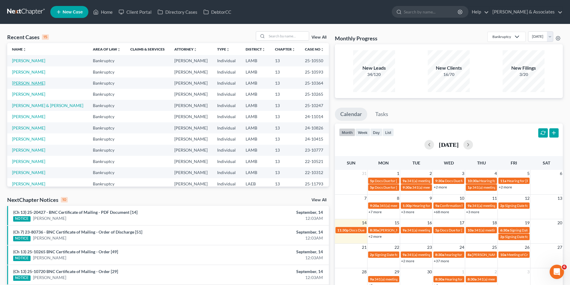
click at [36, 81] on link "[PERSON_NAME]" at bounding box center [28, 83] width 33 height 5
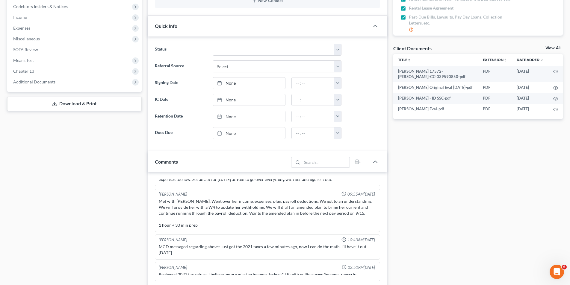
scroll to position [120, 0]
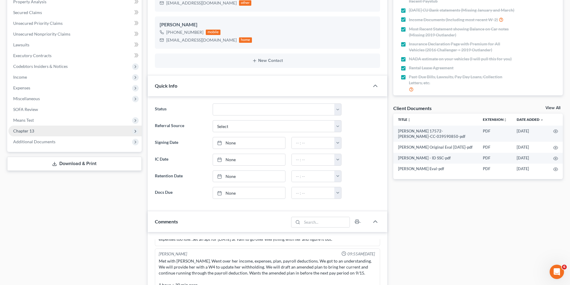
click at [63, 132] on span "Chapter 13" at bounding box center [74, 131] width 133 height 11
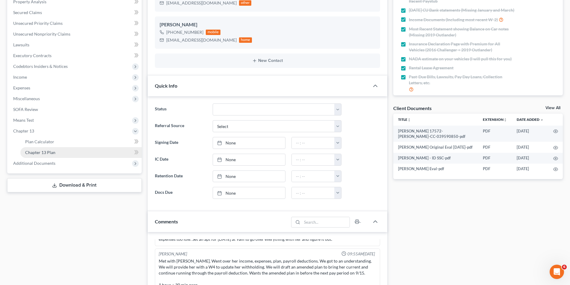
click at [58, 151] on link "Chapter 13 Plan" at bounding box center [80, 152] width 121 height 11
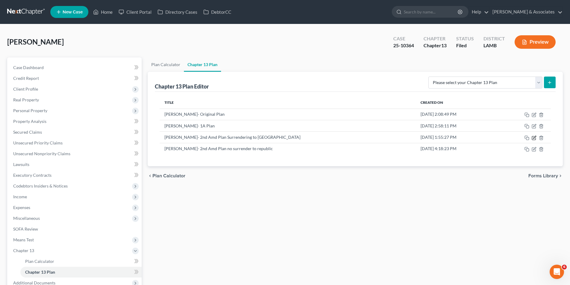
click at [533, 138] on icon "button" at bounding box center [534, 137] width 3 height 3
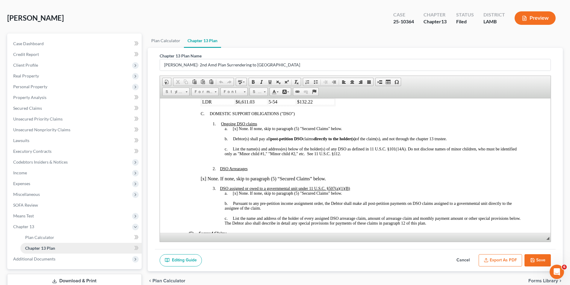
scroll to position [52, 0]
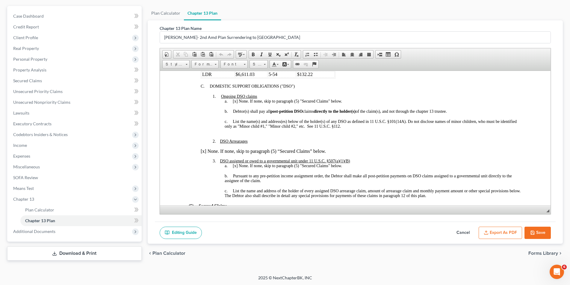
click at [532, 229] on button "Save" at bounding box center [537, 233] width 26 height 13
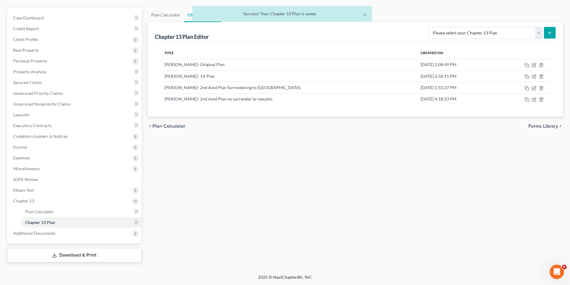
scroll to position [50, 0]
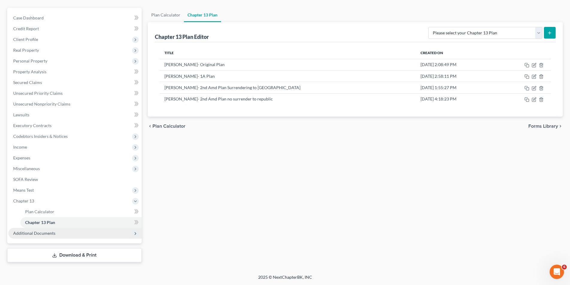
click at [43, 235] on span "Additional Documents" at bounding box center [34, 233] width 42 height 5
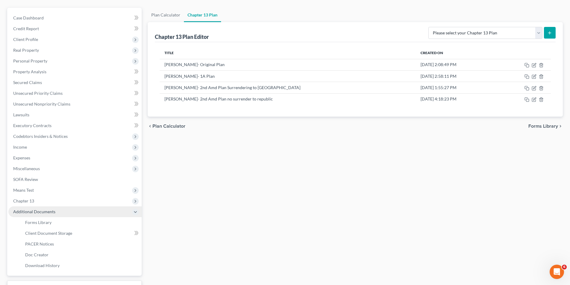
scroll to position [52, 0]
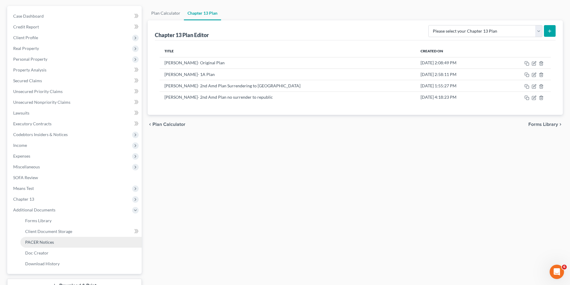
click at [43, 238] on link "PACER Notices" at bounding box center [80, 242] width 121 height 11
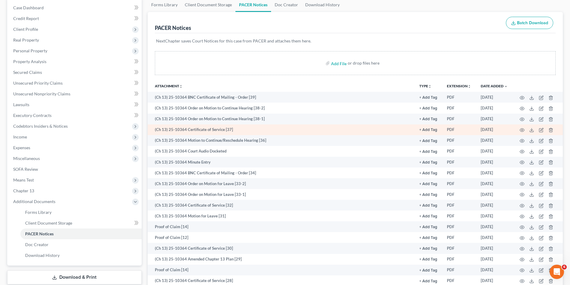
scroll to position [120, 0]
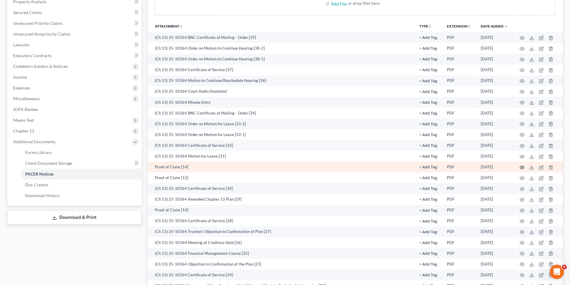
click at [520, 168] on icon "button" at bounding box center [522, 167] width 5 height 5
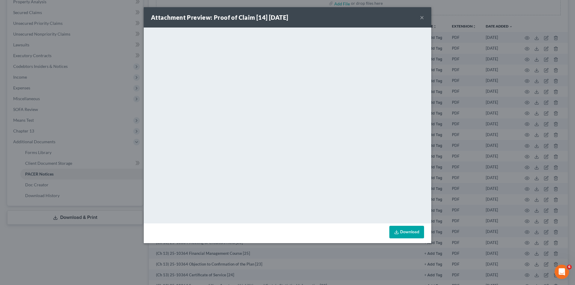
drag, startPoint x: 423, startPoint y: 19, endPoint x: 405, endPoint y: 26, distance: 19.8
click at [423, 19] on button "×" at bounding box center [422, 17] width 4 height 7
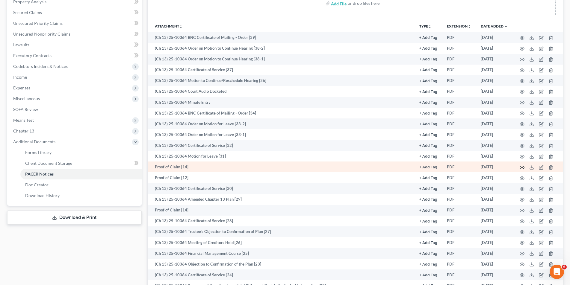
click at [521, 167] on icon "button" at bounding box center [522, 167] width 5 height 5
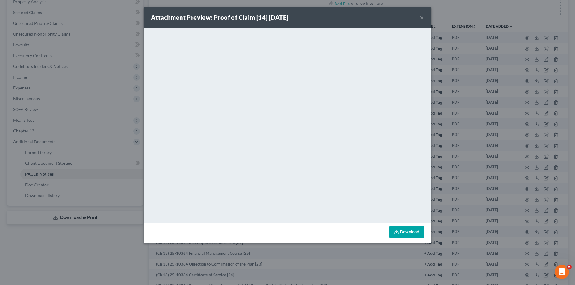
click at [420, 16] on button "×" at bounding box center [422, 17] width 4 height 7
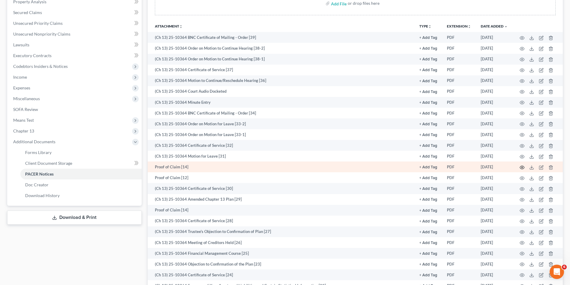
click at [522, 167] on icon "button" at bounding box center [522, 167] width 5 height 5
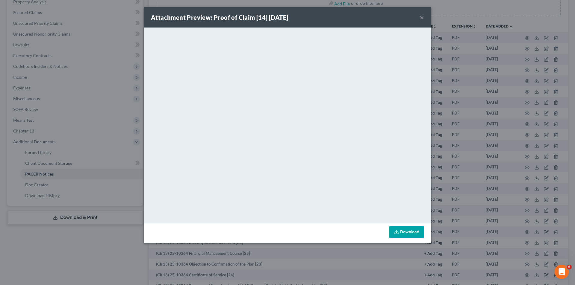
click at [421, 15] on button "×" at bounding box center [422, 17] width 4 height 7
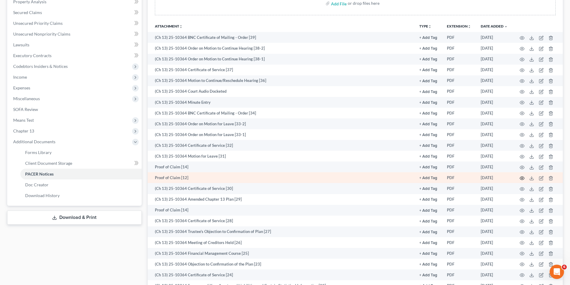
click at [522, 178] on icon "button" at bounding box center [522, 178] width 5 height 5
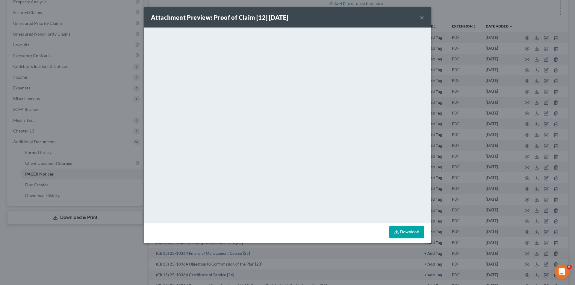
click at [421, 17] on button "×" at bounding box center [422, 17] width 4 height 7
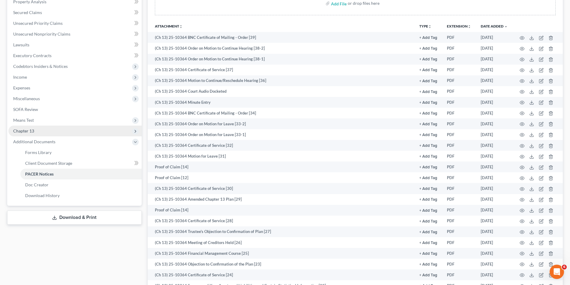
click at [57, 126] on span "Chapter 13" at bounding box center [74, 131] width 133 height 11
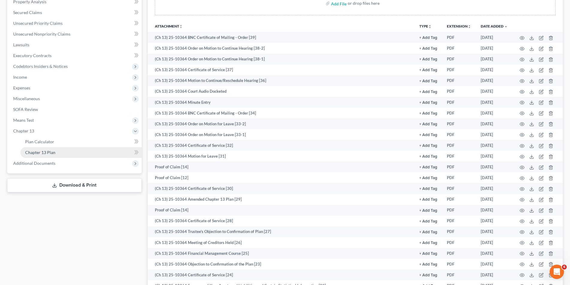
click at [58, 149] on link "Chapter 13 Plan" at bounding box center [80, 152] width 121 height 11
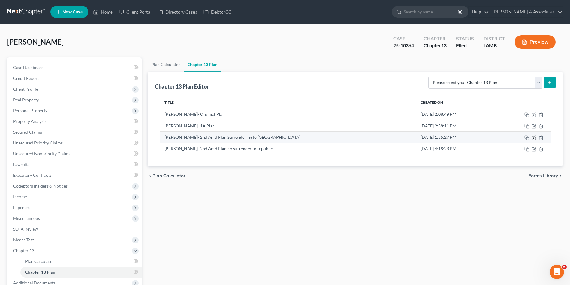
click at [533, 137] on icon "button" at bounding box center [534, 138] width 5 height 5
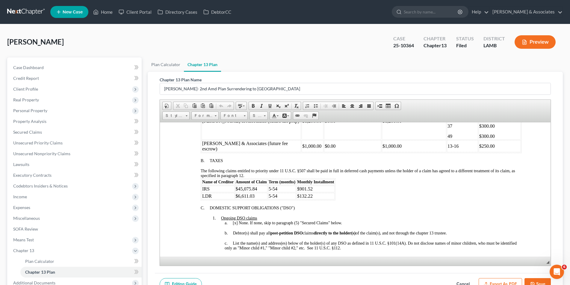
scroll to position [359, 0]
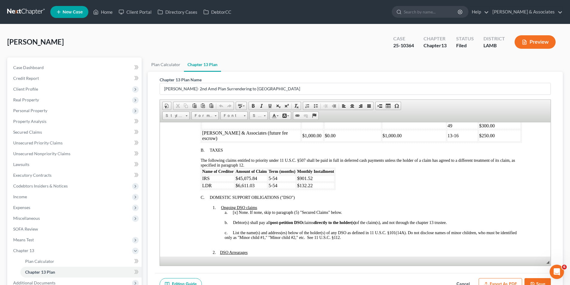
click at [537, 282] on button "Save" at bounding box center [537, 285] width 26 height 13
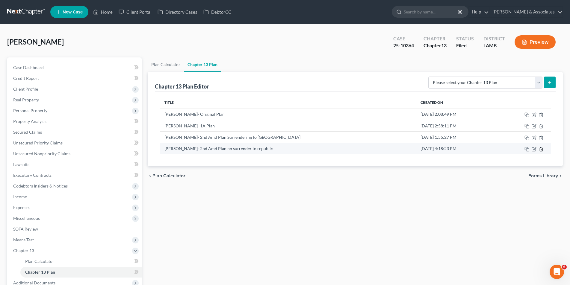
click at [540, 148] on icon "button" at bounding box center [541, 149] width 3 height 4
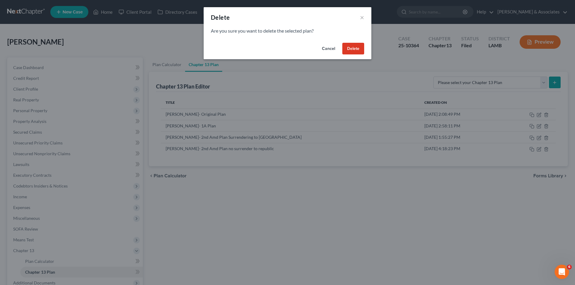
click at [346, 49] on button "Delete" at bounding box center [353, 49] width 22 height 12
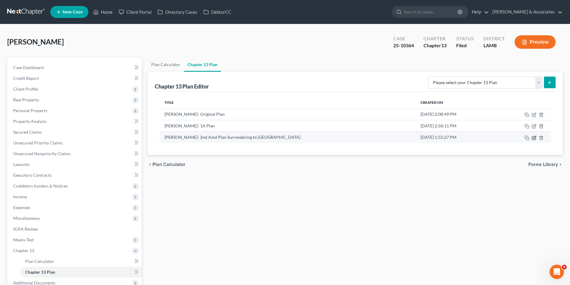
click at [534, 138] on icon "button" at bounding box center [534, 137] width 3 height 3
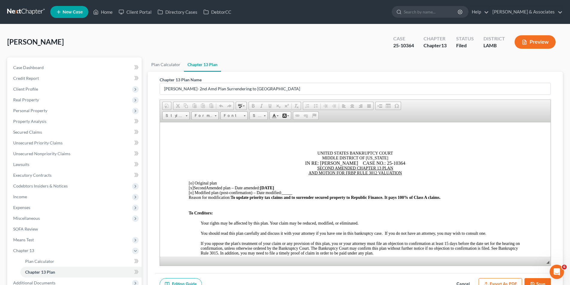
scroll to position [0, 0]
click at [270, 187] on span "[DATE]" at bounding box center [267, 188] width 14 height 4
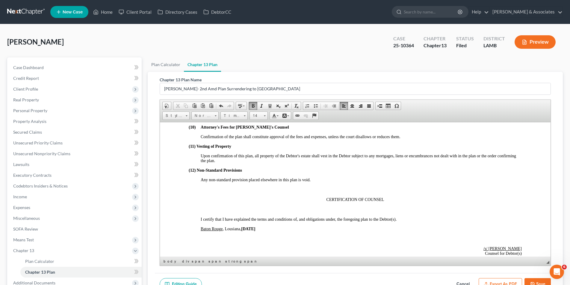
scroll to position [1329, 0]
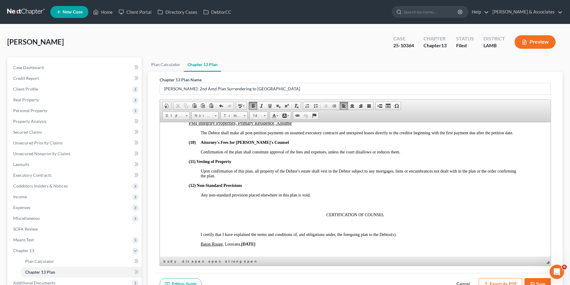
click at [249, 242] on strong "[DATE]" at bounding box center [248, 244] width 14 height 4
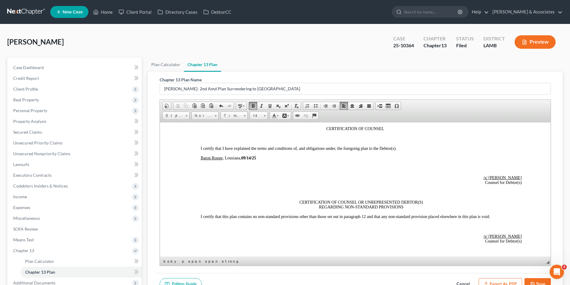
scroll to position [1449, 0]
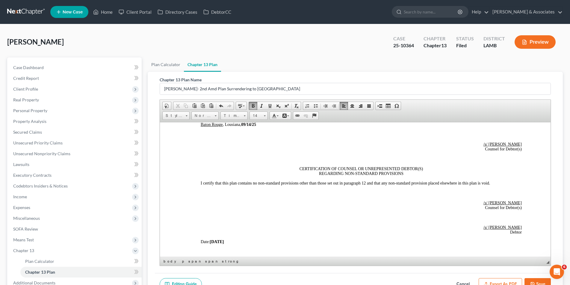
click at [218, 240] on strong "[DATE]" at bounding box center [216, 242] width 14 height 4
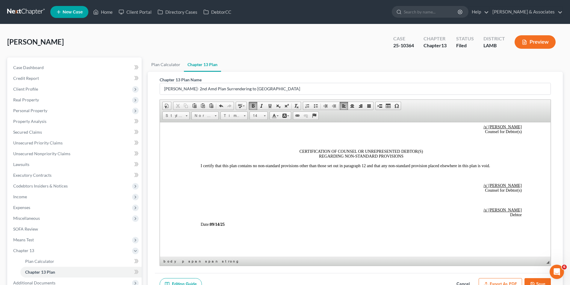
scroll to position [1485, 0]
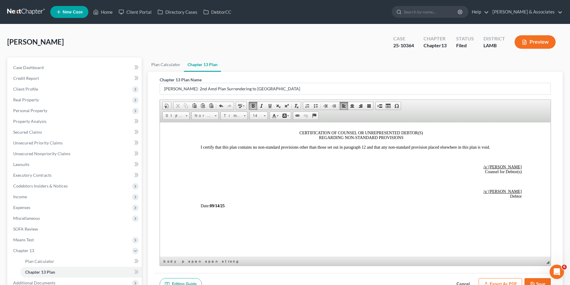
click at [537, 281] on button "Save" at bounding box center [537, 285] width 26 height 13
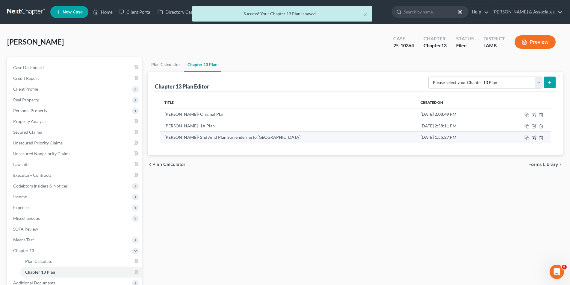
click at [532, 138] on icon "button" at bounding box center [534, 138] width 5 height 5
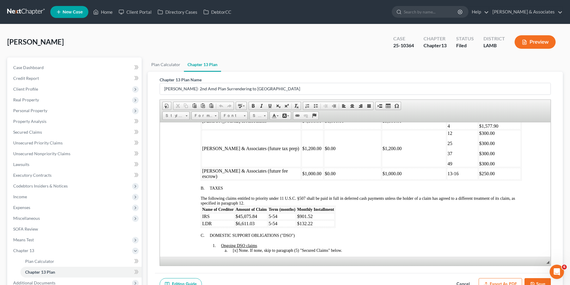
scroll to position [329, 0]
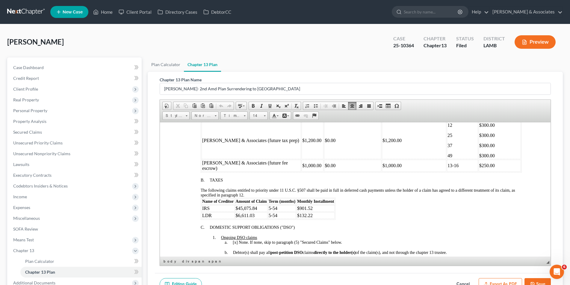
click at [259, 205] on td "$45,075.84" at bounding box center [251, 208] width 32 height 7
click at [257, 212] on td "$6,611.03" at bounding box center [258, 215] width 47 height 7
click at [238, 212] on td "$6,611.03 (incl 21 est)" at bounding box center [258, 215] width 47 height 7
click at [538, 282] on button "Save" at bounding box center [537, 285] width 26 height 13
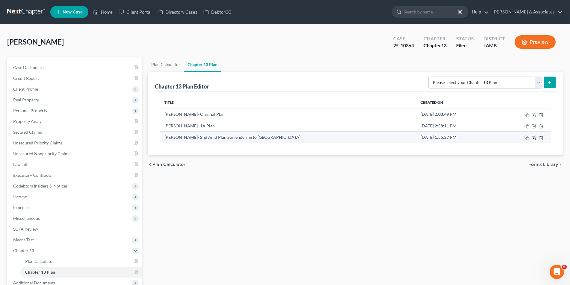
click at [536, 137] on icon "button" at bounding box center [534, 138] width 5 height 5
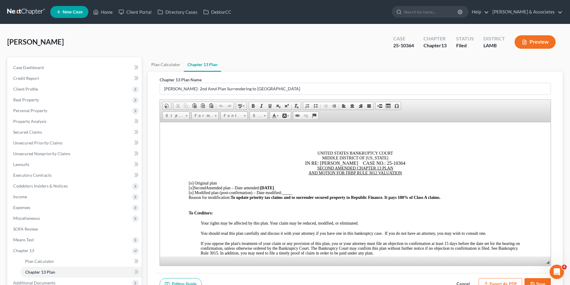
scroll to position [0, 0]
click at [251, 89] on input "[PERSON_NAME]- 2nd Amd Plan Surrendering to [GEOGRAPHIC_DATA]" at bounding box center [355, 88] width 391 height 11
type input "[PERSON_NAME]- 2nd Amd Plan Surr to [GEOGRAPHIC_DATA]"
click at [535, 281] on button "Save" at bounding box center [537, 285] width 26 height 13
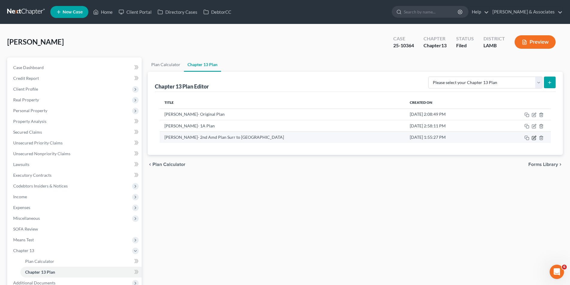
click at [532, 137] on icon "button" at bounding box center [534, 138] width 5 height 5
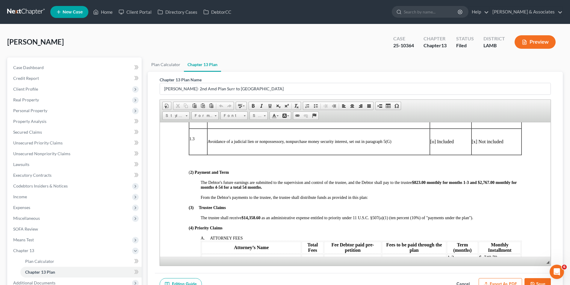
scroll to position [210, 0]
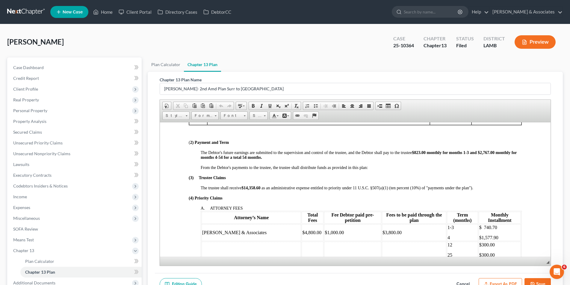
click at [470, 151] on div "The Debtor's future earnings are submitted to the supervision and control of th…" at bounding box center [360, 155] width 321 height 10
click at [464, 152] on span "monthly for months 1-5 and $2,767.00 monthly for months 4-54 for a total 54 mon…" at bounding box center [357, 154] width 315 height 9
click at [421, 151] on strong "$823.00" at bounding box center [418, 152] width 14 height 4
click at [272, 157] on span "1-5 and $2,767.00 monthly for months 4-54 for a total 54 months." at bounding box center [257, 157] width 115 height 4
click at [422, 152] on strong "$1,030.51" at bounding box center [419, 152] width 17 height 4
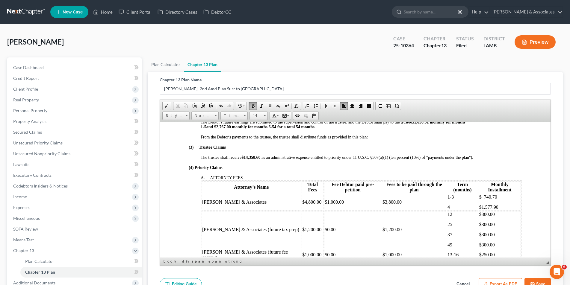
scroll to position [270, 0]
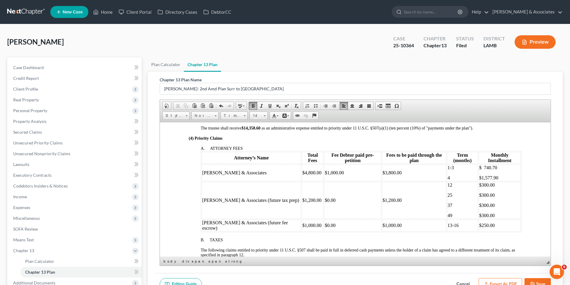
click at [447, 165] on p "1-3" at bounding box center [462, 167] width 30 height 5
click at [447, 175] on p "4" at bounding box center [462, 177] width 30 height 5
click at [488, 175] on p "$1,577.90" at bounding box center [499, 177] width 41 height 5
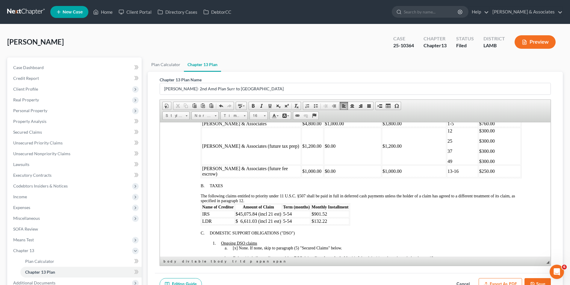
scroll to position [329, 0]
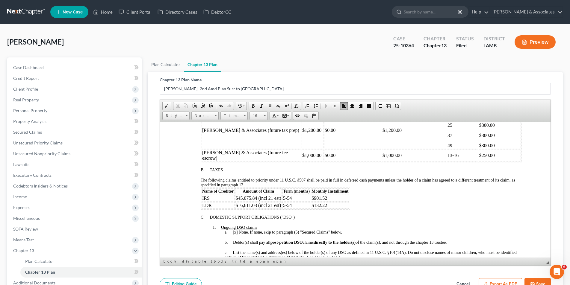
click at [285, 195] on td "5-54" at bounding box center [296, 198] width 28 height 7
click at [285, 202] on td "5-54" at bounding box center [296, 205] width 28 height 7
click at [332, 195] on td "$901.52" at bounding box center [330, 198] width 38 height 7
click at [331, 202] on td "$132.22" at bounding box center [330, 205] width 38 height 7
click at [337, 195] on td "$" at bounding box center [330, 198] width 38 height 7
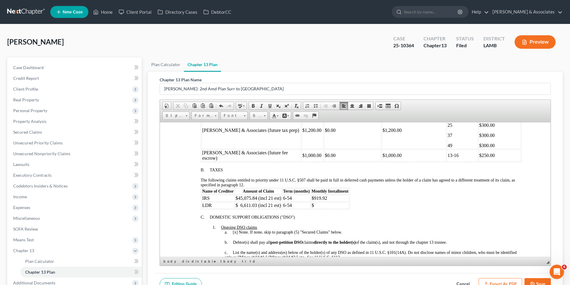
click at [329, 202] on td "$" at bounding box center [330, 205] width 38 height 7
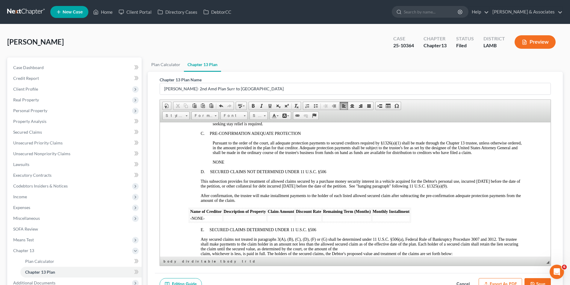
scroll to position [779, 0]
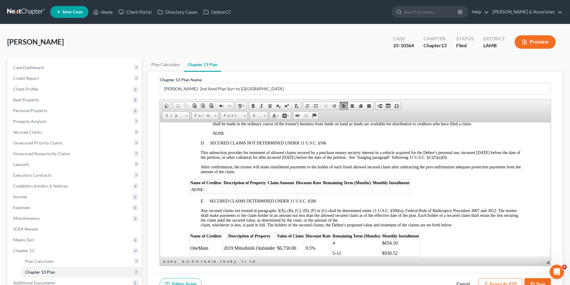
click at [335, 240] on p "4" at bounding box center [356, 242] width 48 height 5
click at [334, 251] on span "5-11" at bounding box center [336, 253] width 9 height 5
click at [343, 246] on p "6-11" at bounding box center [356, 248] width 48 height 5
click at [403, 251] on p "$930.52" at bounding box center [400, 253] width 37 height 5
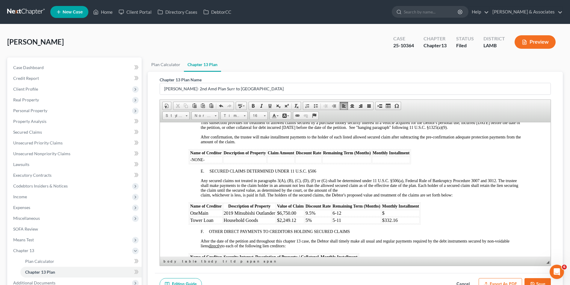
click at [344, 211] on p "6-12" at bounding box center [356, 213] width 48 height 5
click at [334, 218] on span "5-11" at bounding box center [336, 220] width 9 height 5
click at [405, 217] on td "$332.16" at bounding box center [400, 220] width 38 height 7
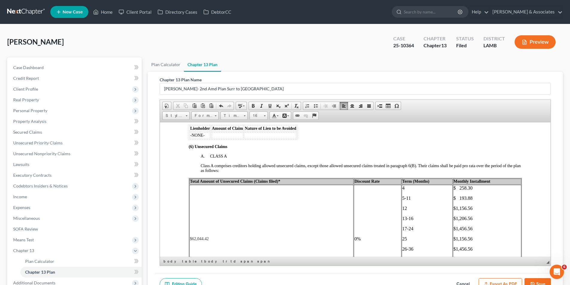
scroll to position [988, 0]
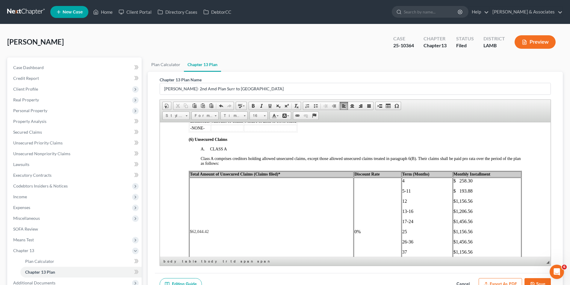
click at [402, 188] on font "5-11" at bounding box center [406, 190] width 9 height 5
click at [471, 178] on p "$ 258.30" at bounding box center [486, 180] width 67 height 5
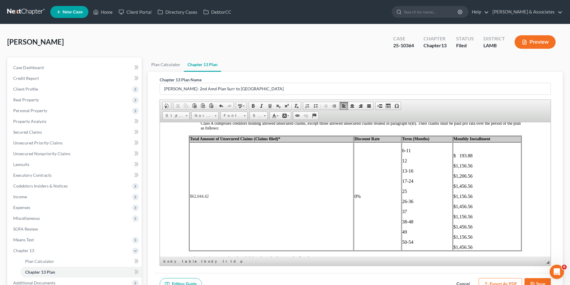
scroll to position [1048, 0]
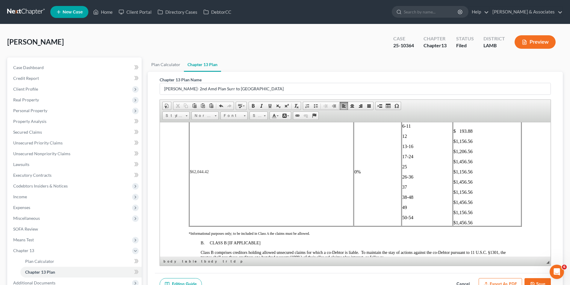
click at [470, 220] on p "$1,456.56" at bounding box center [486, 222] width 67 height 5
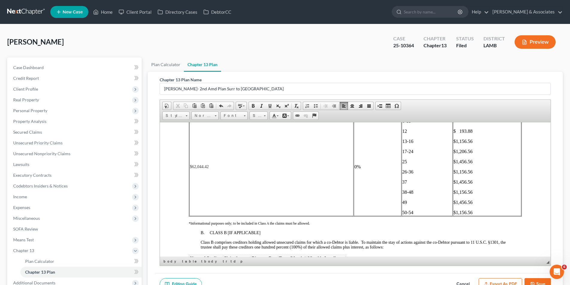
scroll to position [988, 0]
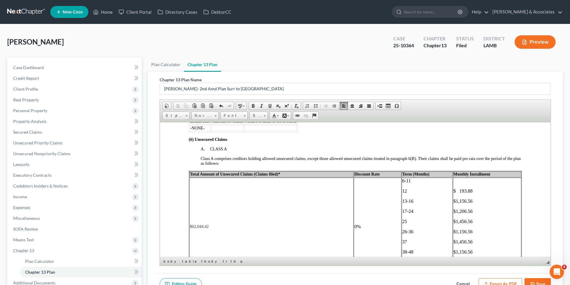
click at [457, 178] on p at bounding box center [486, 180] width 67 height 5
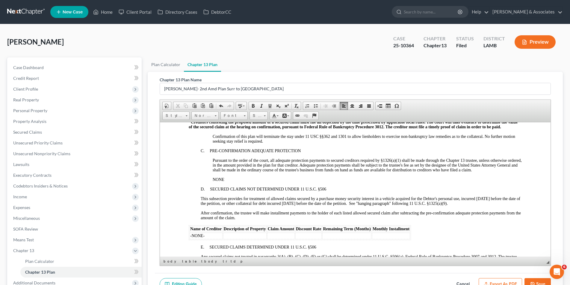
scroll to position [779, 0]
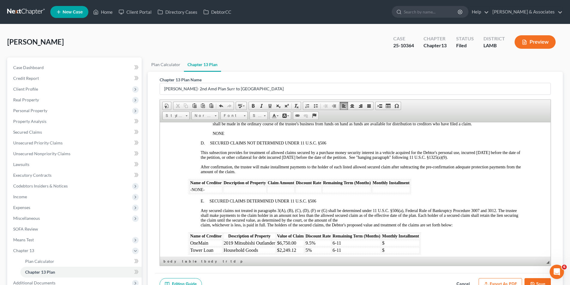
click at [399, 240] on p "$" at bounding box center [400, 242] width 37 height 5
click at [402, 247] on td "$" at bounding box center [400, 250] width 38 height 7
click at [384, 248] on span "$388.33" at bounding box center [390, 250] width 16 height 5
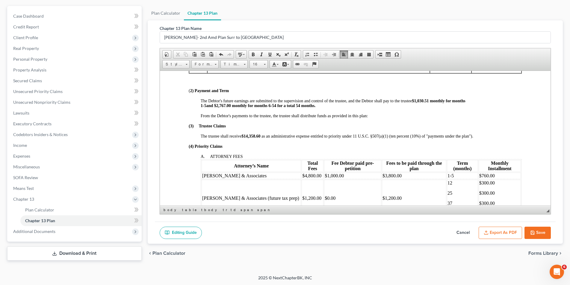
scroll to position [210, 0]
click at [231, 106] on span "1-5 and $2,767.00 monthly for months 6 -54 for a total 54 months." at bounding box center [257, 106] width 115 height 4
click at [261, 137] on span at bounding box center [260, 136] width 1 height 4
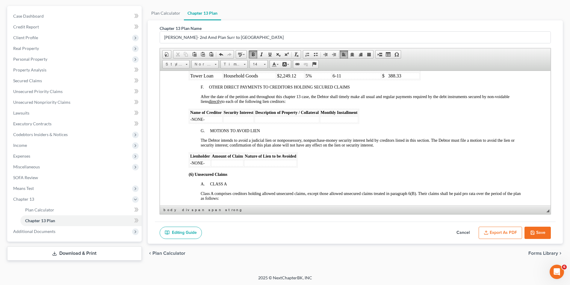
scroll to position [958, 0]
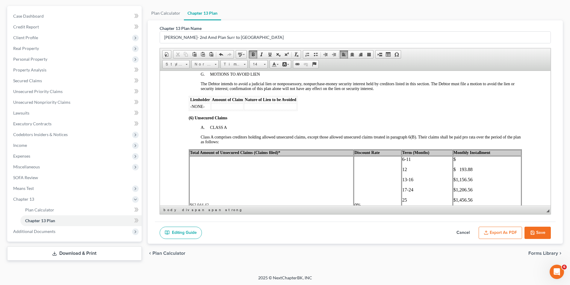
drag, startPoint x: 399, startPoint y: 149, endPoint x: 405, endPoint y: 146, distance: 6.7
click at [402, 157] on font "6-11" at bounding box center [406, 159] width 9 height 5
click at [453, 162] on p "$" at bounding box center [486, 164] width 67 height 5
click at [456, 157] on p "$" at bounding box center [486, 159] width 67 height 5
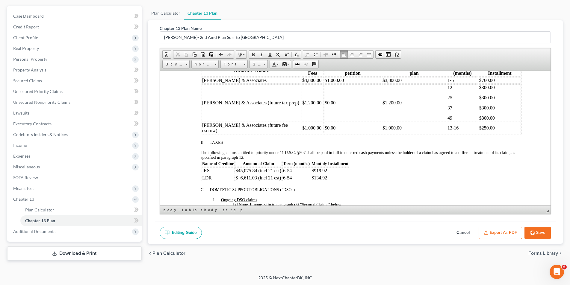
scroll to position [299, 0]
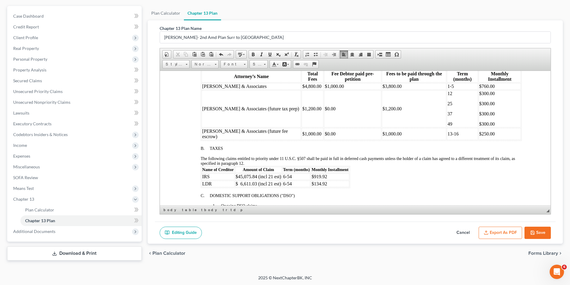
click at [285, 173] on td "6-54" at bounding box center [296, 176] width 28 height 7
click at [285, 181] on td "6-54" at bounding box center [296, 184] width 28 height 7
click at [338, 173] on td "$919.92" at bounding box center [330, 176] width 38 height 7
click at [334, 181] on td "$134.92" at bounding box center [330, 184] width 38 height 7
click at [314, 181] on td "$153.74" at bounding box center [330, 184] width 38 height 7
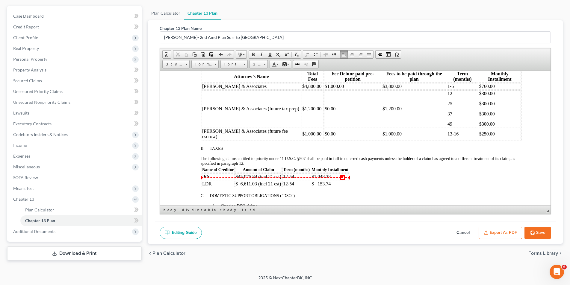
click at [332, 181] on td "$ 153.74" at bounding box center [330, 184] width 38 height 7
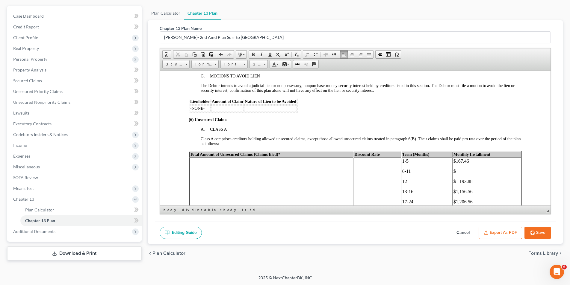
scroll to position [958, 0]
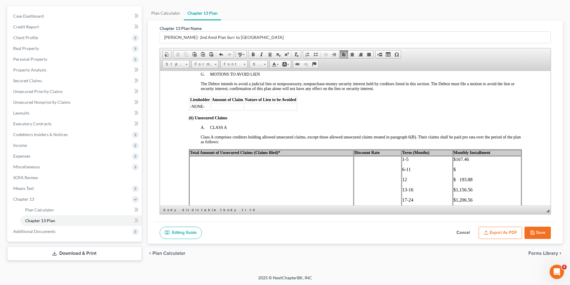
click at [456, 167] on p "$" at bounding box center [486, 169] width 67 height 5
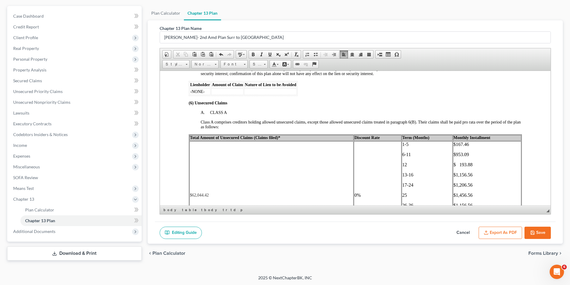
scroll to position [988, 0]
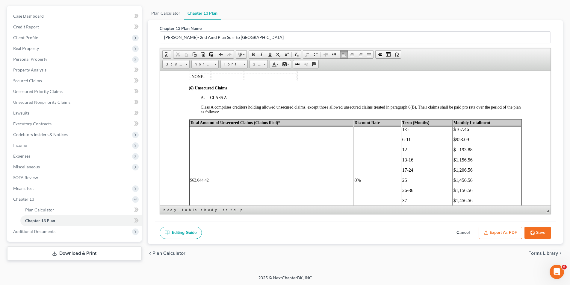
click at [471, 147] on p "$ 193.88" at bounding box center [486, 149] width 67 height 5
drag, startPoint x: 451, startPoint y: 128, endPoint x: 455, endPoint y: 130, distance: 3.5
click at [453, 137] on p "$953.09" at bounding box center [486, 139] width 67 height 5
click at [453, 127] on p "$167.46" at bounding box center [486, 129] width 67 height 5
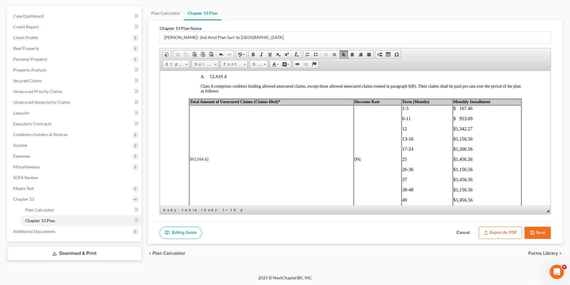
scroll to position [1018, 0]
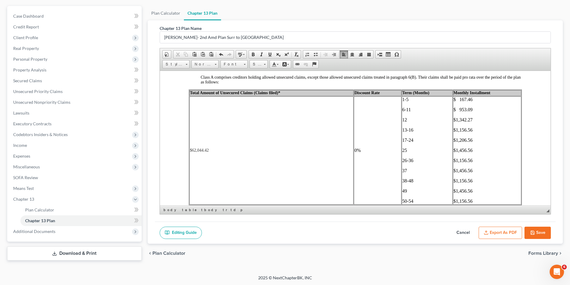
click at [458, 117] on font "$1,342.27" at bounding box center [462, 119] width 19 height 5
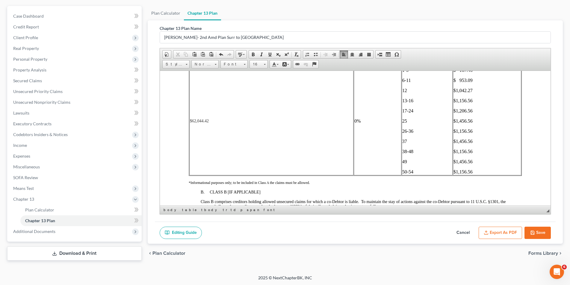
scroll to position [1048, 0]
click at [470, 97] on p "$1,156.56" at bounding box center [486, 99] width 67 height 5
click at [471, 108] on p "$1,206.56" at bounding box center [486, 110] width 67 height 5
click at [468, 118] on font "$1,456.56" at bounding box center [462, 120] width 19 height 5
click at [468, 128] on font "$1,156.56" at bounding box center [462, 130] width 19 height 5
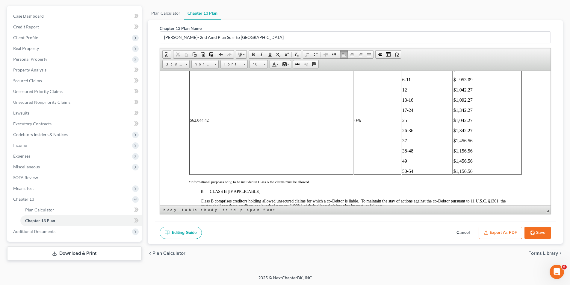
click at [471, 138] on p "$1,456.56" at bounding box center [486, 140] width 67 height 5
click at [469, 148] on p "$1,156.56" at bounding box center [486, 150] width 67 height 5
click at [470, 158] on p "$1,456.56" at bounding box center [486, 160] width 67 height 5
click at [472, 169] on p "$1,156.56" at bounding box center [486, 171] width 67 height 5
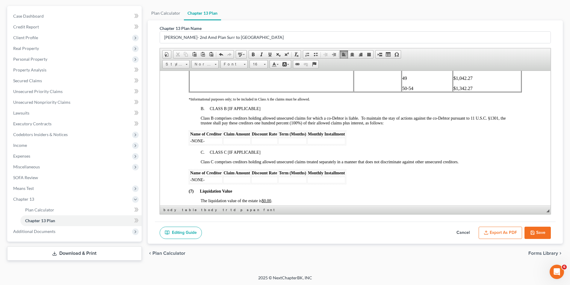
scroll to position [1168, 0]
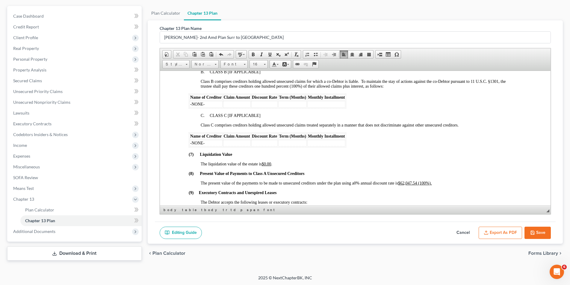
drag, startPoint x: 419, startPoint y: 173, endPoint x: 426, endPoint y: 171, distance: 7.0
click at [419, 181] on u "$62,047.54 (100%)." at bounding box center [415, 183] width 34 height 4
click at [529, 231] on button "Save" at bounding box center [537, 233] width 26 height 13
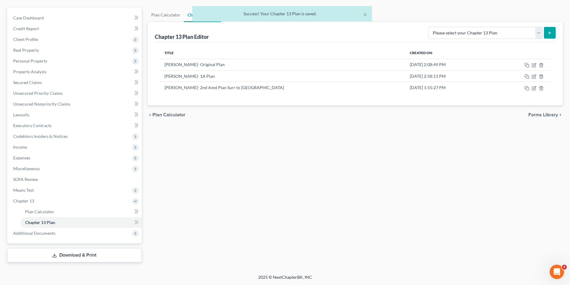
scroll to position [50, 0]
click at [533, 88] on icon "button" at bounding box center [534, 88] width 5 height 5
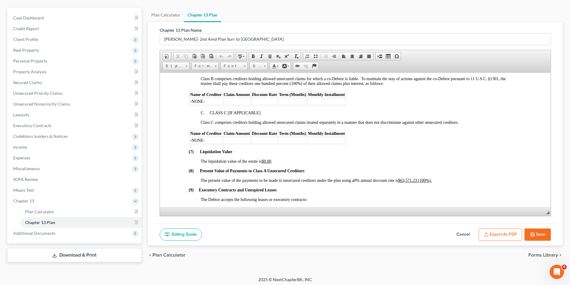
scroll to position [1198, 0]
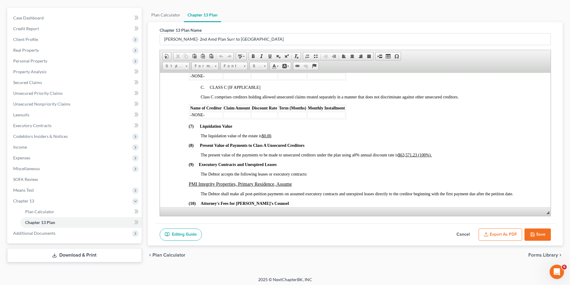
click at [420, 153] on u "$63,571.23 (100%)." at bounding box center [415, 155] width 34 height 4
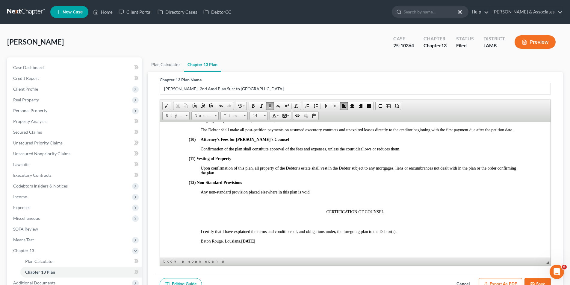
scroll to position [1318, 0]
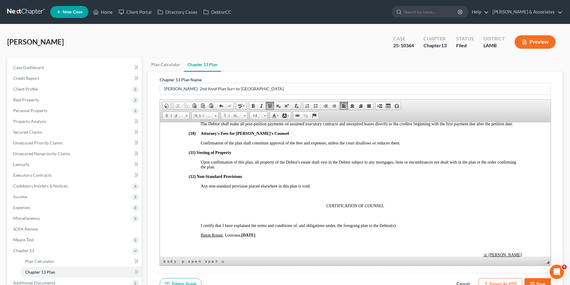
click at [534, 281] on button "Save" at bounding box center [537, 285] width 26 height 13
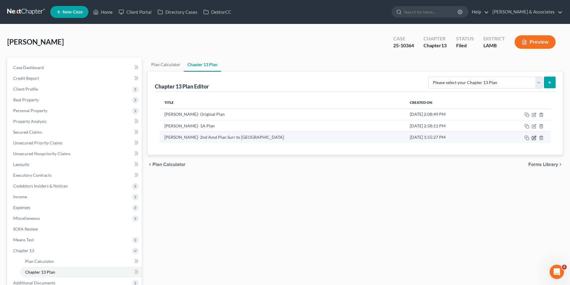
click at [534, 140] on icon "button" at bounding box center [534, 138] width 5 height 5
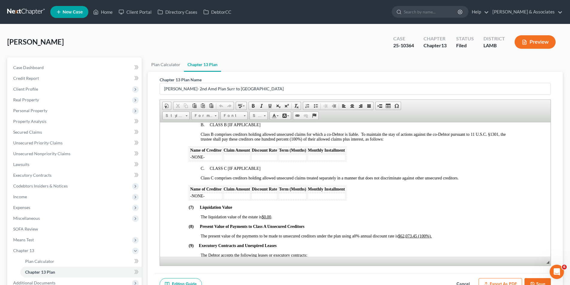
scroll to position [1198, 0]
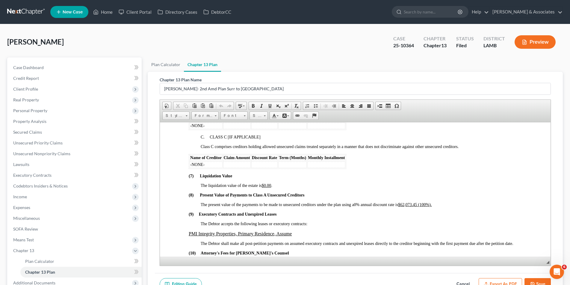
click at [417, 202] on u "$62,073.45 (100%)." at bounding box center [415, 204] width 34 height 4
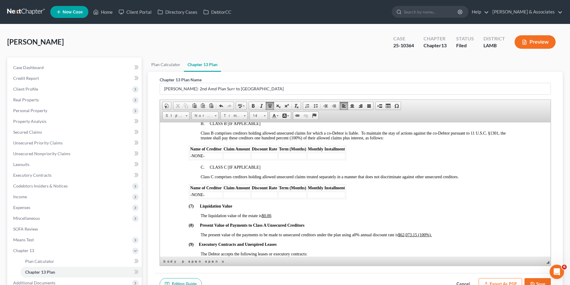
scroll to position [1168, 0]
click at [533, 282] on icon "button" at bounding box center [532, 284] width 5 height 5
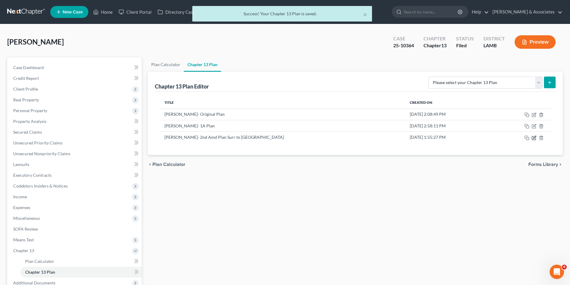
click at [533, 138] on icon "button" at bounding box center [534, 138] width 5 height 5
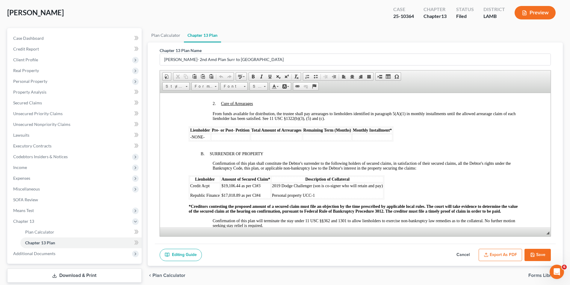
scroll to position [629, 0]
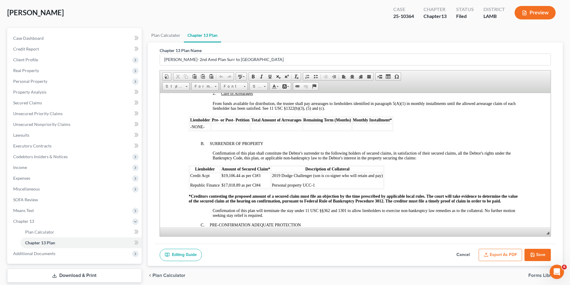
click at [511, 254] on button "Export as PDF" at bounding box center [500, 255] width 43 height 13
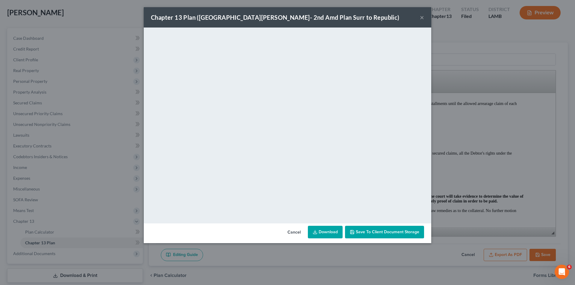
click at [424, 17] on button "×" at bounding box center [422, 17] width 4 height 7
